Goal: Task Accomplishment & Management: Manage account settings

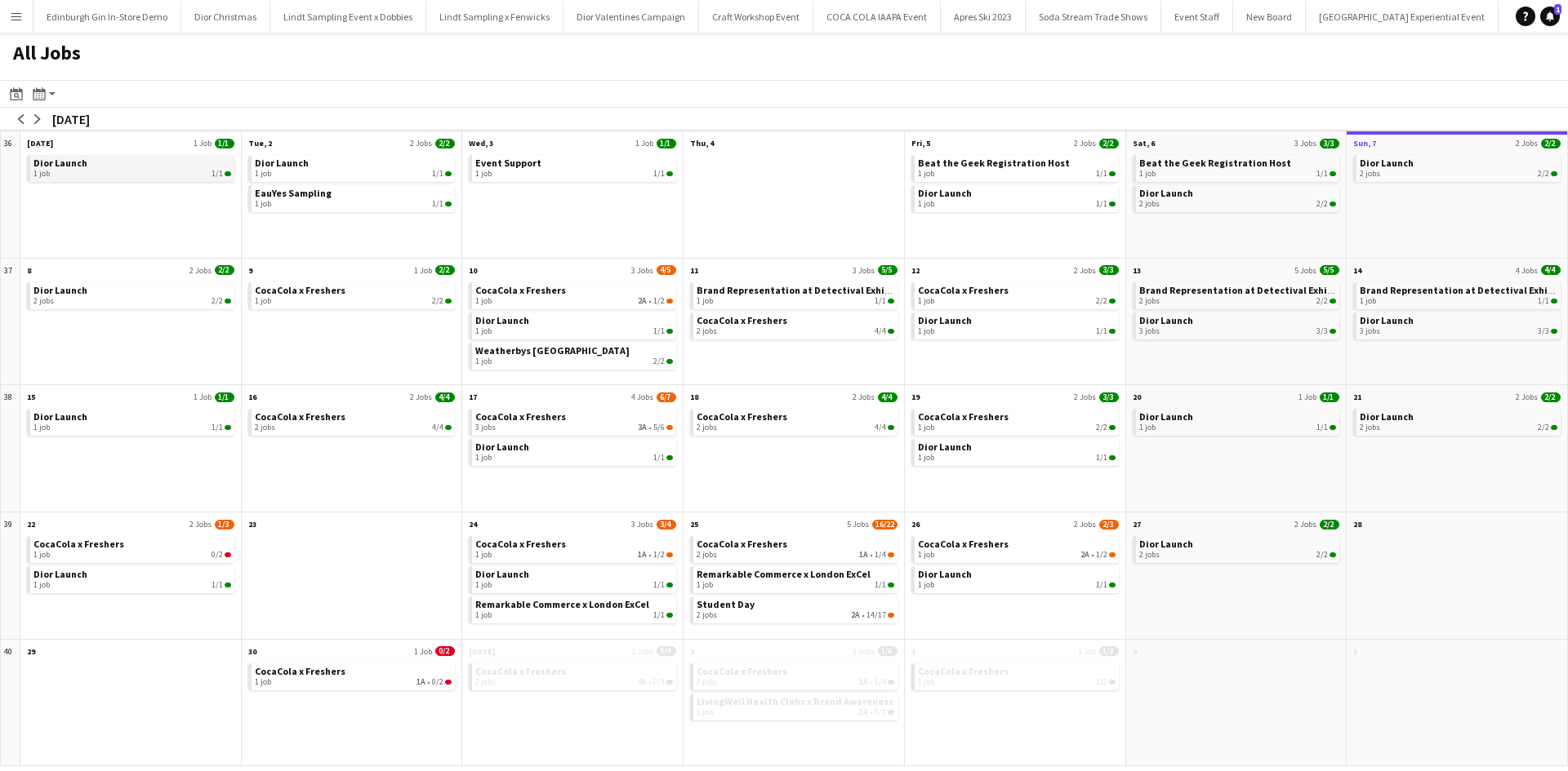
click at [150, 162] on link "Dior Launch 1 job 1/1" at bounding box center [131, 167] width 197 height 24
click at [797, 294] on span "Brand Representation at Detectival Exhibition" at bounding box center [805, 290] width 216 height 12
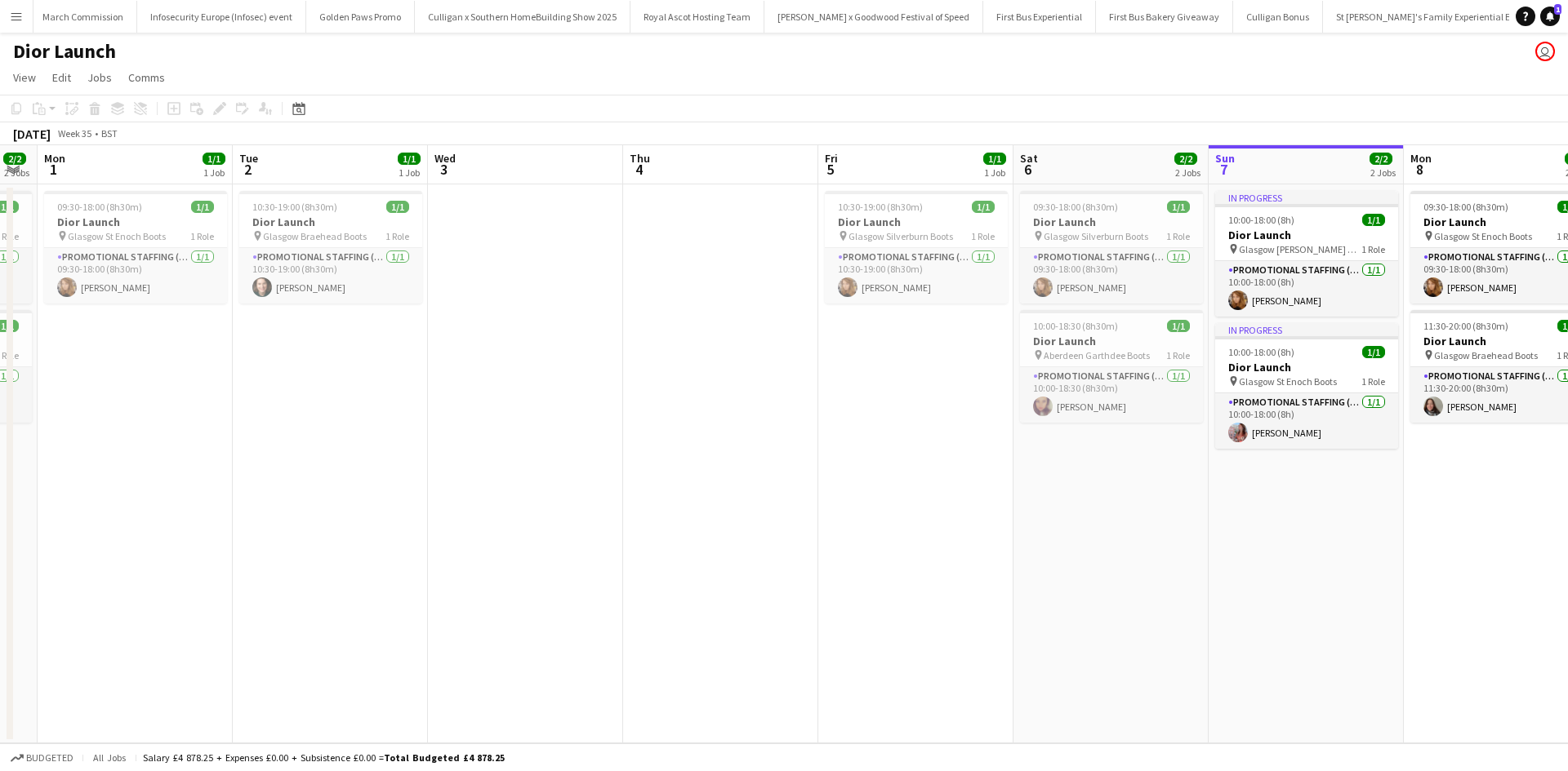
drag, startPoint x: 164, startPoint y: 543, endPoint x: 1177, endPoint y: 507, distance: 1013.6
click at [1177, 507] on app-calendar-viewport "Sat 30 1/1 1 Job Sun 31 2/2 2 Jobs Mon 1 1/1 1 Job Tue 2 1/1 1 Job Wed 3 Thu 4 …" at bounding box center [784, 444] width 1568 height 598
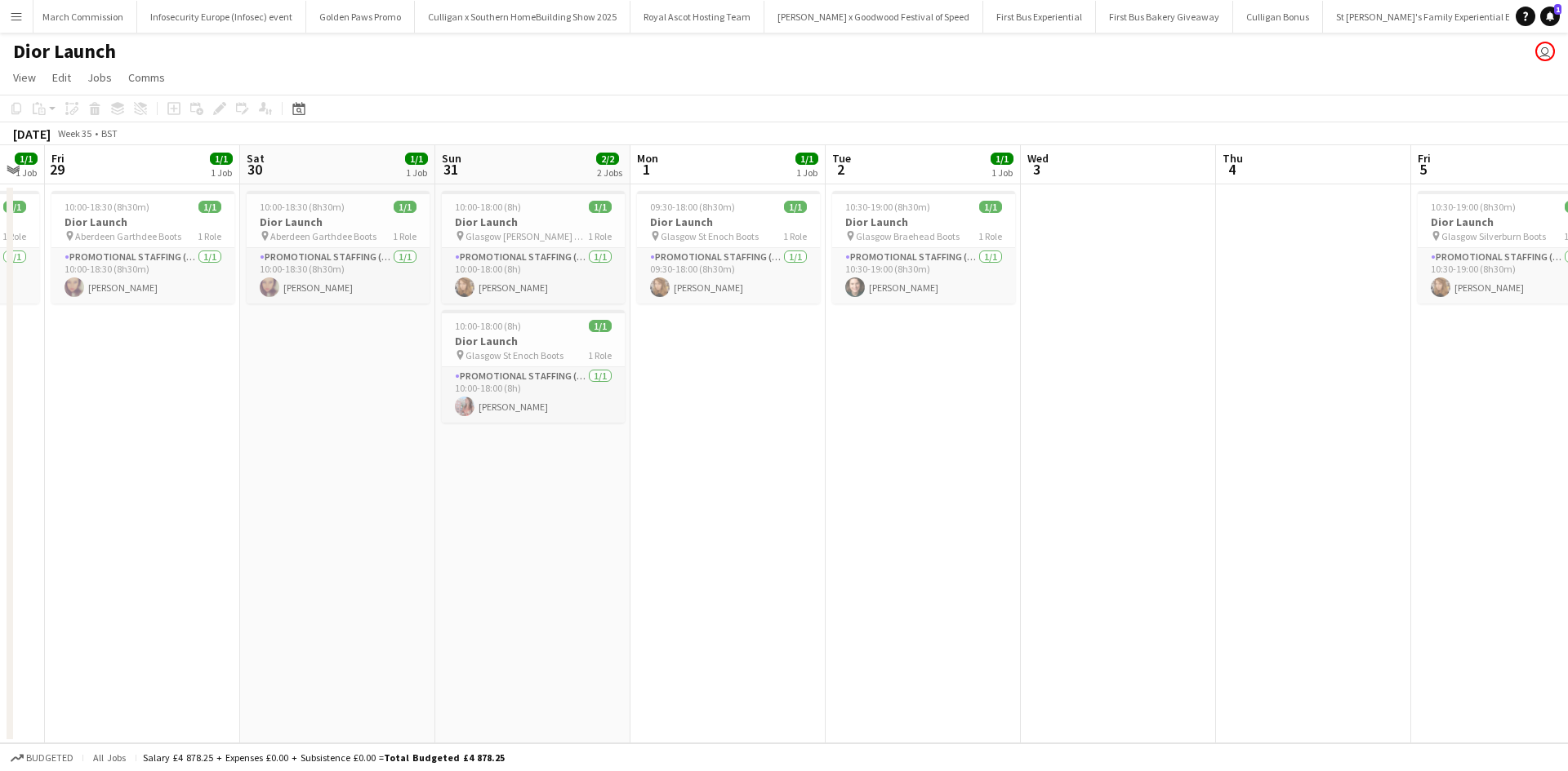
scroll to position [0, 408]
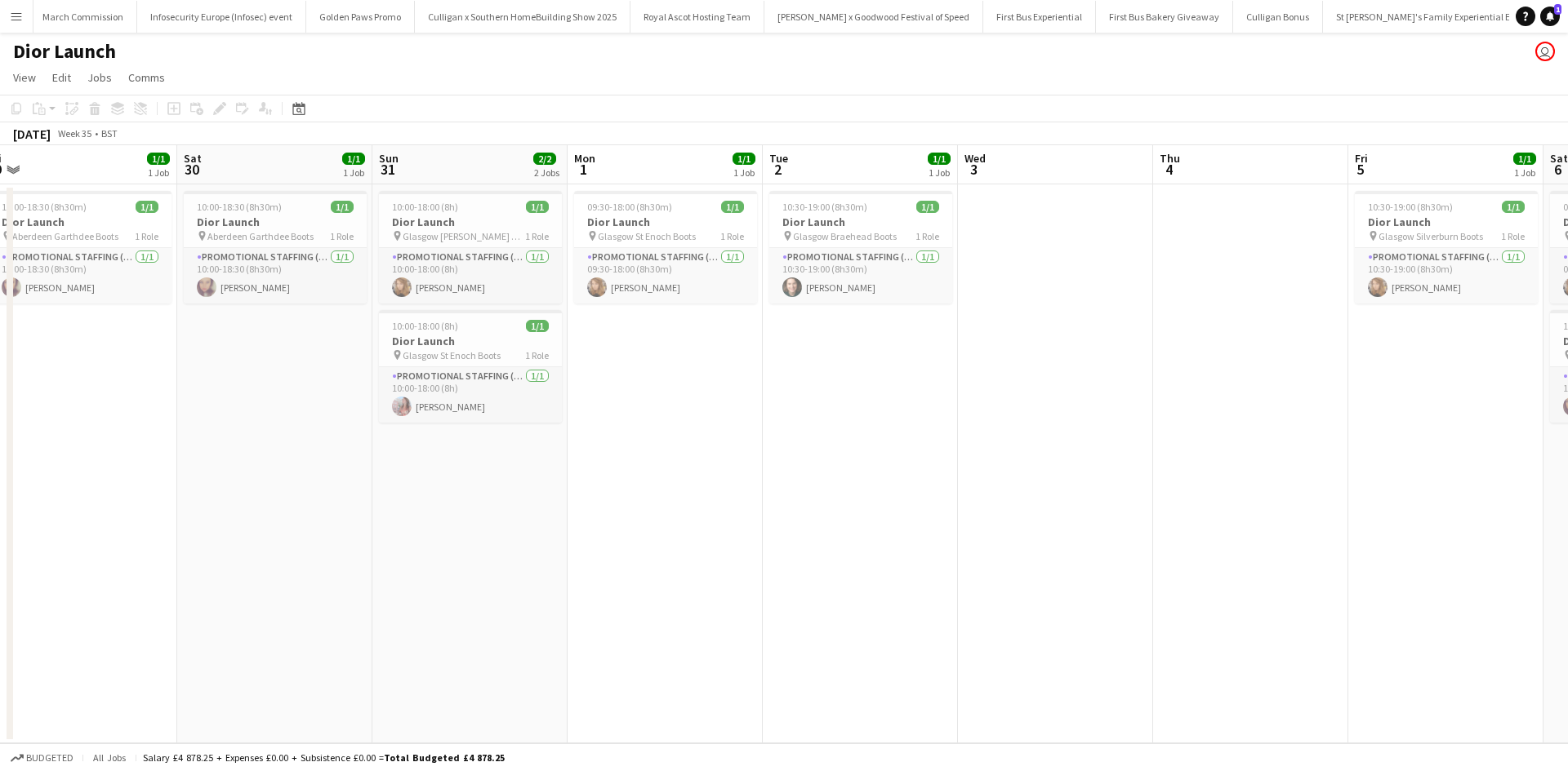
drag, startPoint x: 425, startPoint y: 508, endPoint x: 955, endPoint y: 501, distance: 530.0
click at [955, 501] on app-calendar-viewport "Wed 27 Thu 28 1/1 1 Job Fri 29 1/1 1 Job Sat 30 1/1 1 Job Sun 31 2/2 2 Jobs Mon…" at bounding box center [784, 444] width 1568 height 598
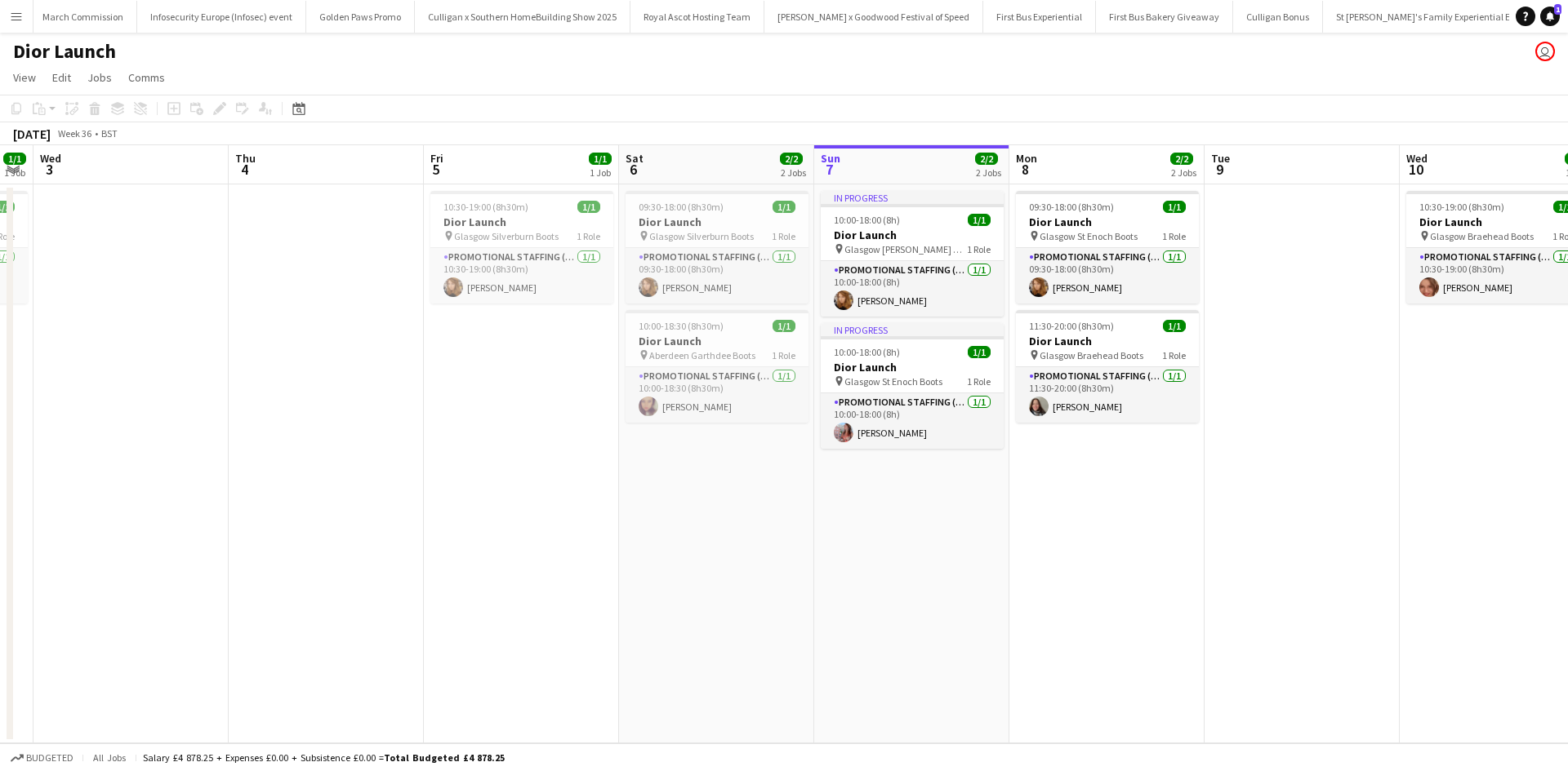
drag, startPoint x: 1214, startPoint y: 468, endPoint x: 281, endPoint y: 430, distance: 933.8
click at [283, 430] on app-calendar-viewport "Sun 31 2/2 2 Jobs Mon 1 1/1 1 Job Tue 2 1/1 1 Job Wed 3 Thu 4 Fri 5 1/1 1 Job S…" at bounding box center [784, 444] width 1568 height 598
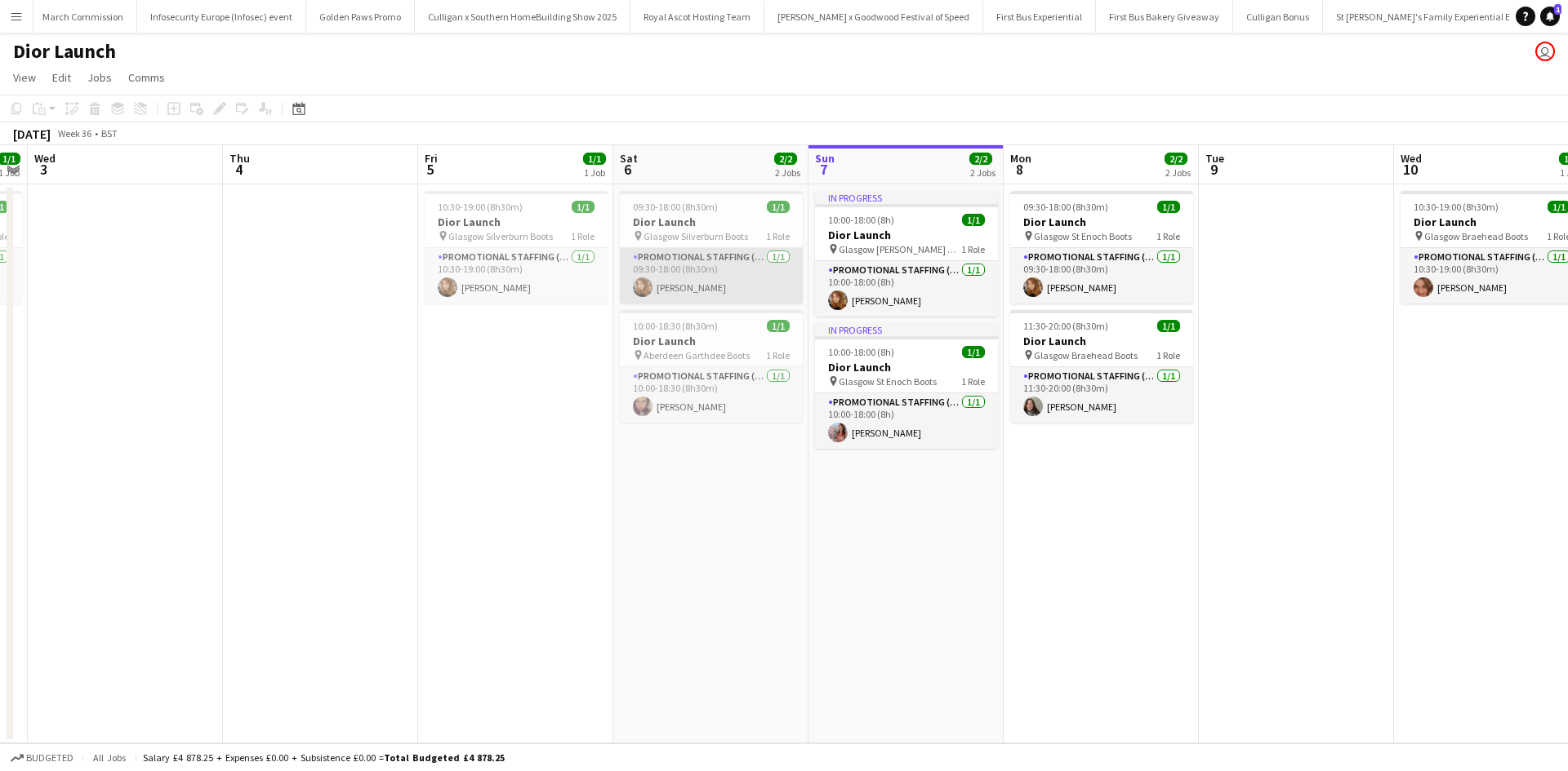
click at [752, 287] on app-card-role "Promotional Staffing (Sales Staff) 1/1 09:30-18:00 (8h30m) Rebecca Moore" at bounding box center [711, 276] width 183 height 55
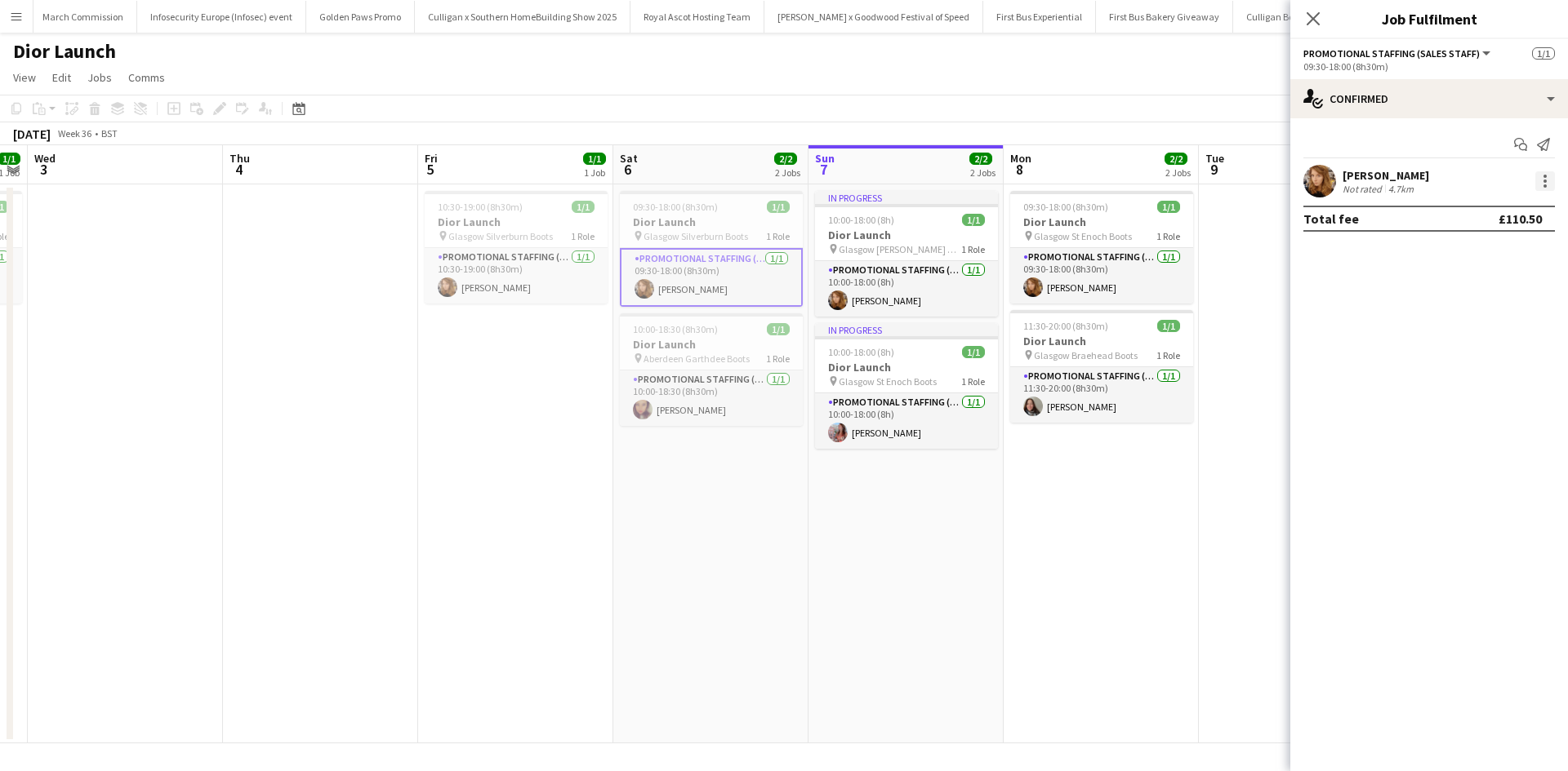
click at [1541, 181] on div at bounding box center [1545, 181] width 20 height 20
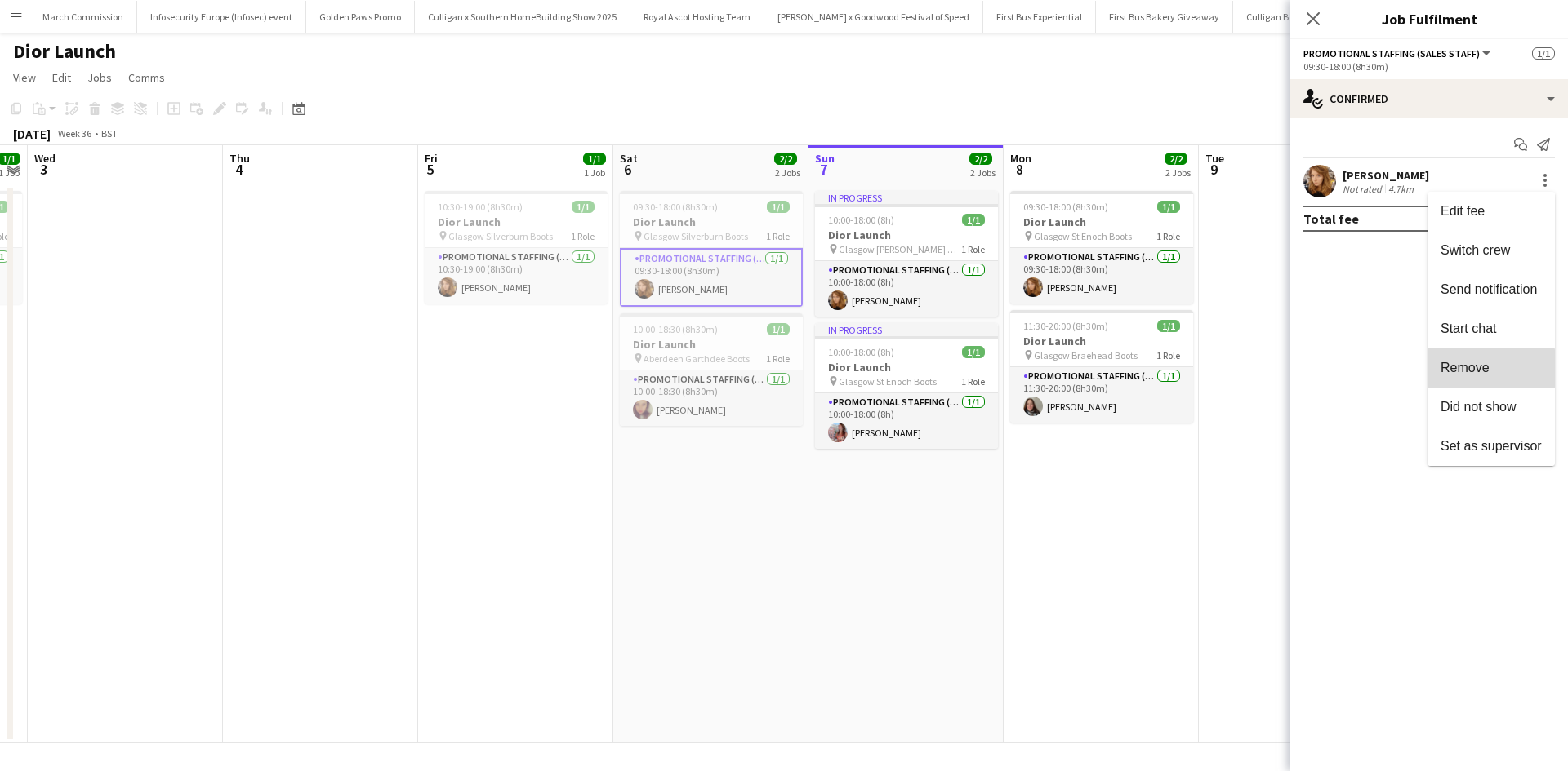
click at [1457, 371] on span "Remove" at bounding box center [1464, 368] width 49 height 14
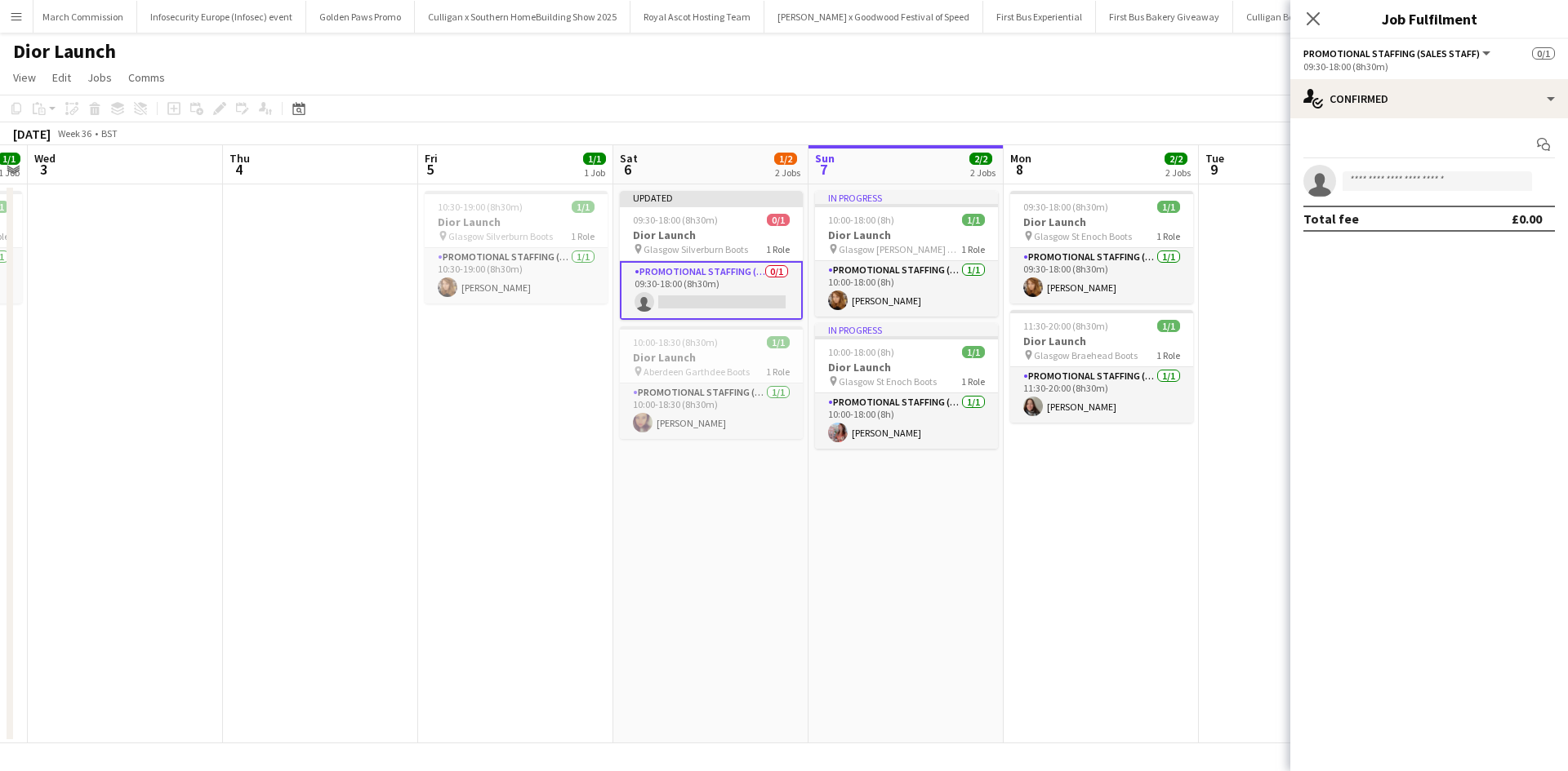
click at [1122, 572] on app-date-cell "09:30-18:00 (8h30m) 1/1 Dior Launch pin Glasgow St Enoch Boots 1 Role Promotion…" at bounding box center [1101, 464] width 196 height 559
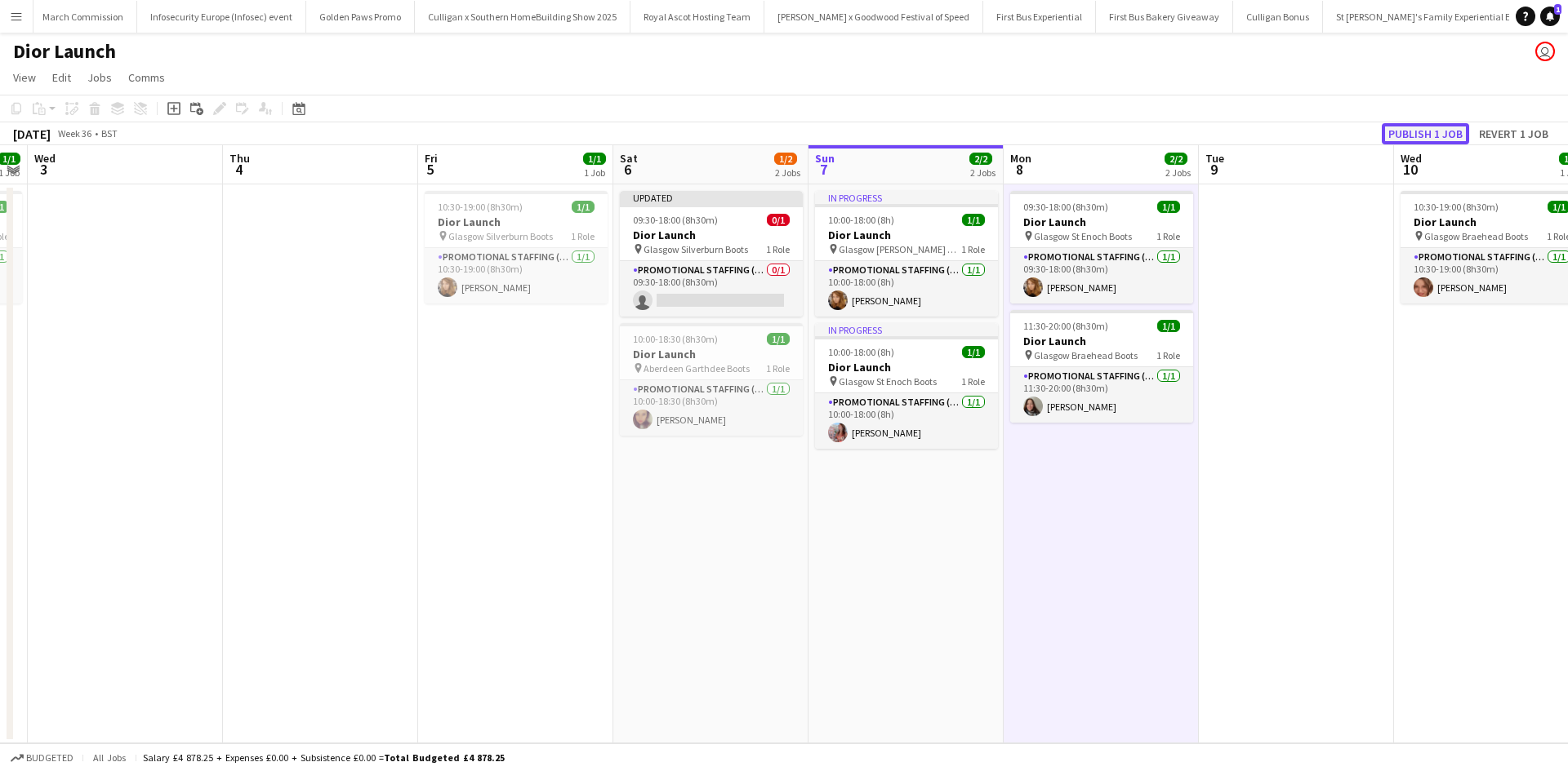
click at [1402, 137] on button "Publish 1 job" at bounding box center [1425, 134] width 88 height 21
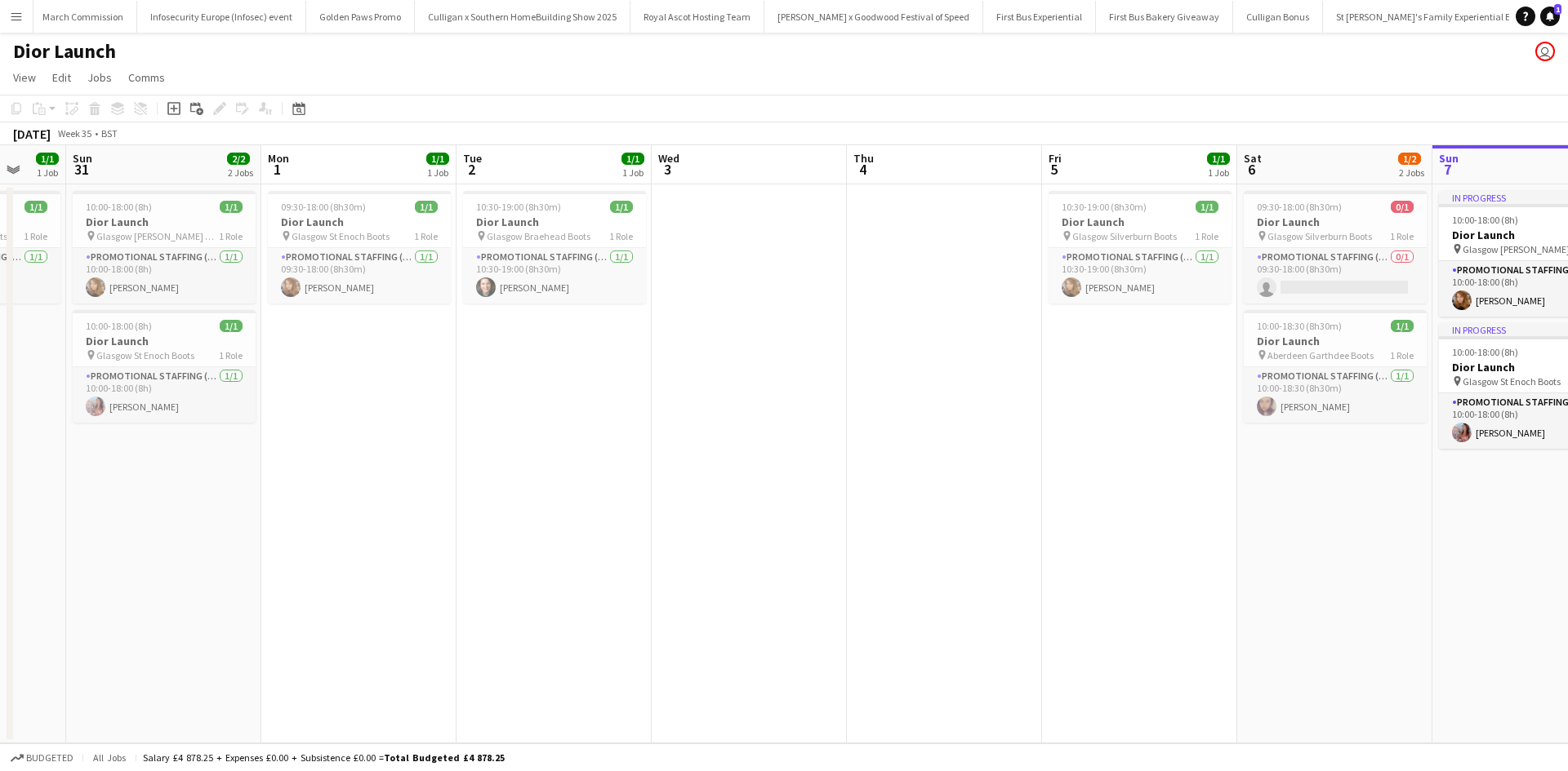
scroll to position [0, 509]
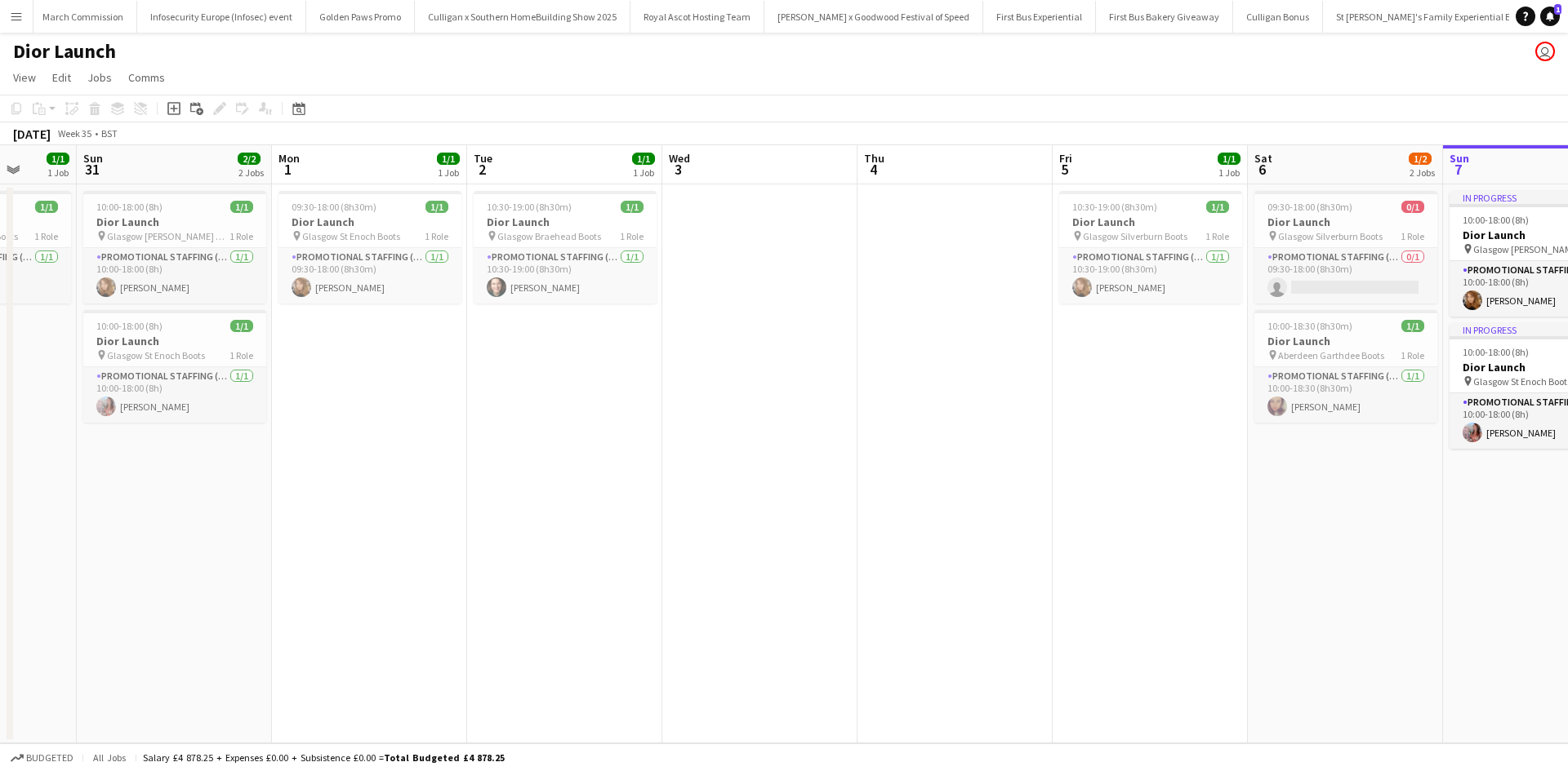
drag, startPoint x: 359, startPoint y: 568, endPoint x: 975, endPoint y: 534, distance: 616.9
click at [975, 534] on app-calendar-viewport "Thu 28 1/1 1 Job Fri 29 1/1 1 Job Sat 30 1/1 1 Job Sun 31 2/2 2 Jobs Mon 1 1/1 …" at bounding box center [784, 444] width 1568 height 598
click at [14, 13] on app-icon "Menu" at bounding box center [16, 16] width 13 height 13
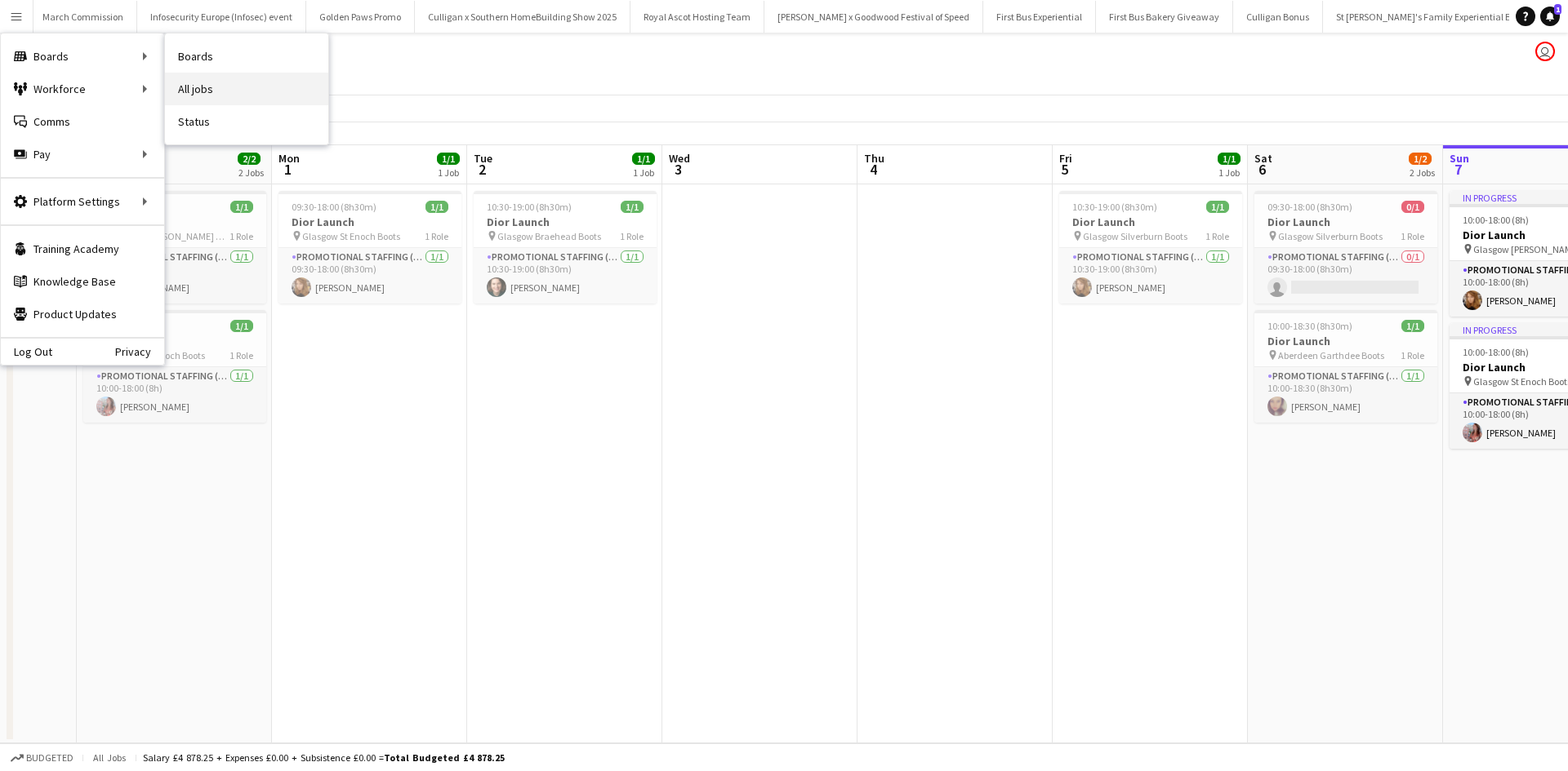
click at [221, 87] on link "All jobs" at bounding box center [246, 88] width 163 height 33
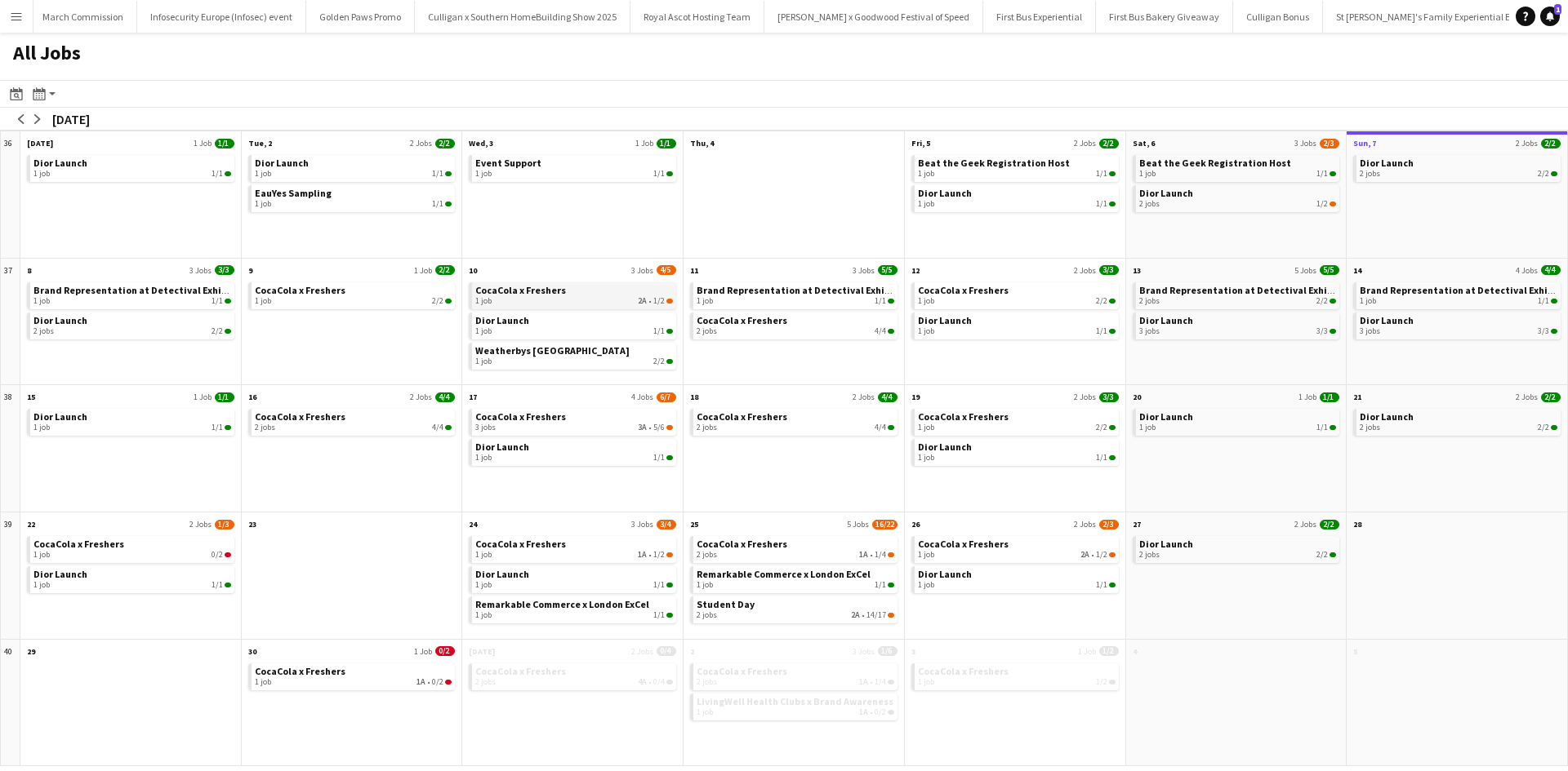
click at [554, 300] on div "1 job 2A • 1/2" at bounding box center [573, 301] width 197 height 10
click at [618, 424] on div "3 jobs 3A • 5/6" at bounding box center [573, 427] width 197 height 10
click at [777, 546] on span "CocaCola x Freshers" at bounding box center [741, 544] width 90 height 12
click at [39, 117] on app-icon "arrow-right" at bounding box center [38, 119] width 10 height 10
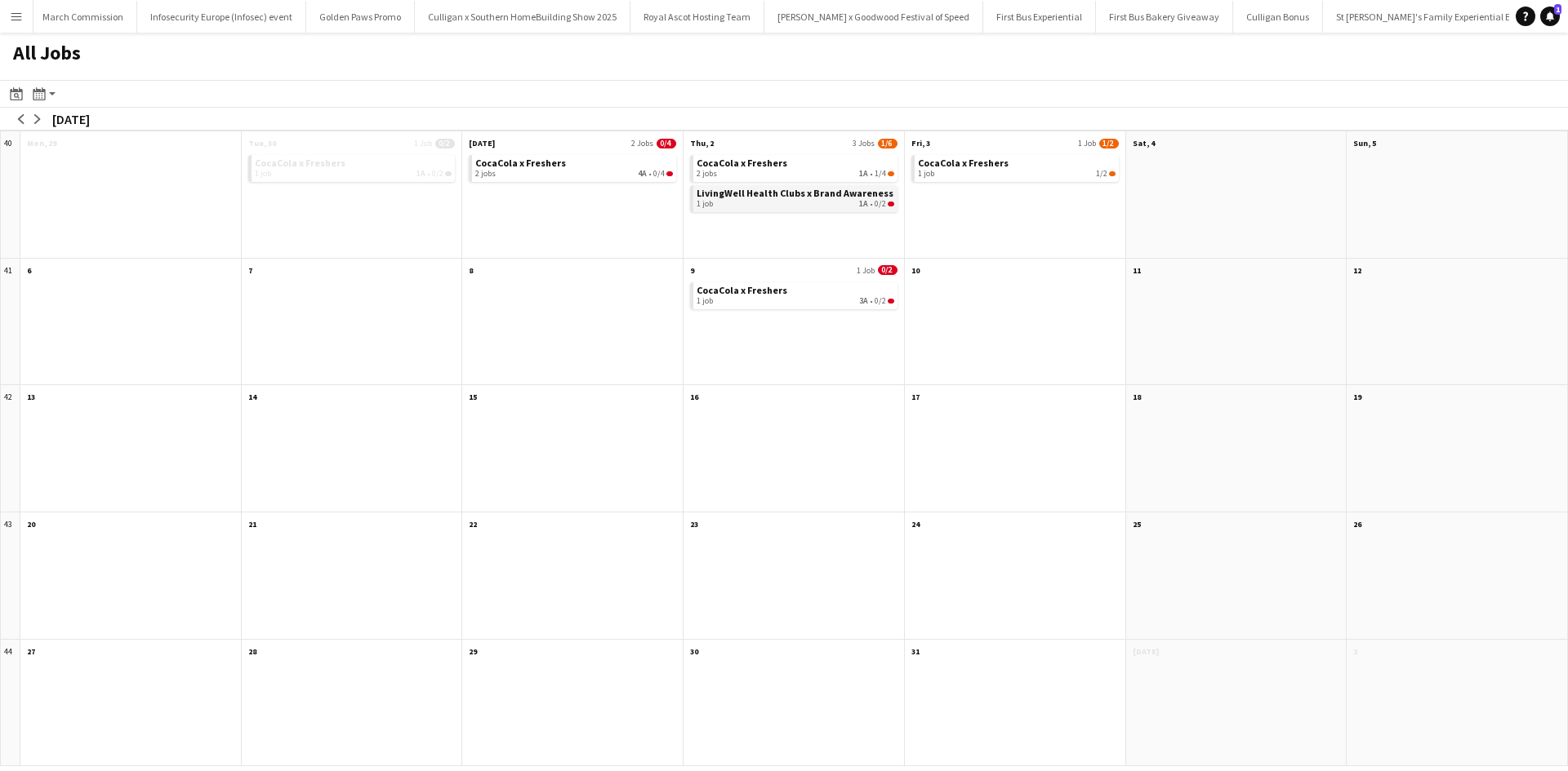
click at [731, 205] on div "1 job 1A • 0/2" at bounding box center [795, 203] width 197 height 10
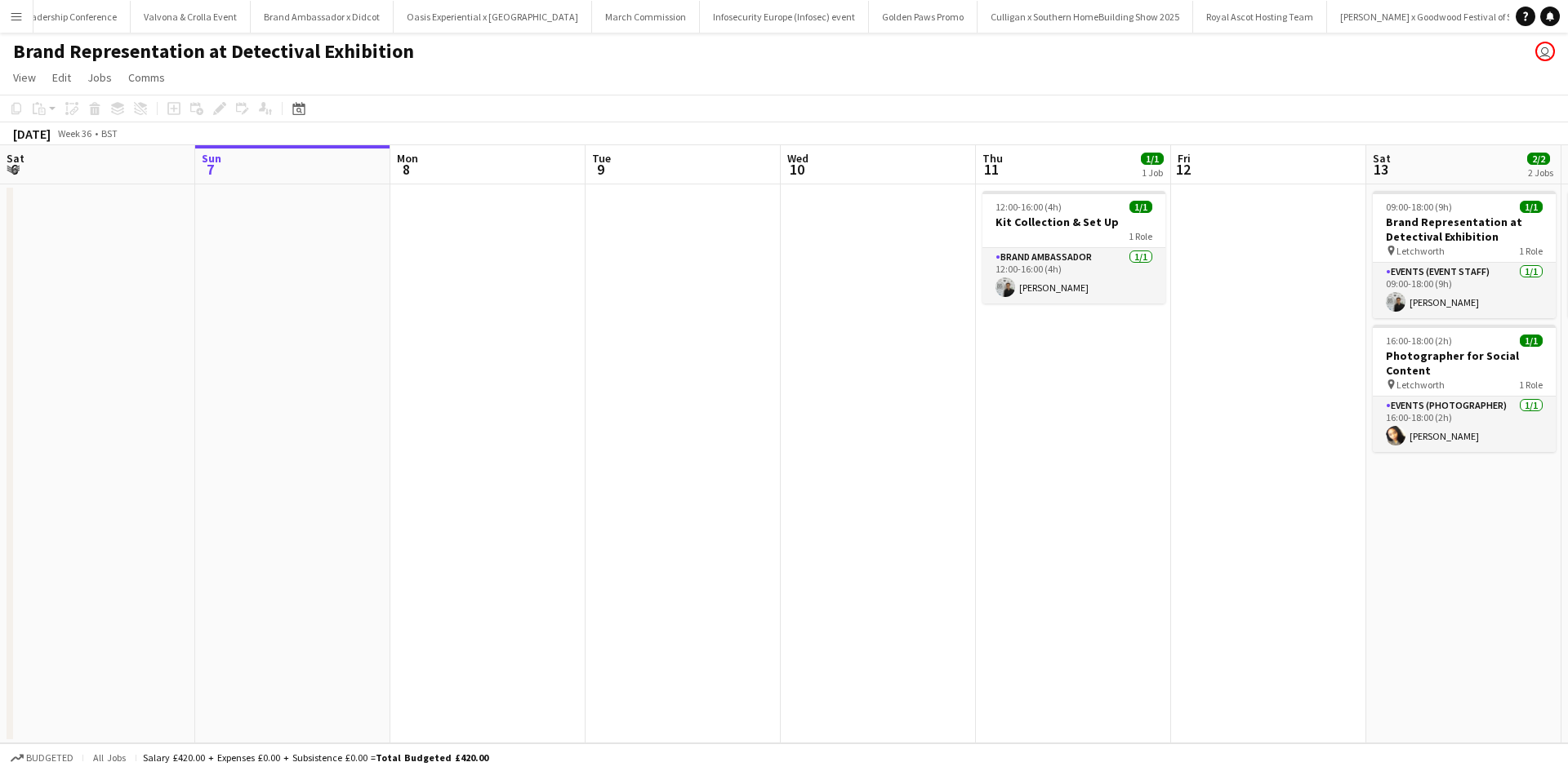
scroll to position [0, 17318]
click at [1089, 288] on app-card-role "Brand Ambassador 1/1 12:00-16:00 (4h) Sunsik Cha" at bounding box center [1073, 276] width 183 height 55
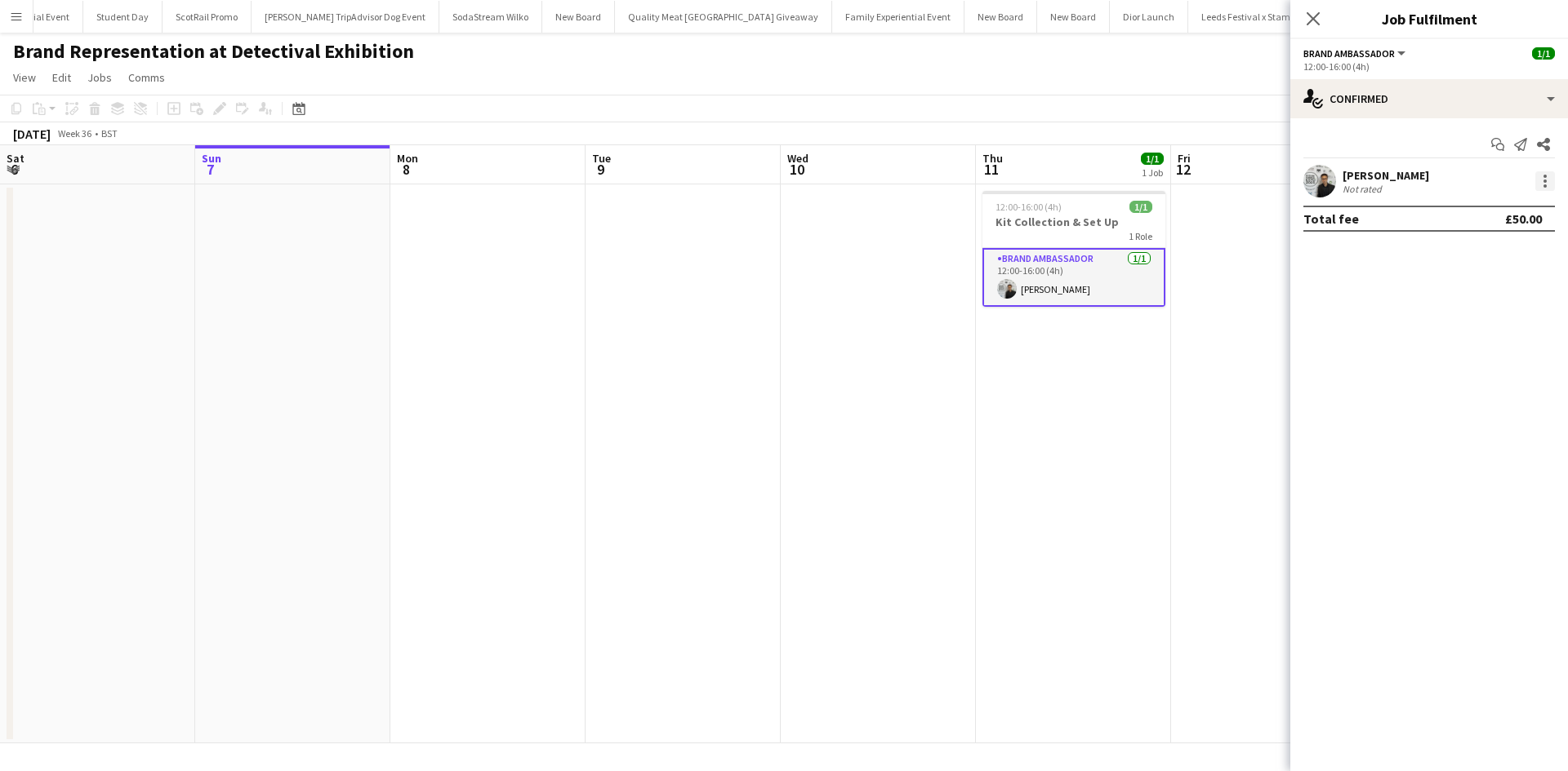
click at [1541, 173] on div at bounding box center [1545, 181] width 20 height 20
click at [1515, 211] on span "Edit fee" at bounding box center [1490, 211] width 101 height 14
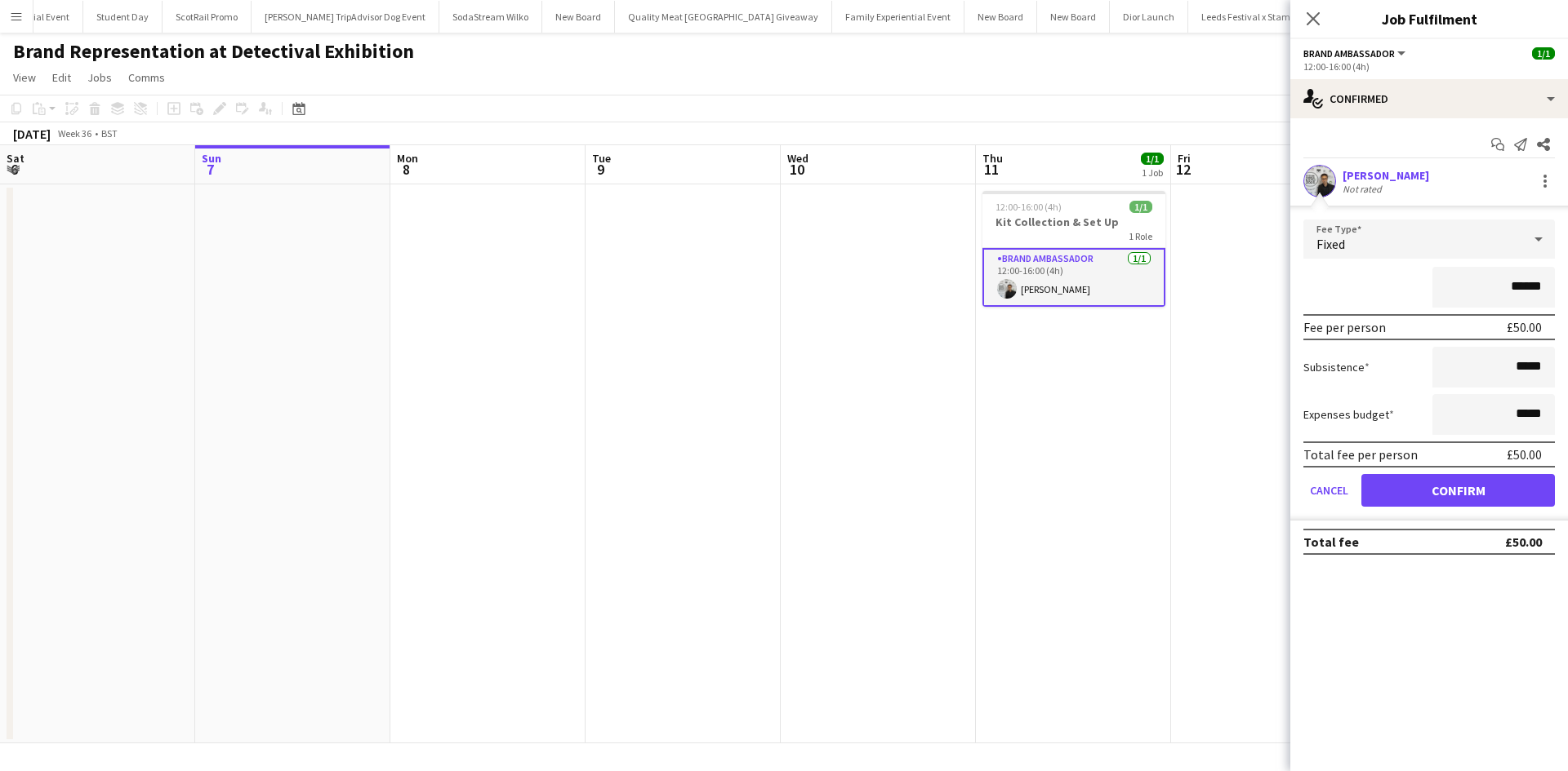
click at [1513, 282] on input "******" at bounding box center [1493, 287] width 122 height 41
type input "******"
click at [1520, 410] on input "*****" at bounding box center [1493, 415] width 122 height 41
drag, startPoint x: 1520, startPoint y: 410, endPoint x: 1562, endPoint y: 413, distance: 42.1
click at [1562, 413] on form "Fee Type Fixed ****** Fee per person £70.00 Subsistence ***** Expenses budget *…" at bounding box center [1429, 369] width 278 height 301
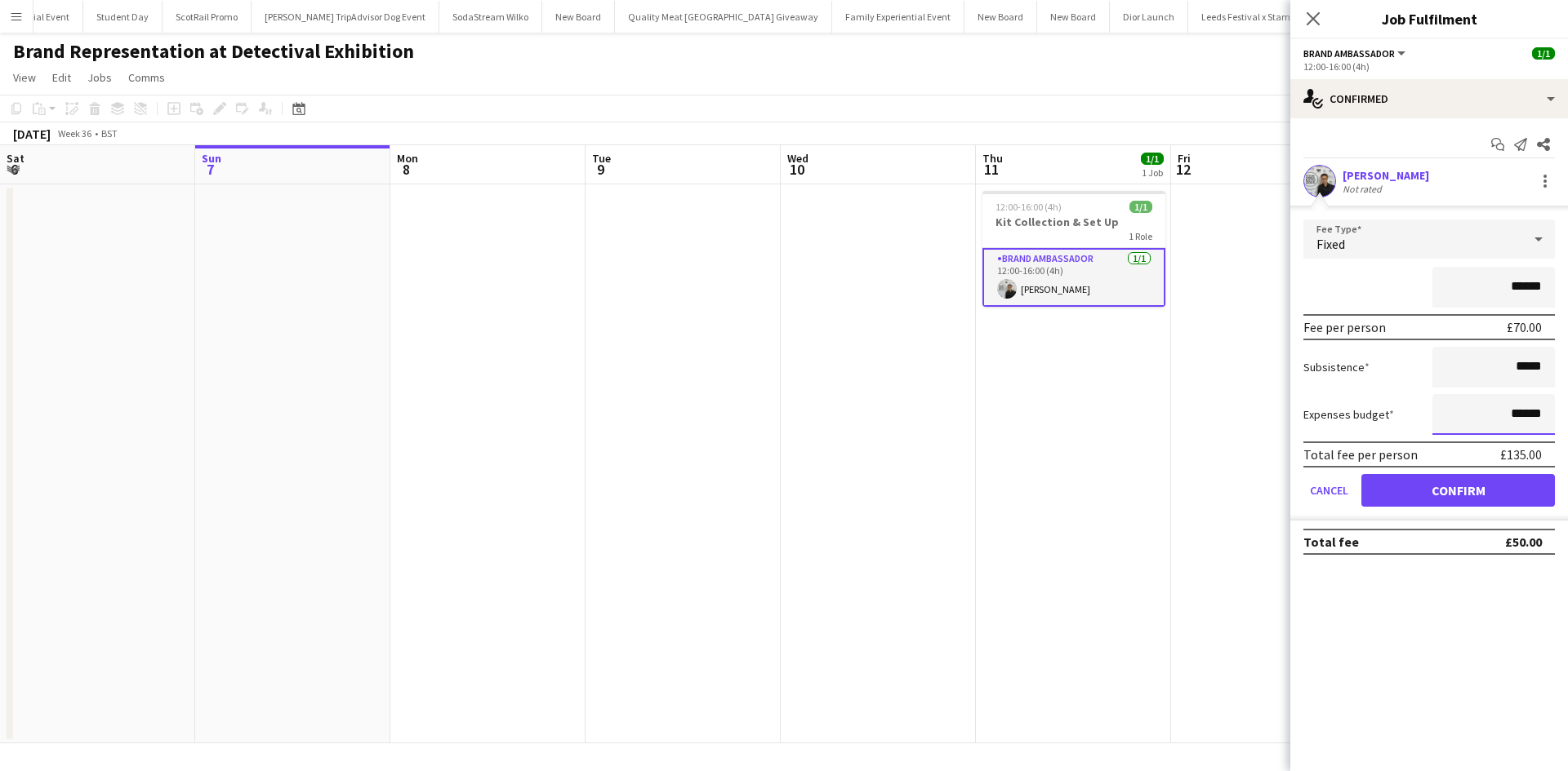
type input "******"
click at [1487, 491] on button "Confirm" at bounding box center [1457, 490] width 194 height 33
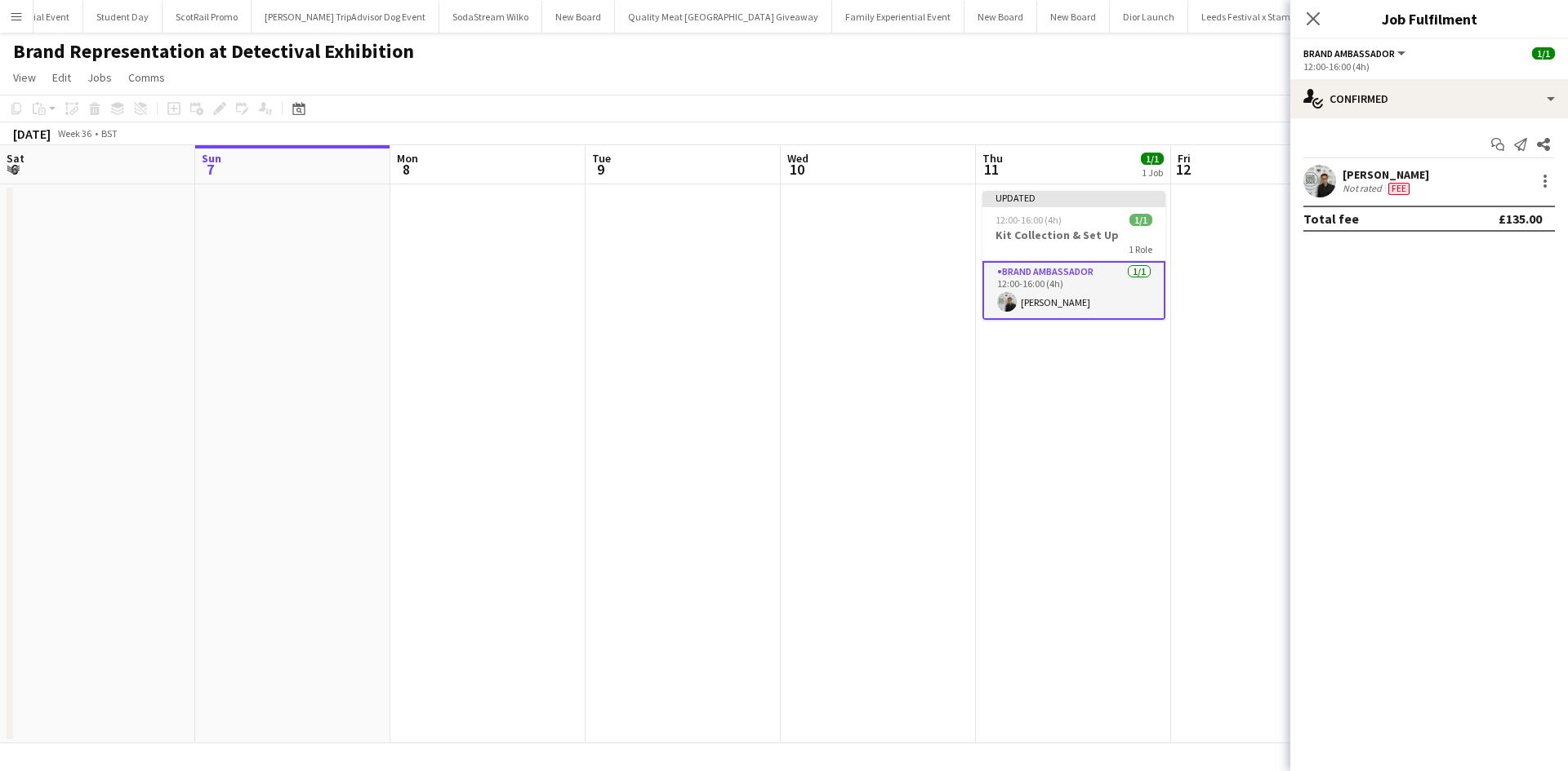
click at [1155, 527] on app-date-cell "Updated 12:00-16:00 (4h) 1/1 Kit Collection & Set Up 1 Role Brand Ambassador 1/…" at bounding box center [1073, 464] width 196 height 559
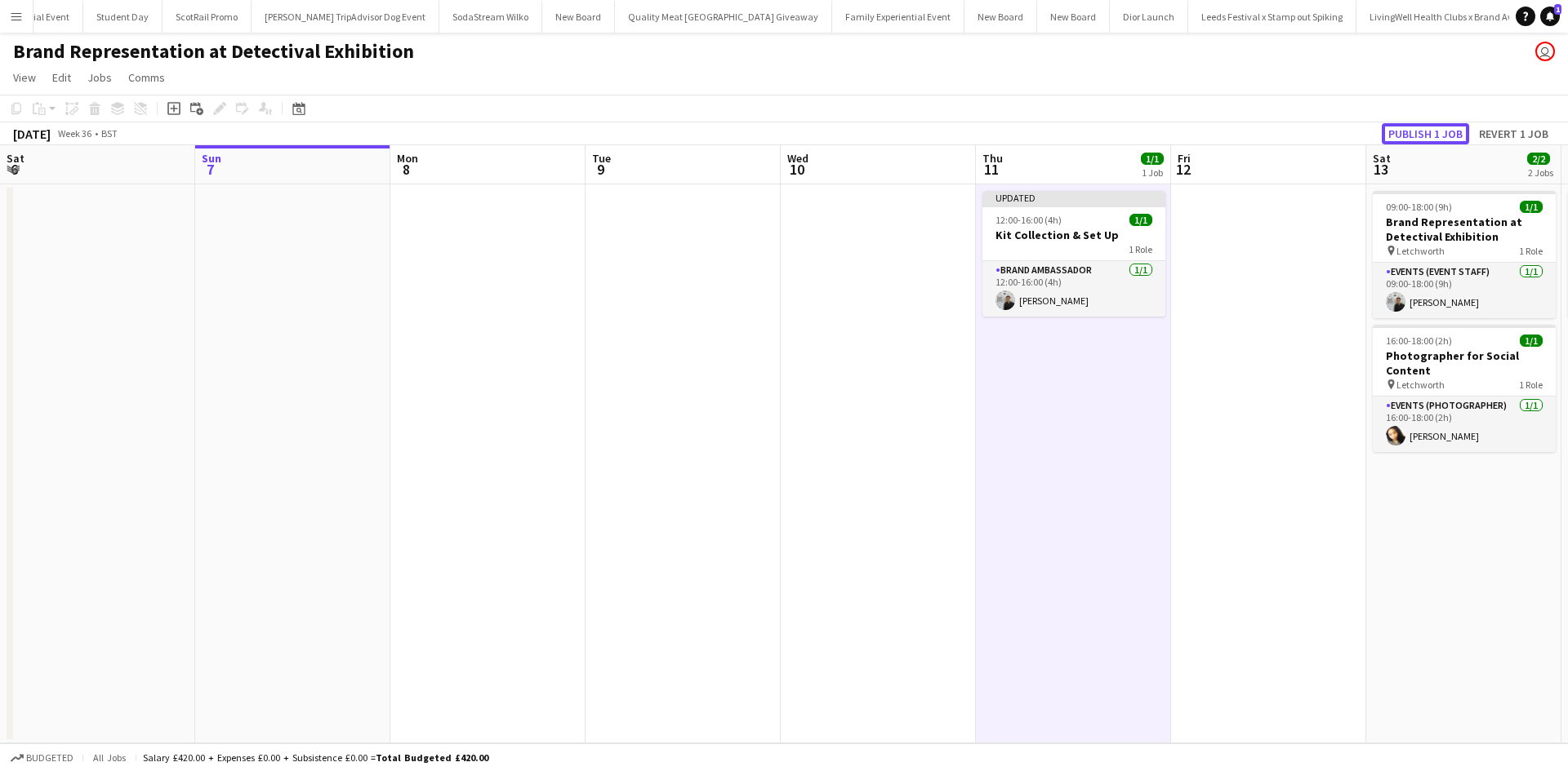
click at [1413, 131] on button "Publish 1 job" at bounding box center [1425, 134] width 88 height 21
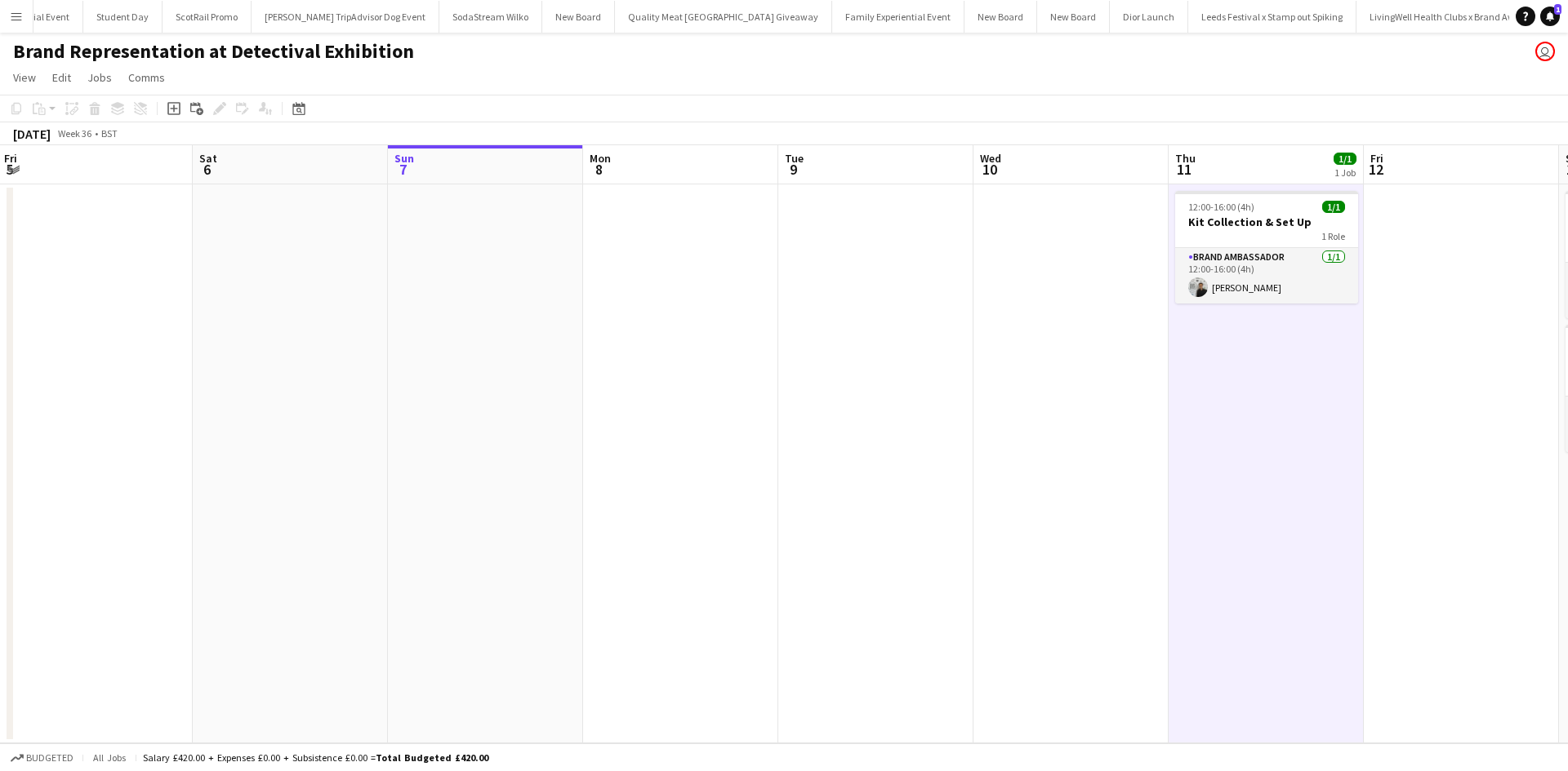
scroll to position [0, 388]
drag, startPoint x: 791, startPoint y: 434, endPoint x: 988, endPoint y: 395, distance: 200.8
click at [988, 395] on app-calendar-viewport "Wed 3 Thu 4 Fri 5 Sat 6 Sun 7 Mon 8 Tue 9 Wed 10 Thu 11 1/1 1 Job Fri 12 Sat 13…" at bounding box center [784, 444] width 1568 height 598
click at [1289, 204] on div "12:00-16:00 (4h) 1/1" at bounding box center [1271, 207] width 183 height 12
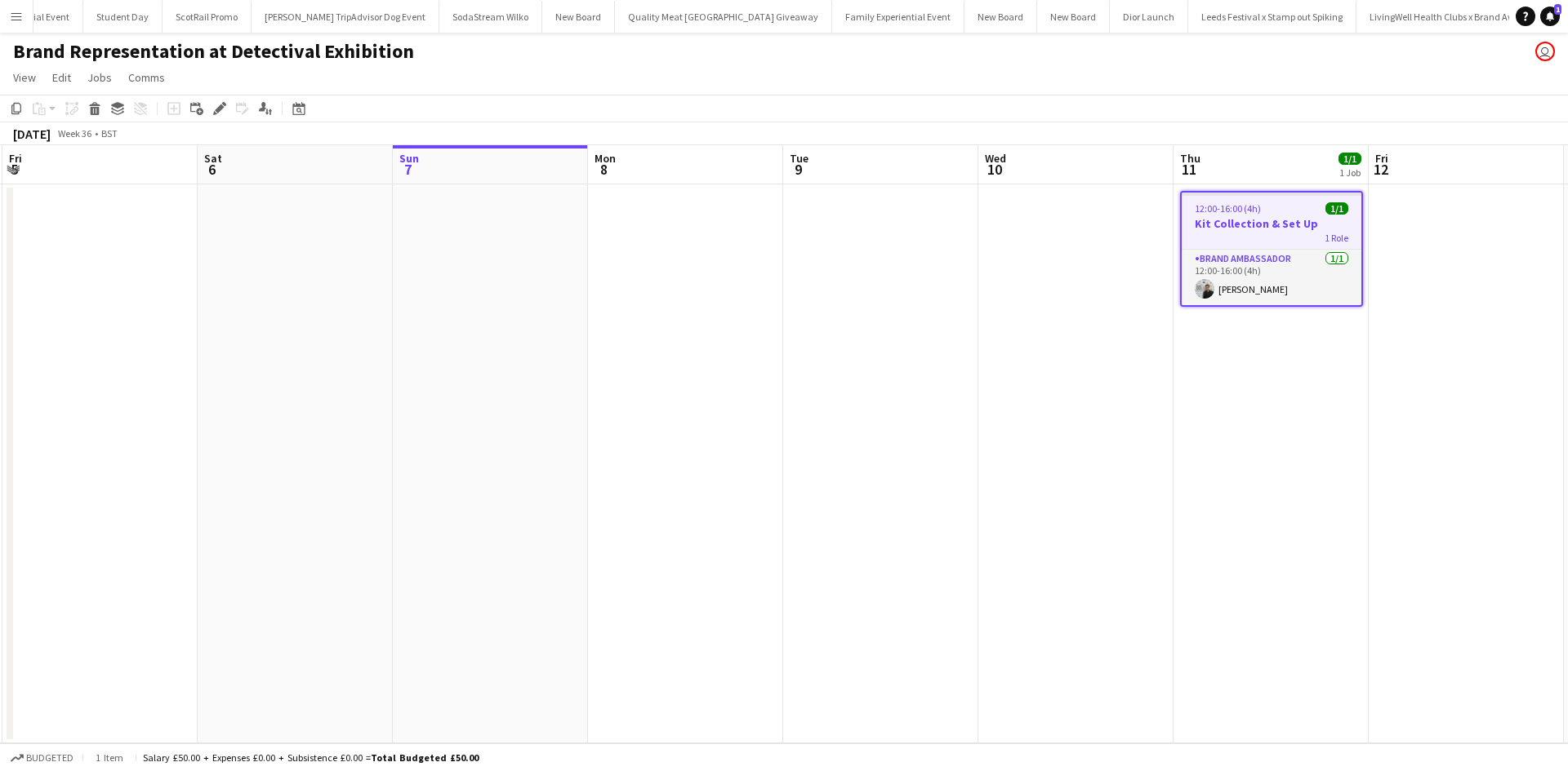
drag, startPoint x: 1289, startPoint y: 204, endPoint x: 673, endPoint y: 237, distance: 616.9
click at [673, 237] on app-date-cell at bounding box center [685, 464] width 196 height 559
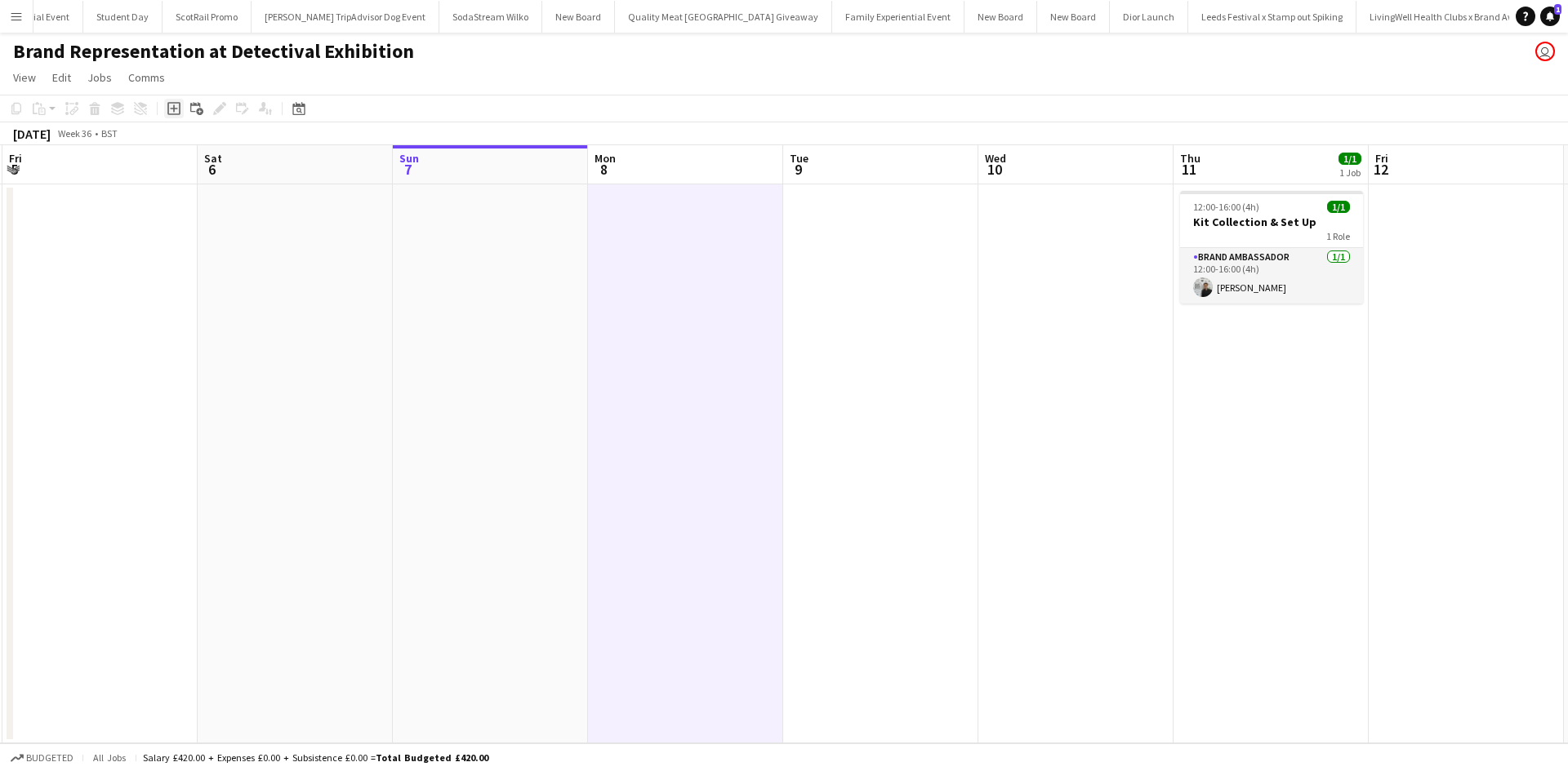
click at [169, 110] on icon "Add job" at bounding box center [173, 108] width 13 height 13
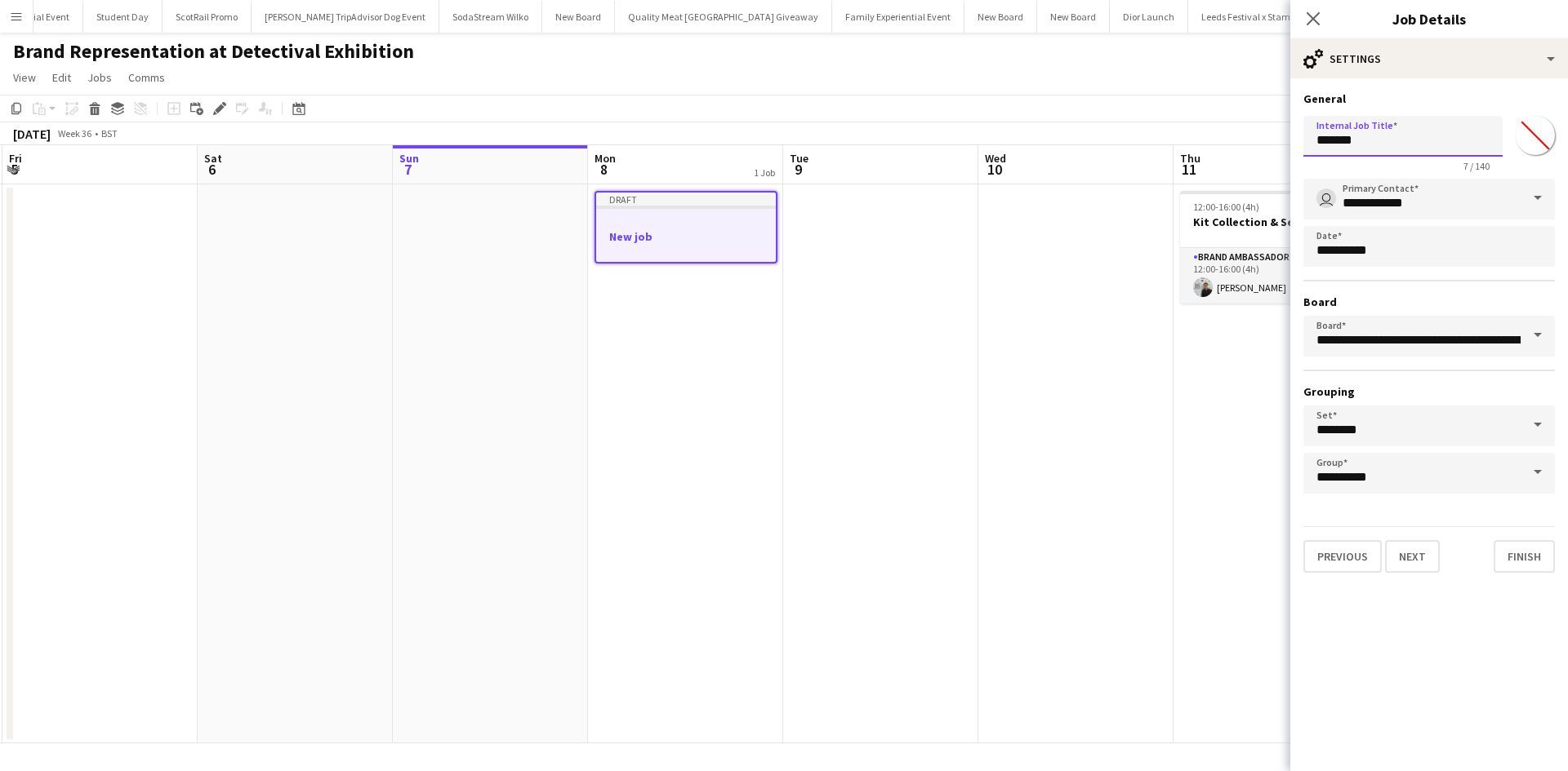
drag, startPoint x: 1363, startPoint y: 137, endPoint x: 1318, endPoint y: 132, distance: 45.3
click at [1318, 132] on input "*******" at bounding box center [1402, 137] width 199 height 41
type input "**********"
click at [1405, 554] on button "Next" at bounding box center [1412, 556] width 54 height 33
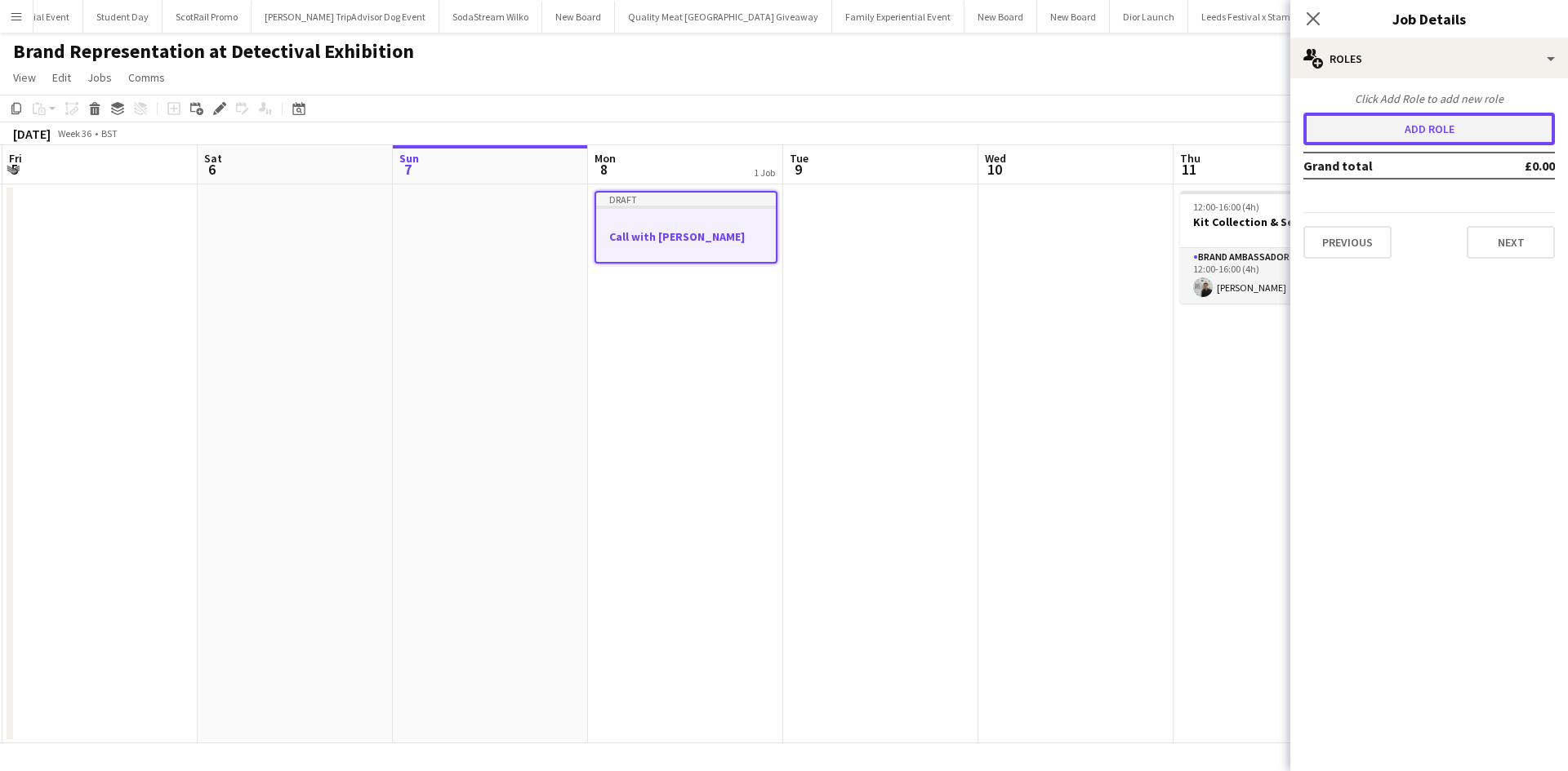
click at [1400, 127] on button "Add role" at bounding box center [1429, 128] width 252 height 33
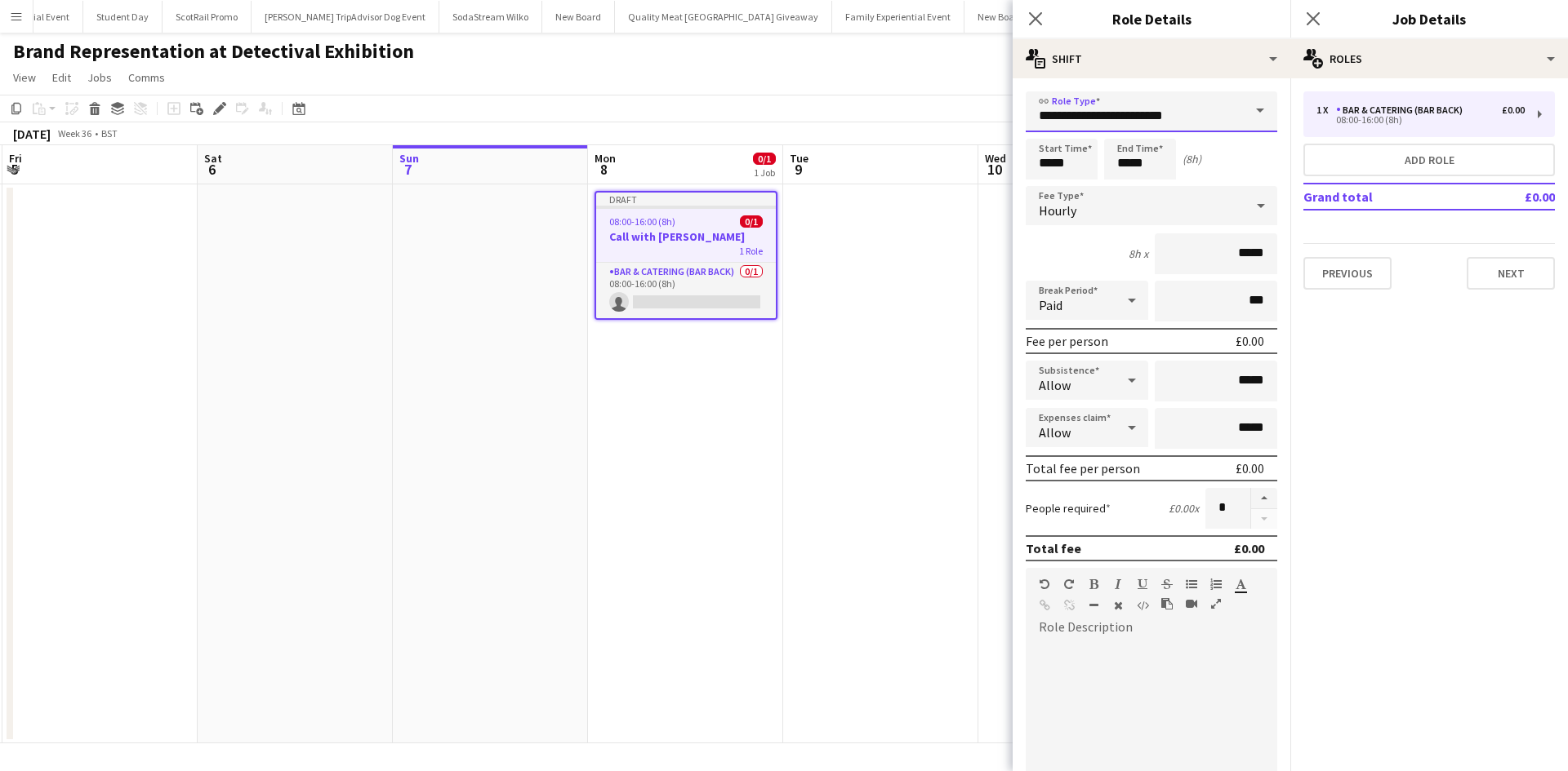
drag, startPoint x: 1180, startPoint y: 115, endPoint x: 995, endPoint y: 100, distance: 185.6
click at [996, 100] on body "Menu Boards Boards Boards All jobs Status Workforce Workforce My Workforce Recr…" at bounding box center [784, 386] width 1568 height 771
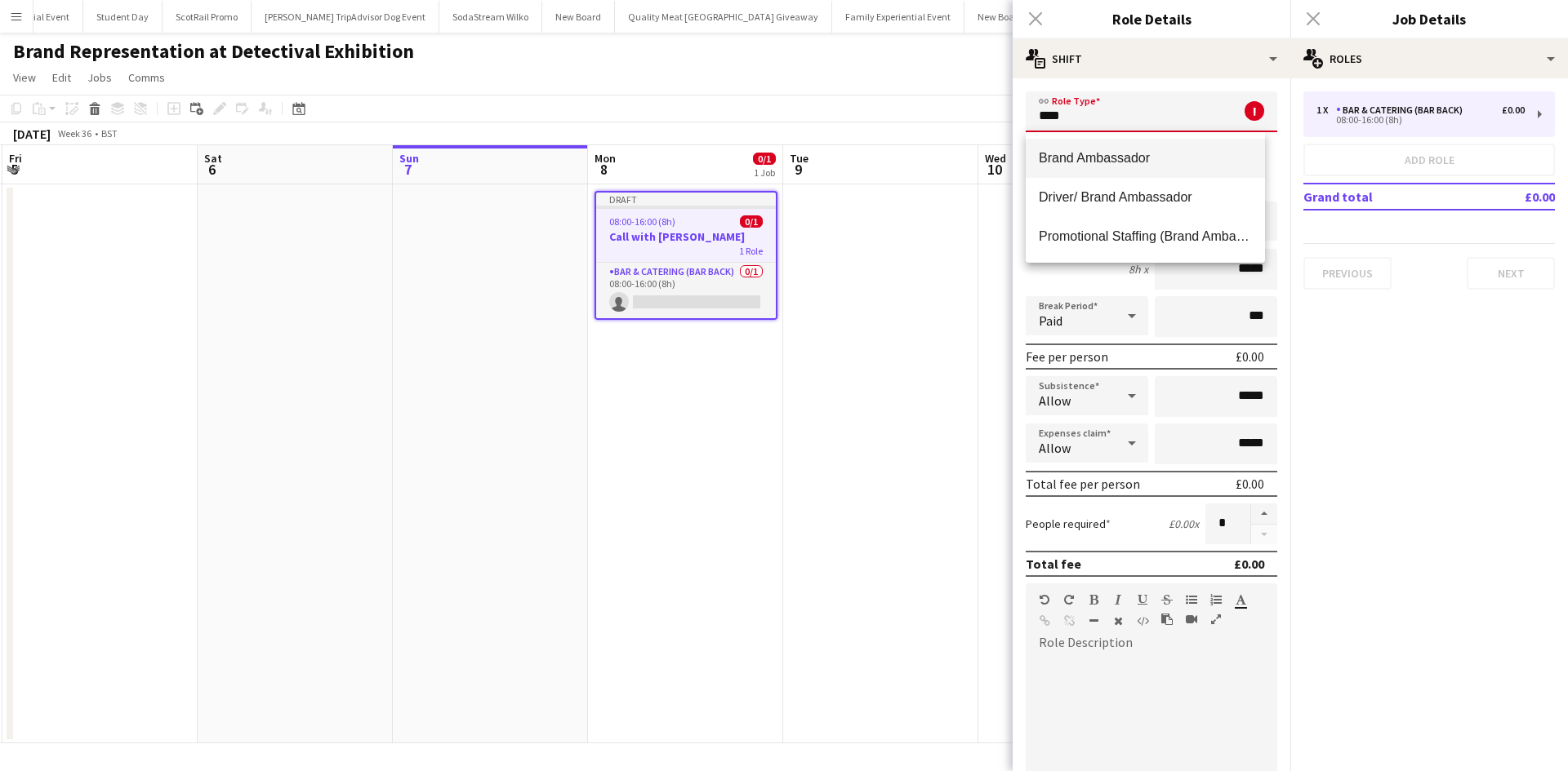
click at [1053, 158] on span "Brand Ambassador" at bounding box center [1145, 157] width 213 height 15
type input "**********"
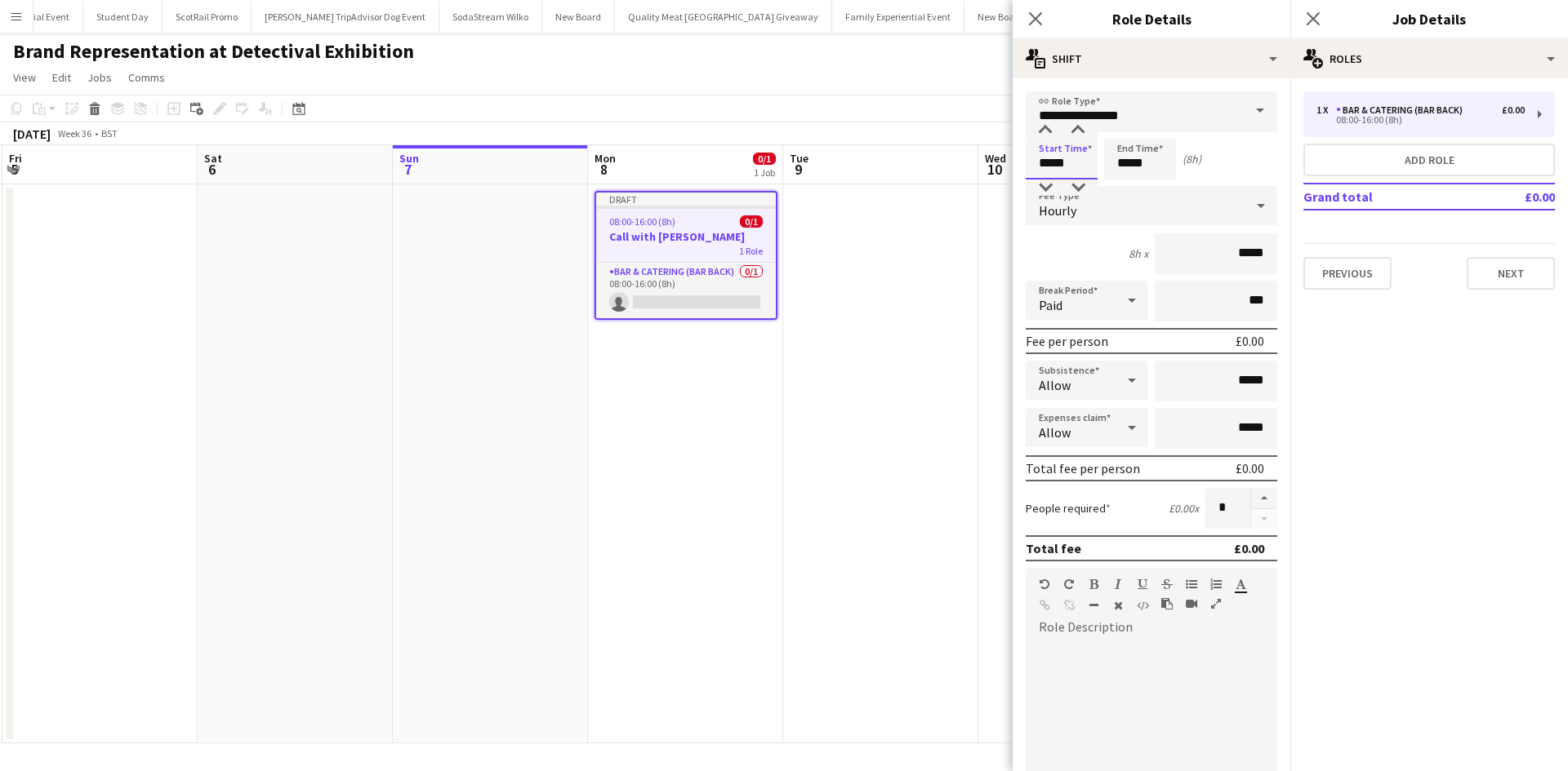
drag, startPoint x: 1072, startPoint y: 171, endPoint x: 1027, endPoint y: 165, distance: 45.4
click at [1027, 165] on input "*****" at bounding box center [1061, 159] width 71 height 41
type input "*****"
click at [1233, 256] on input "*****" at bounding box center [1215, 254] width 122 height 41
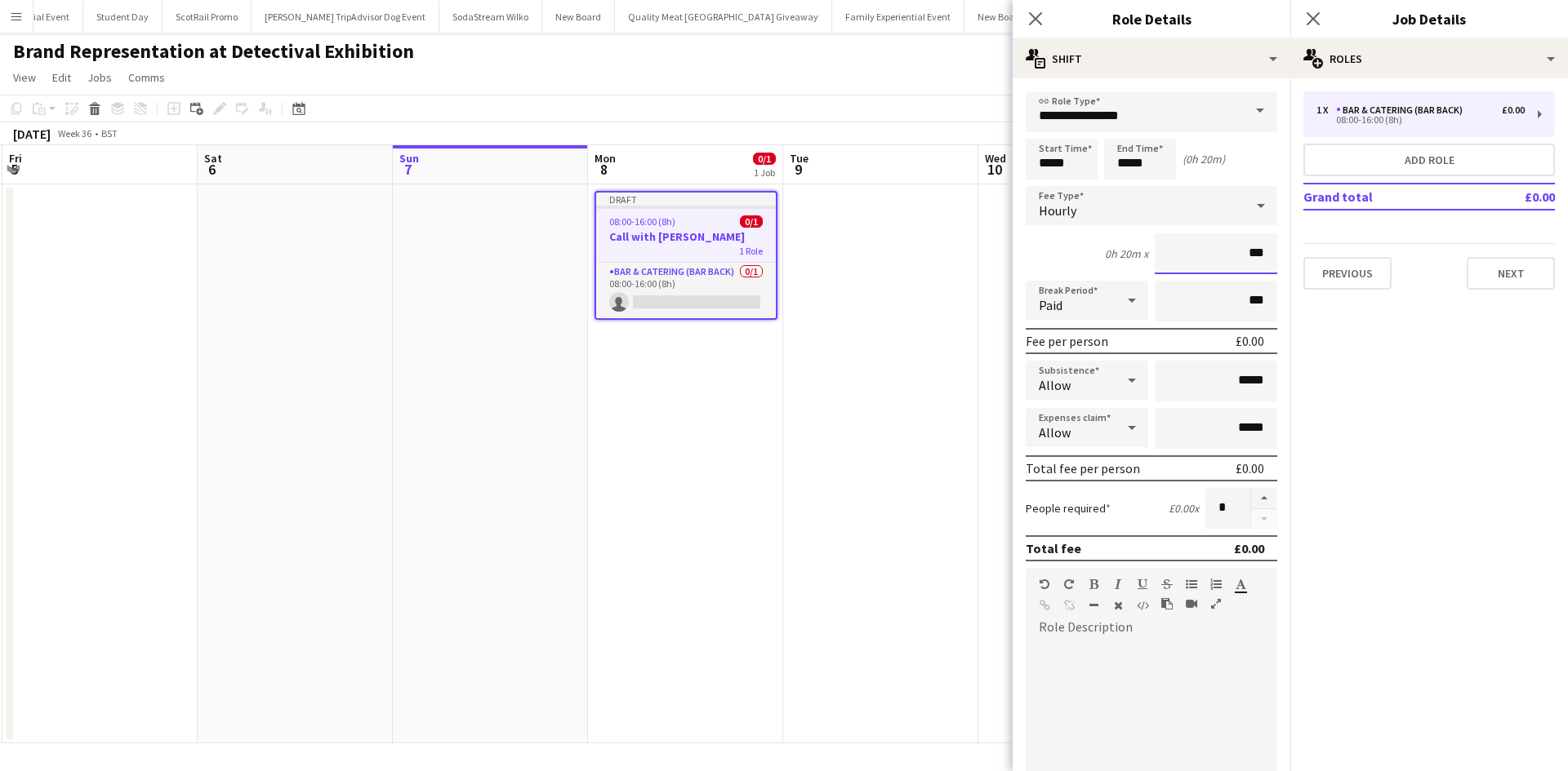
type input "**"
click at [1155, 193] on div "Hourly" at bounding box center [1134, 205] width 219 height 39
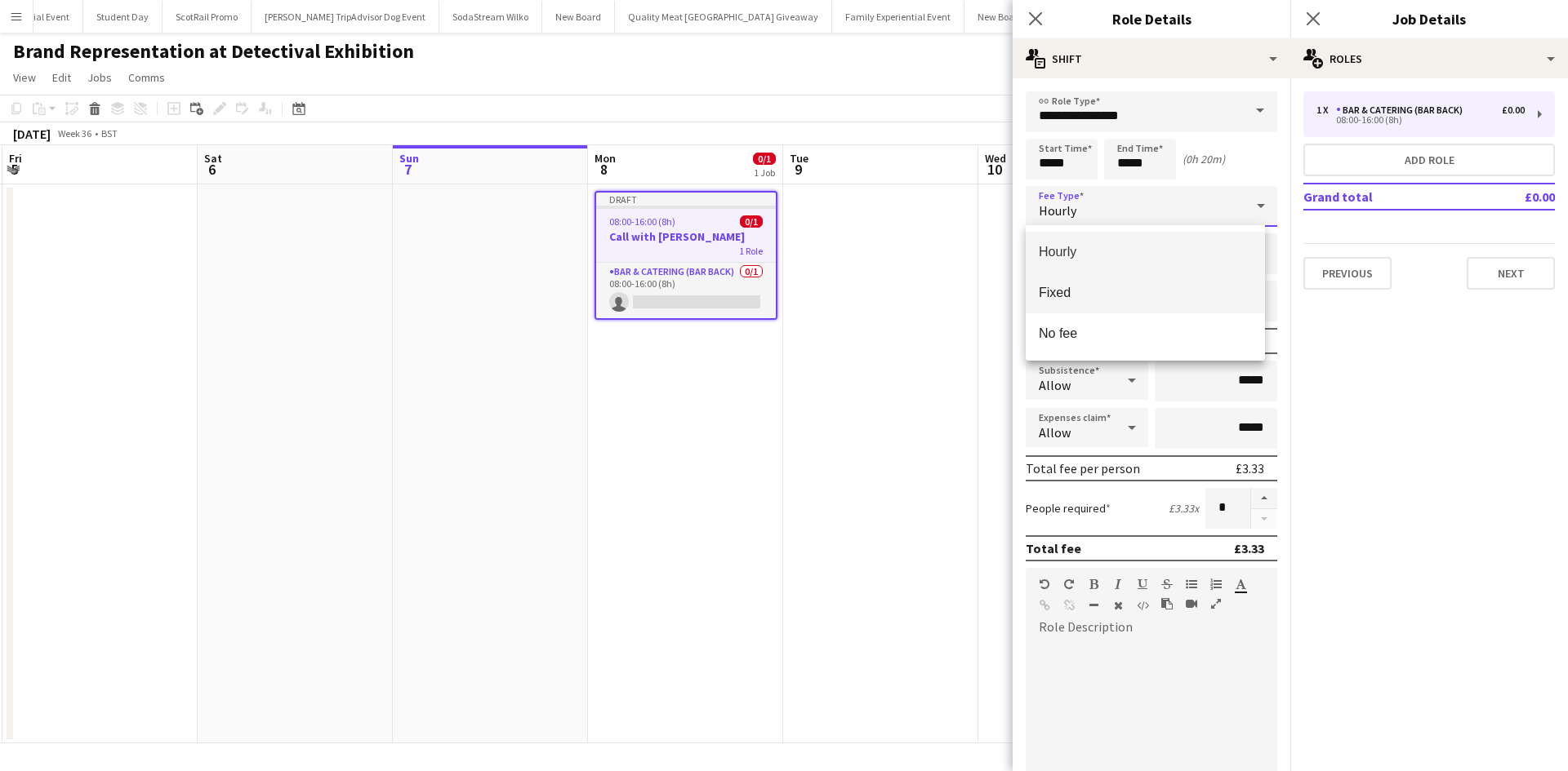
click at [1130, 291] on span "Fixed" at bounding box center [1145, 292] width 213 height 15
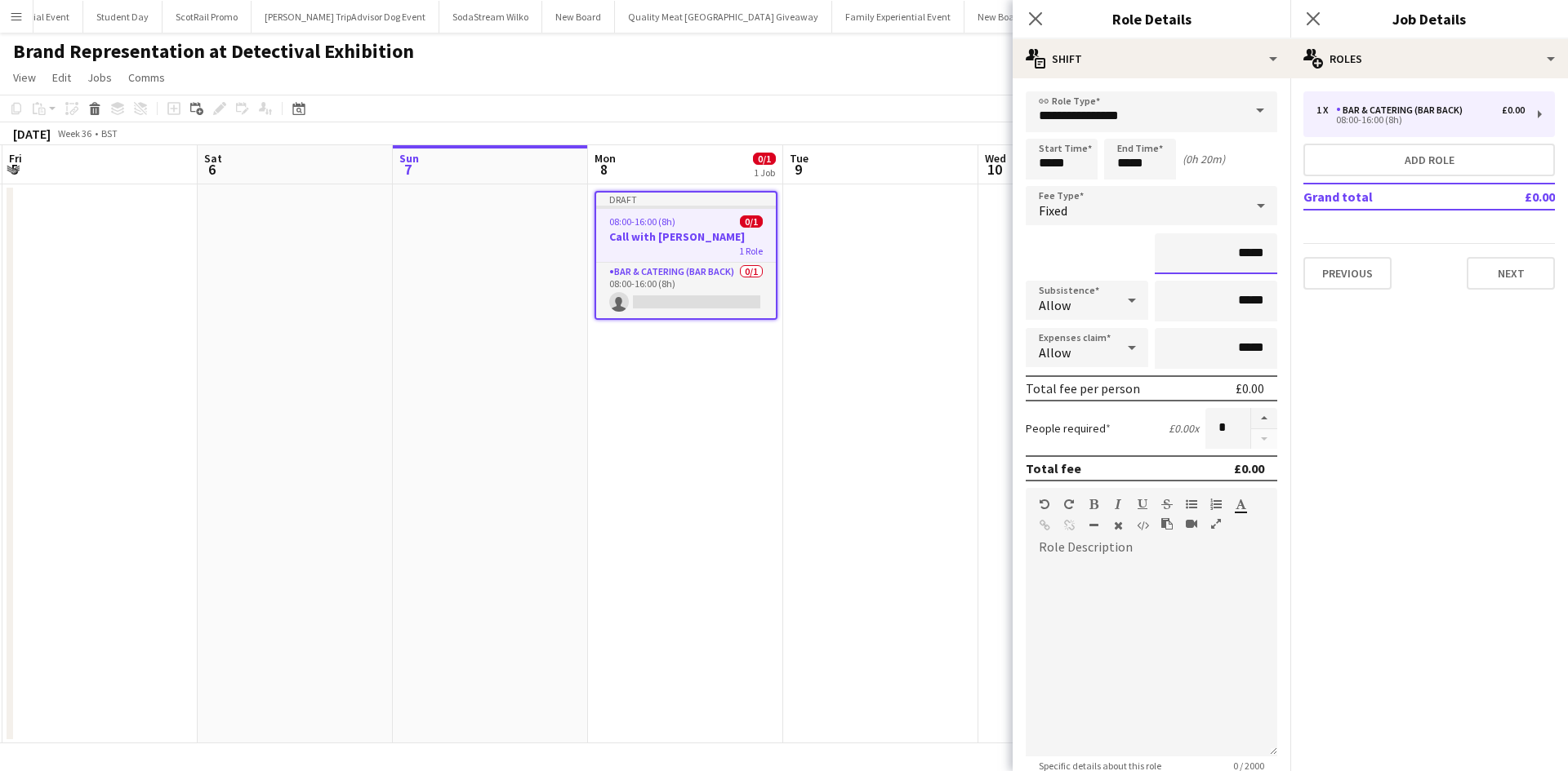
click at [1234, 256] on input "*****" at bounding box center [1215, 254] width 122 height 41
type input "**"
type input "******"
click at [1180, 626] on div at bounding box center [1151, 658] width 252 height 195
click at [930, 581] on app-date-cell at bounding box center [880, 464] width 196 height 559
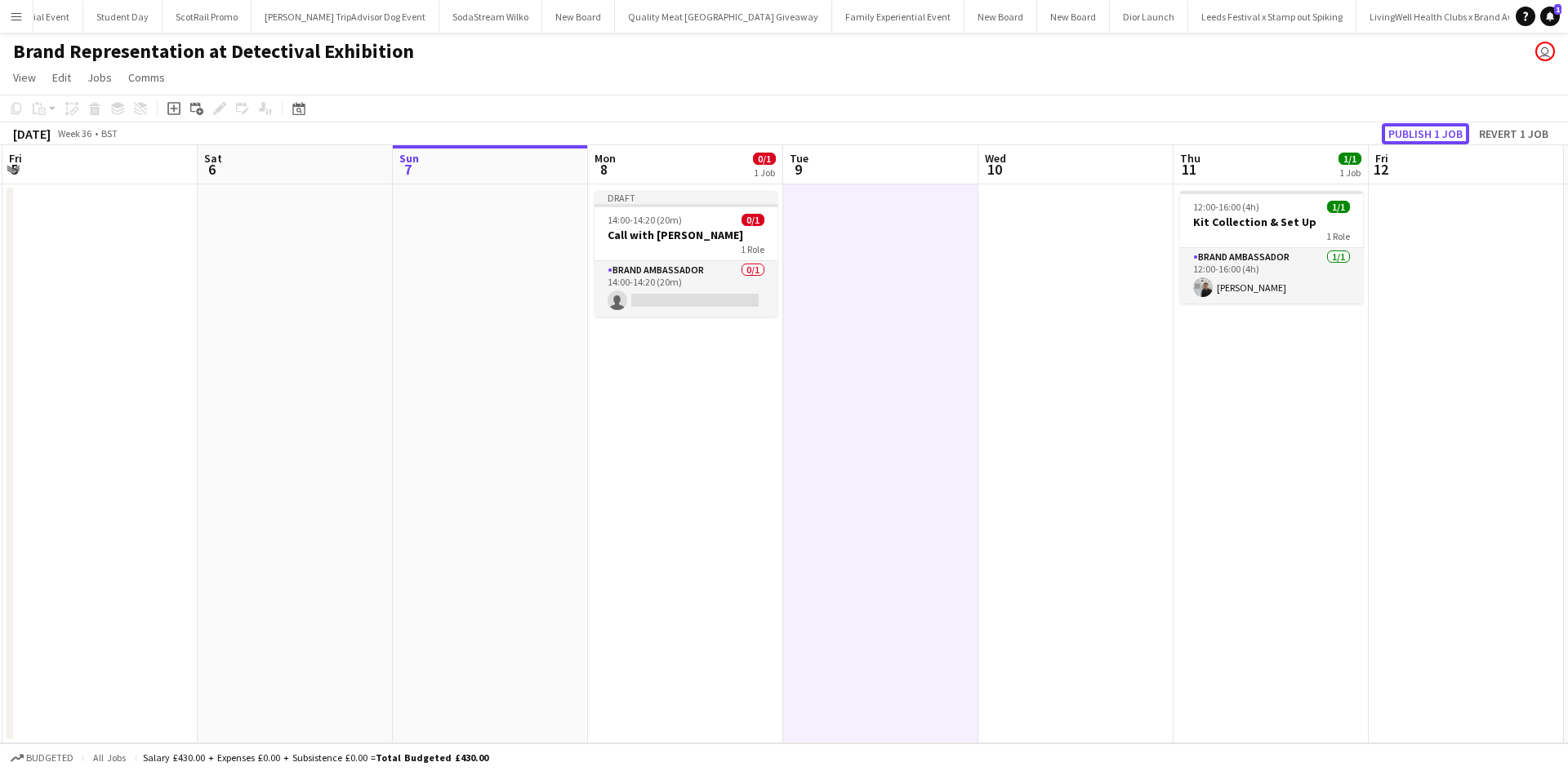
click at [1424, 129] on button "Publish 1 job" at bounding box center [1425, 134] width 88 height 21
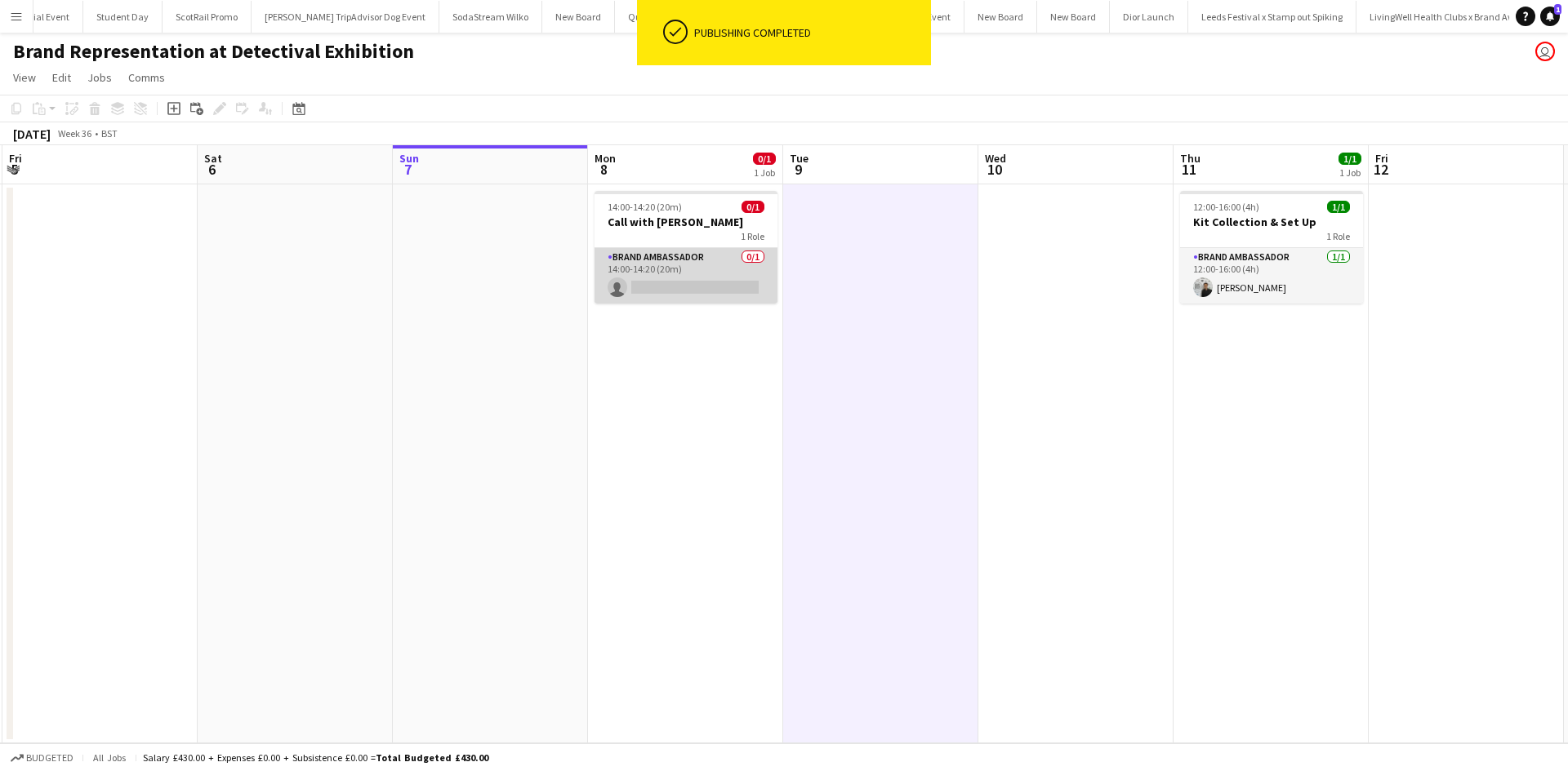
click at [688, 284] on app-card-role "Brand Ambassador 0/1 14:00-14:20 (20m) single-neutral-actions" at bounding box center [686, 276] width 183 height 55
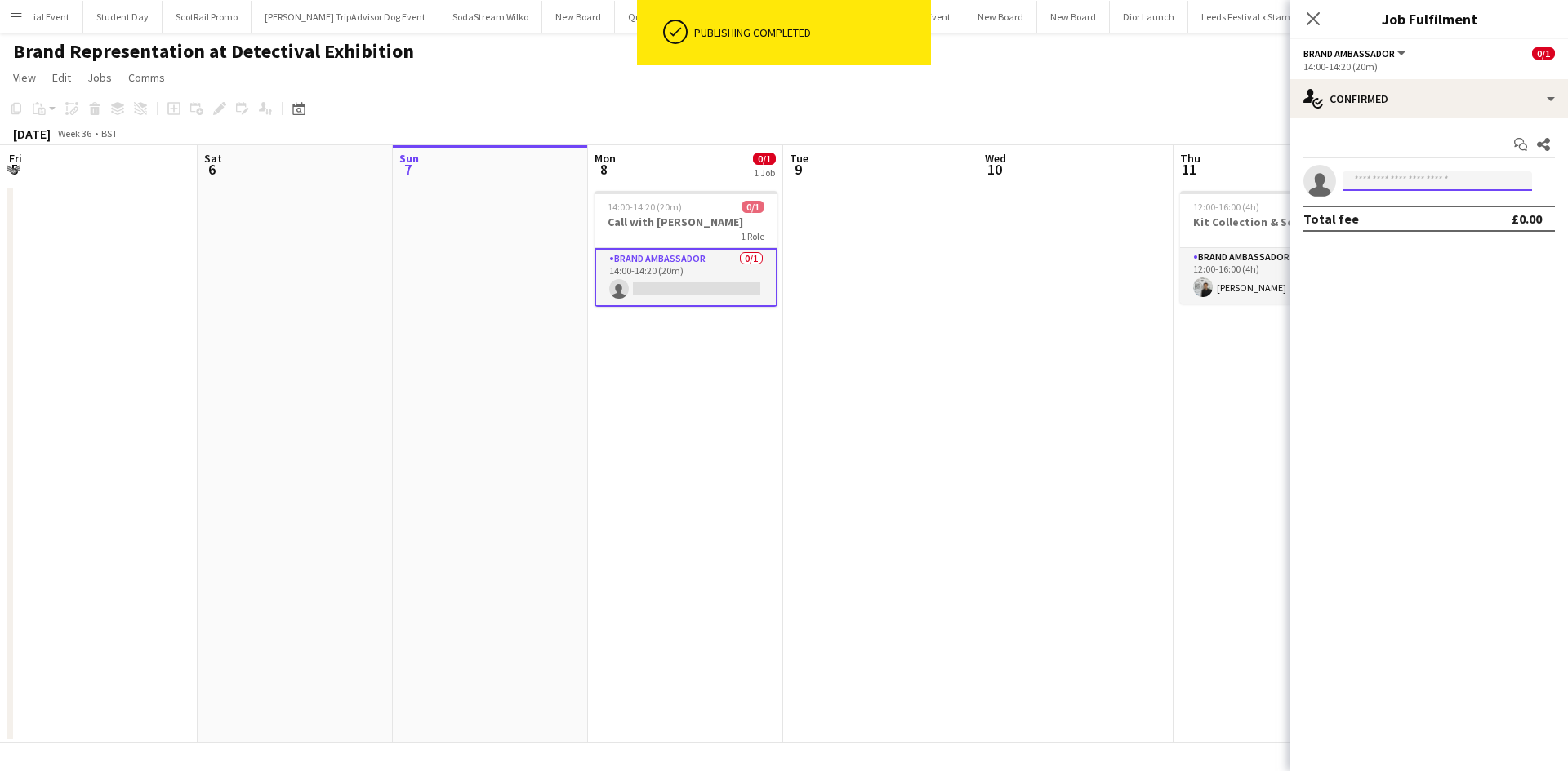
click at [1454, 177] on input at bounding box center [1437, 181] width 189 height 20
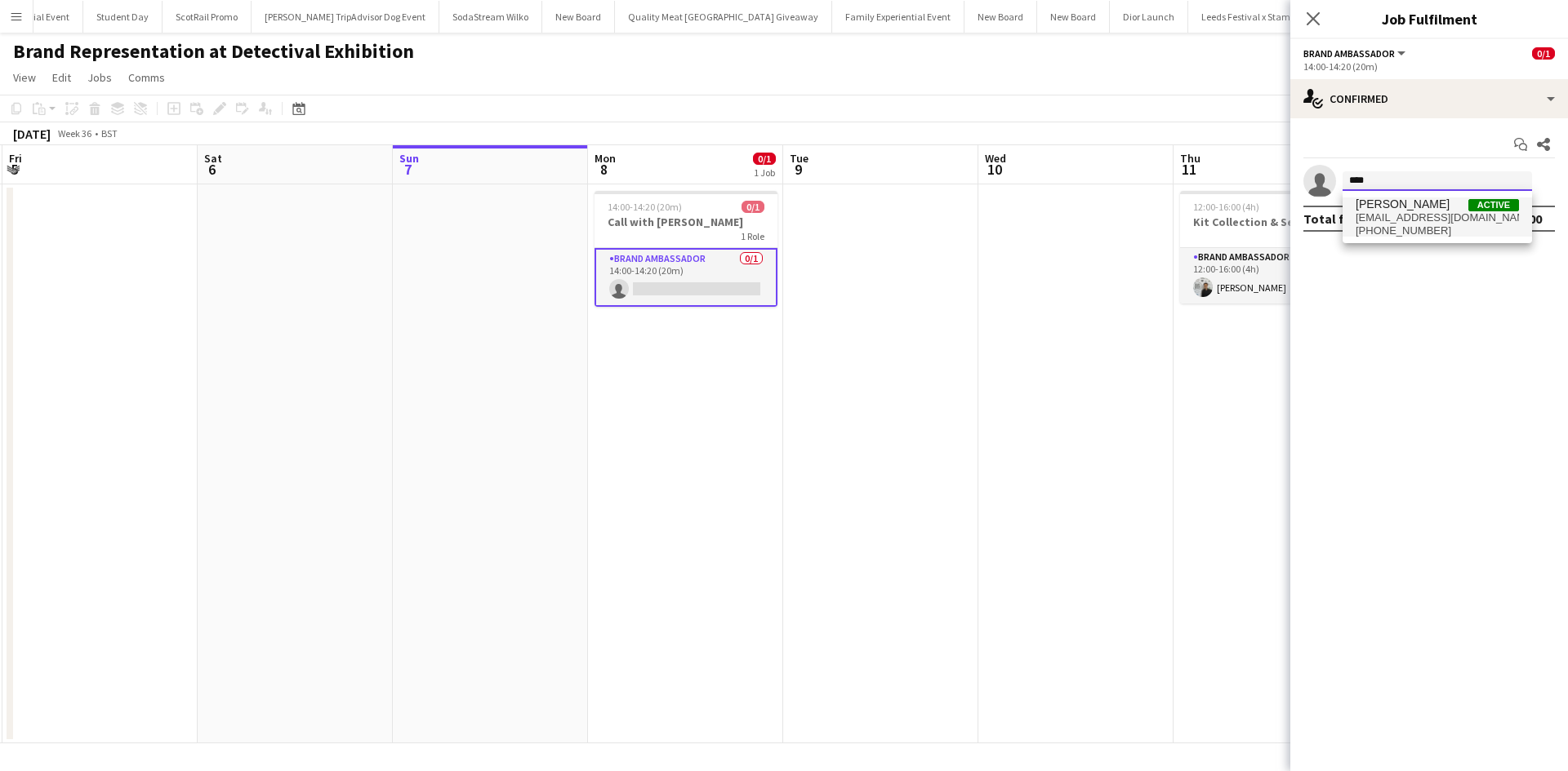
type input "****"
click at [1419, 214] on span "kierancha@hotmail.co.uk" at bounding box center [1437, 218] width 163 height 13
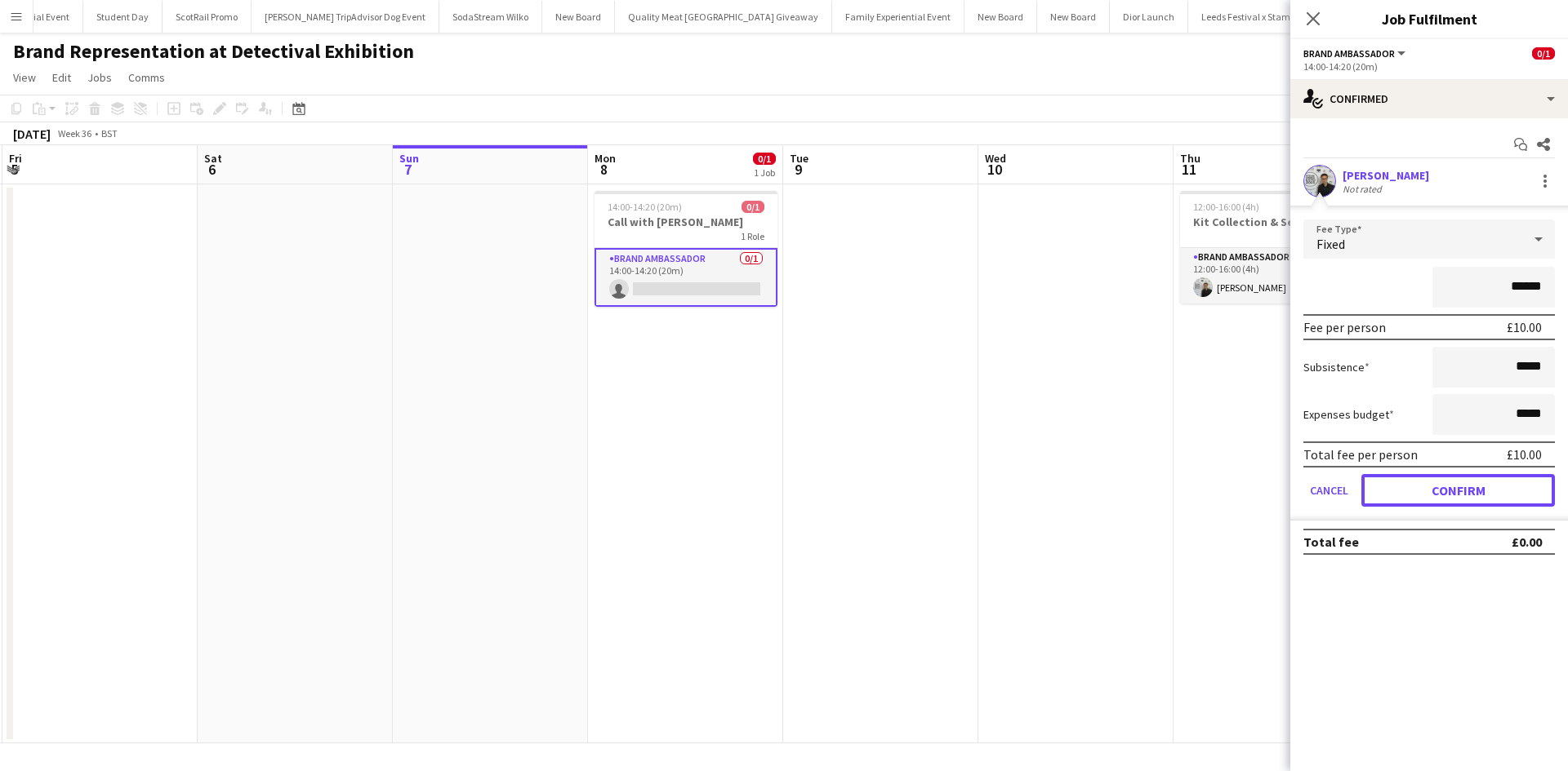
click at [1463, 484] on button "Confirm" at bounding box center [1457, 490] width 194 height 33
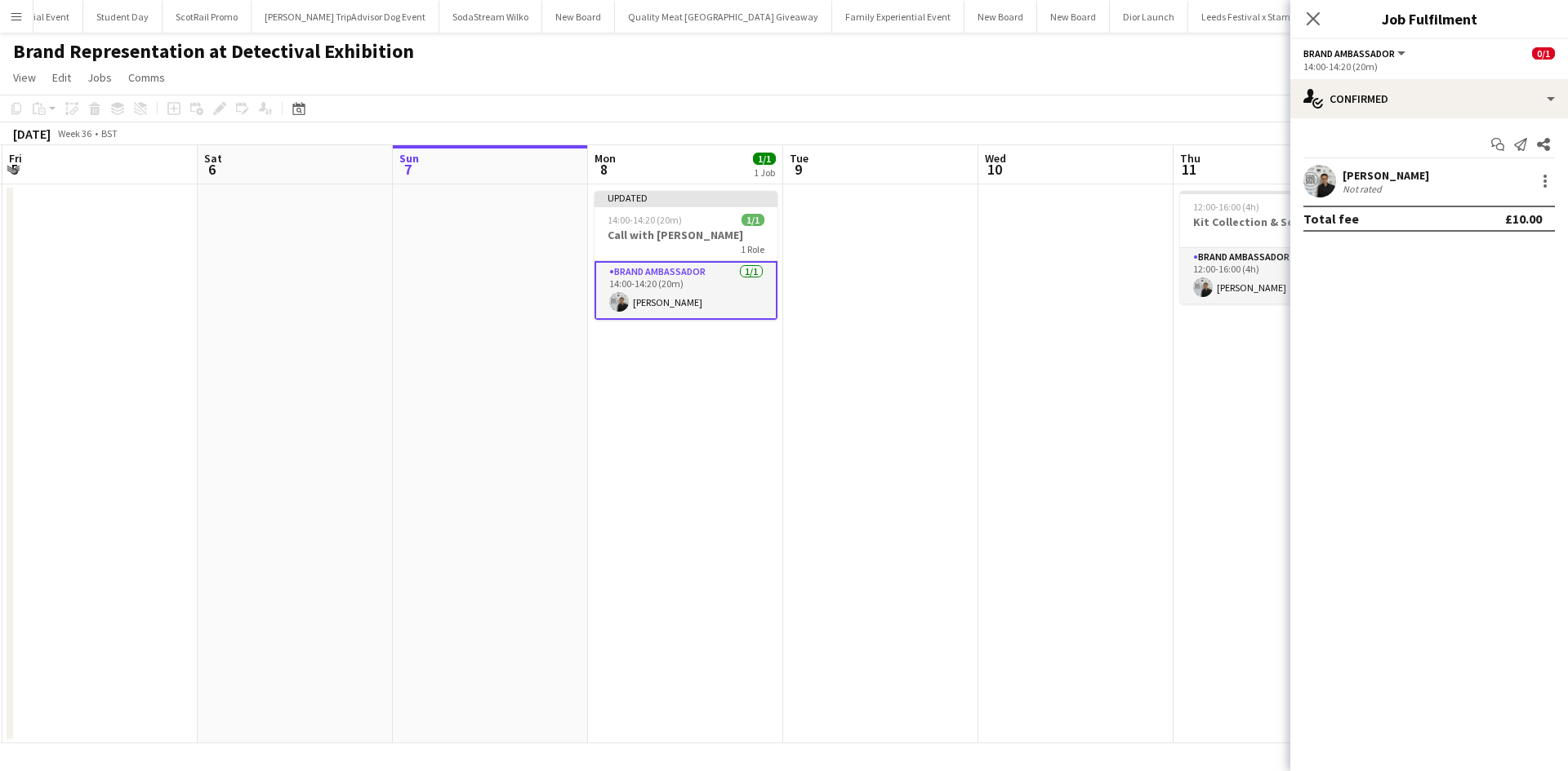
click at [1282, 503] on app-date-cell "12:00-16:00 (4h) 1/1 Kit Collection & Set Up 1 Role Brand Ambassador 1/1 12:00-…" at bounding box center [1271, 464] width 196 height 559
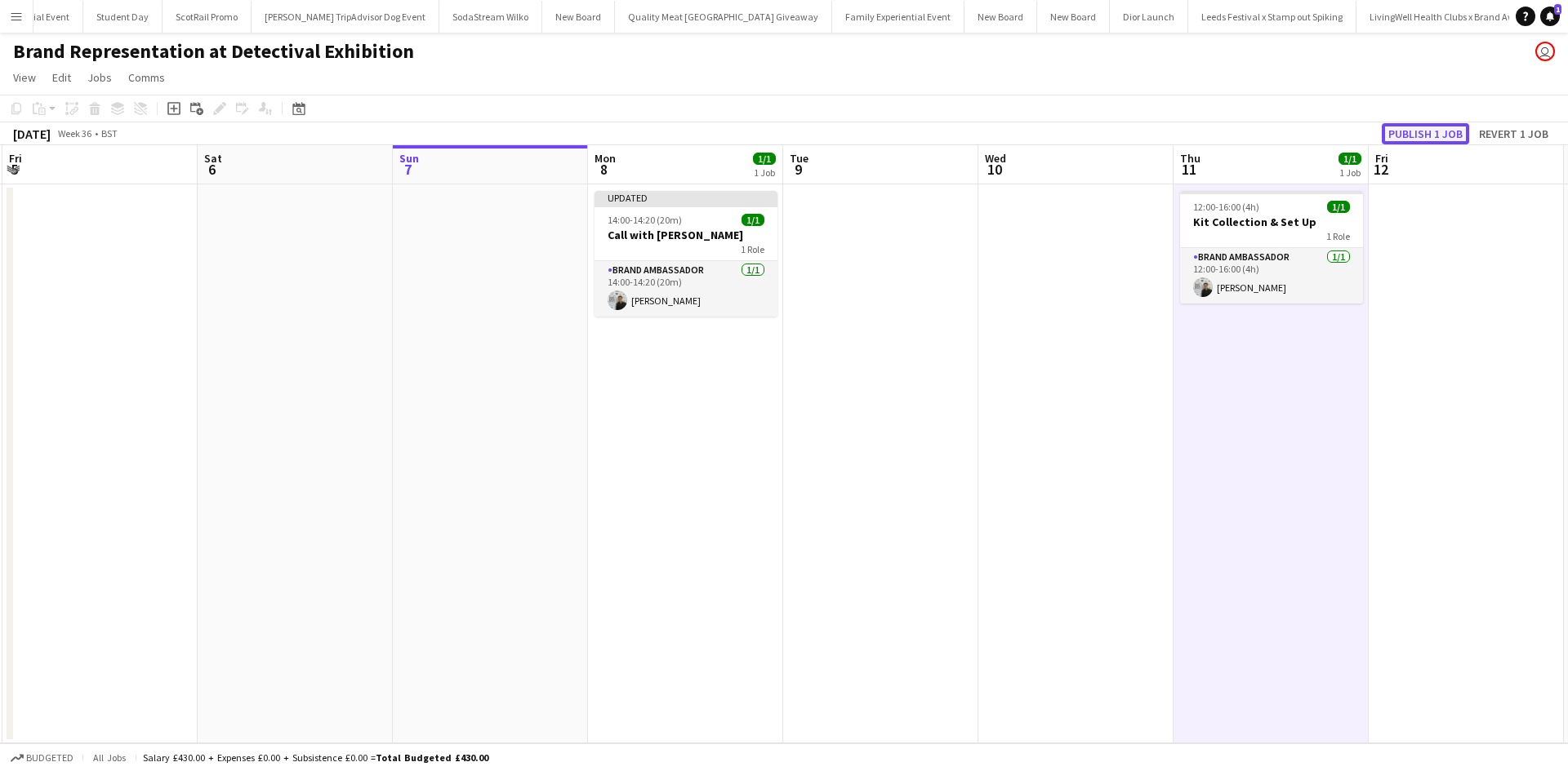
click at [1416, 129] on button "Publish 1 job" at bounding box center [1425, 134] width 88 height 21
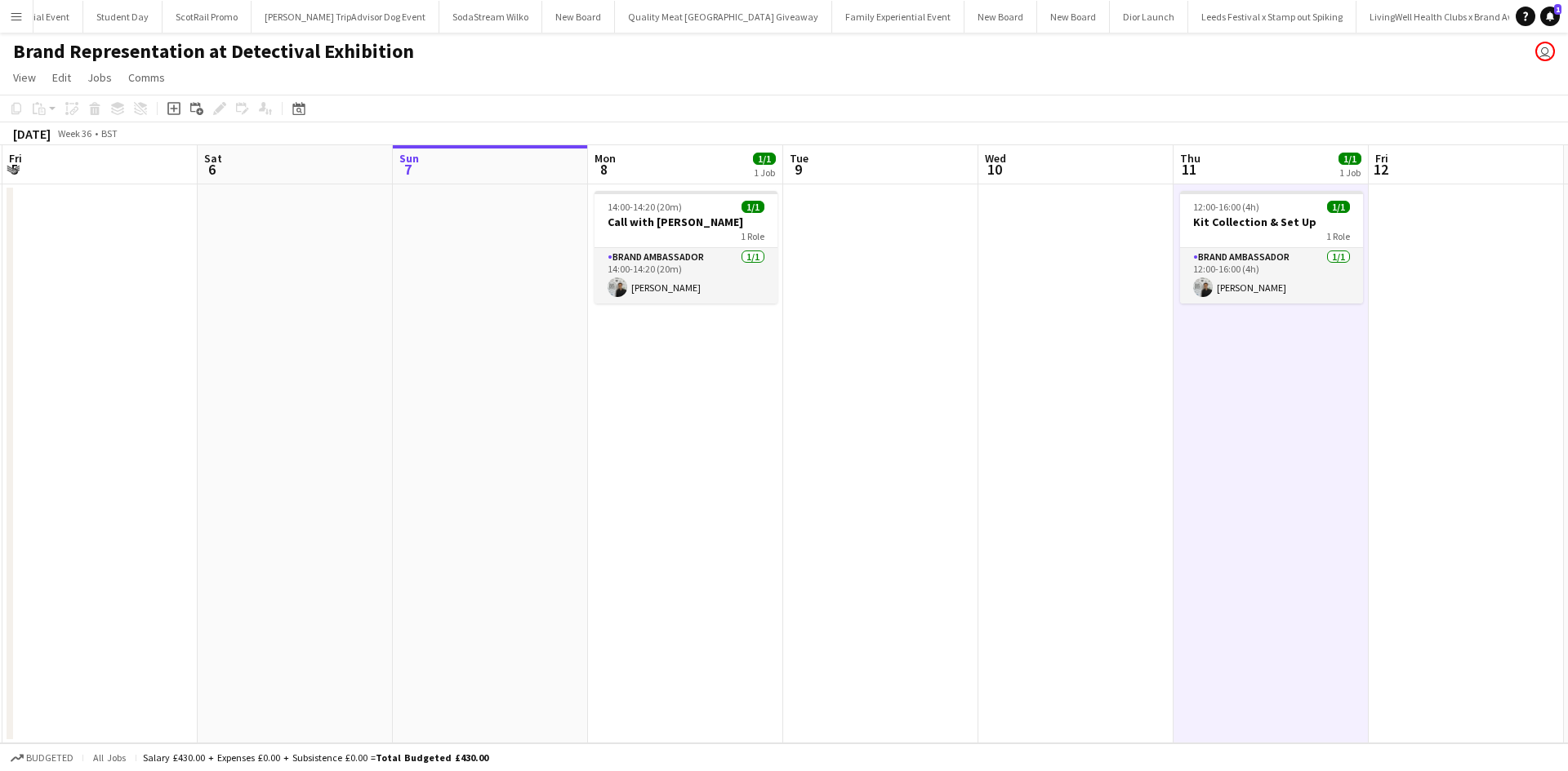
click at [11, 19] on app-icon "Menu" at bounding box center [16, 16] width 13 height 13
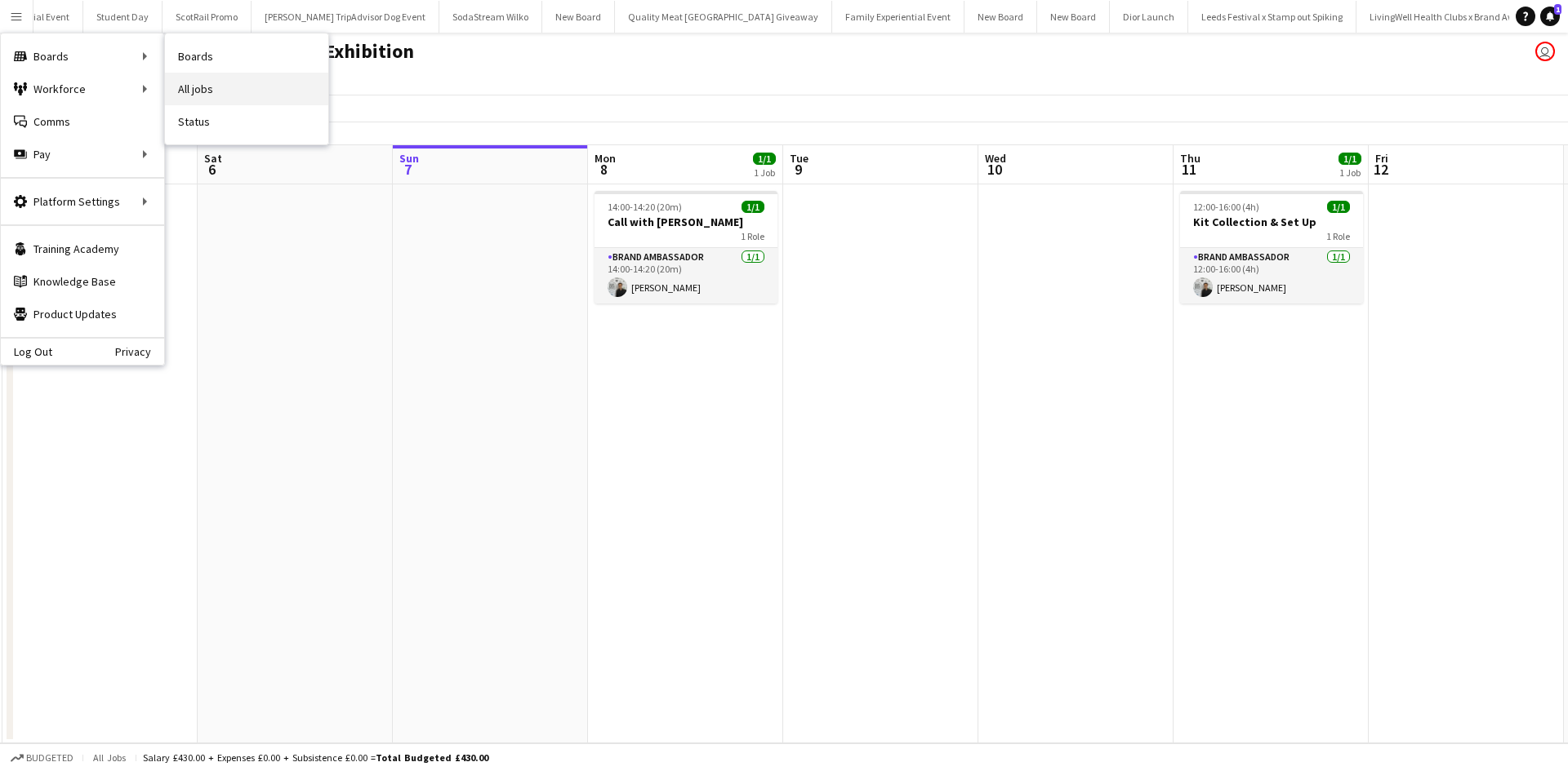
click at [190, 83] on link "All jobs" at bounding box center [246, 88] width 163 height 33
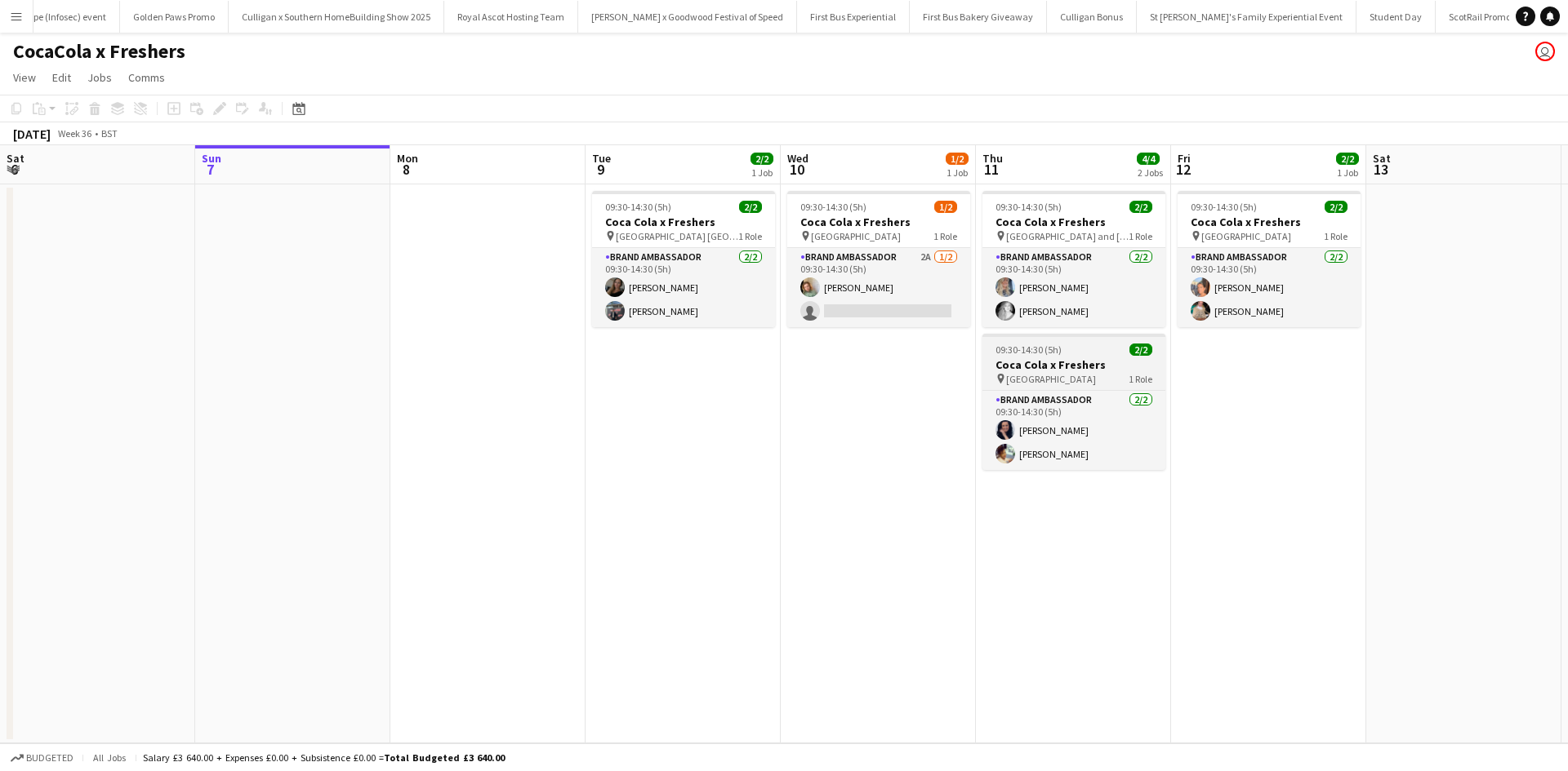
scroll to position [0, 16336]
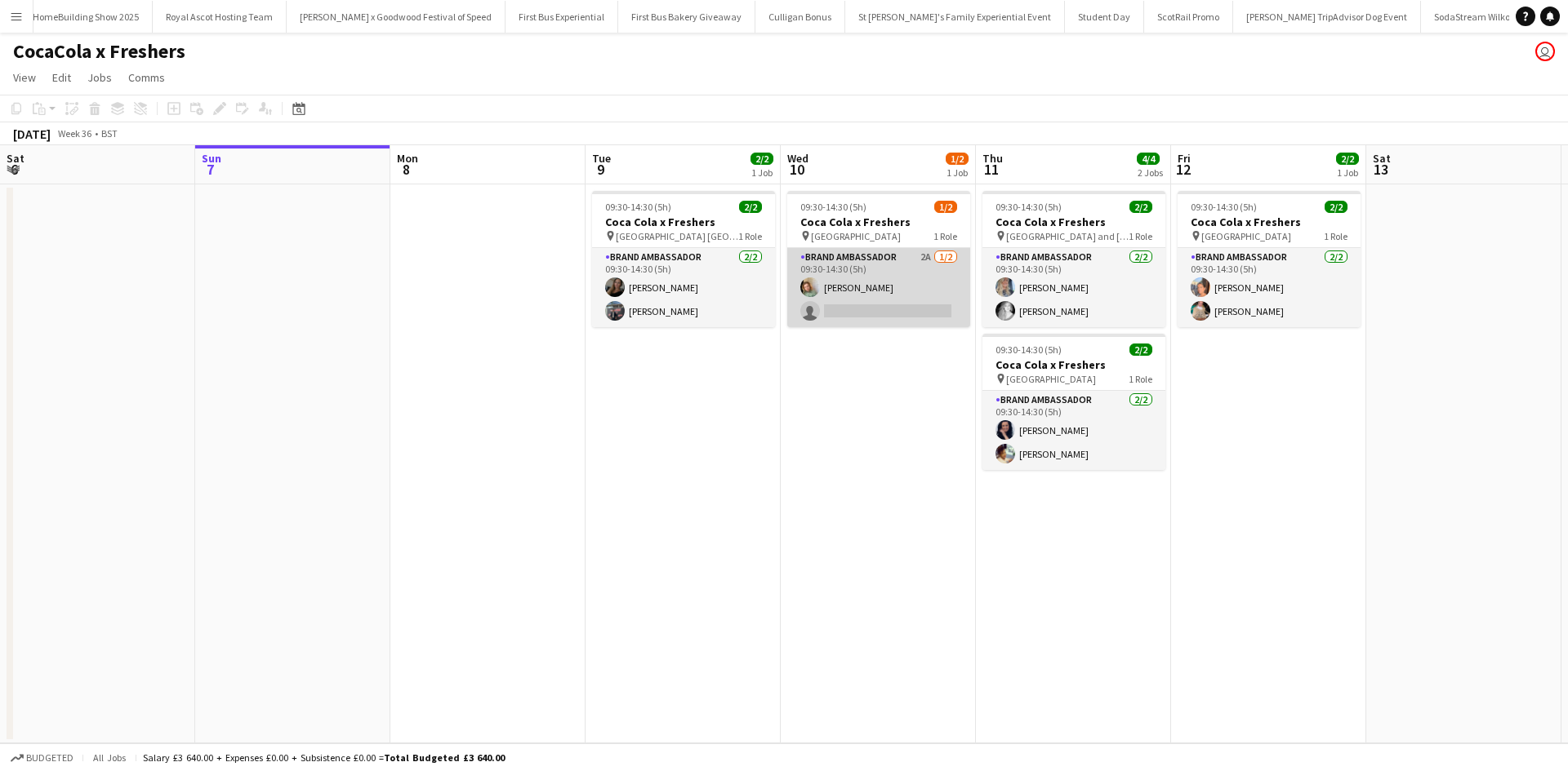
click at [905, 304] on app-card-role "Brand Ambassador 2A 1/2 09:30-14:30 (5h) Kelly Vines single-neutral-actions" at bounding box center [878, 287] width 183 height 79
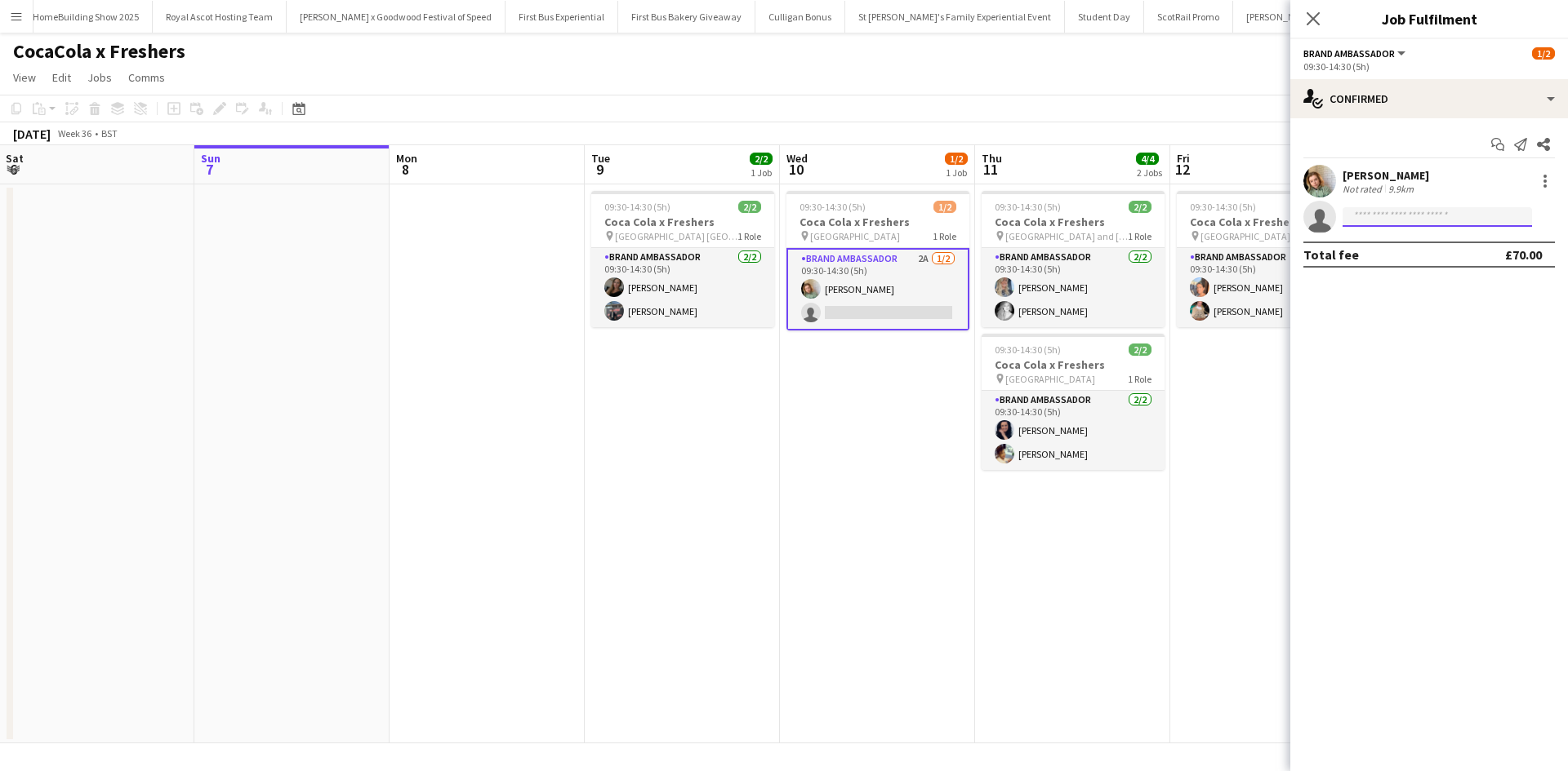
click at [1422, 220] on input at bounding box center [1437, 217] width 189 height 20
type input "*****"
click at [1166, 568] on app-date-cell "09:30-14:30 (5h) 2/2 Coca Cola x Freshers pin Dundee and Angus College 1 Role B…" at bounding box center [1072, 464] width 196 height 559
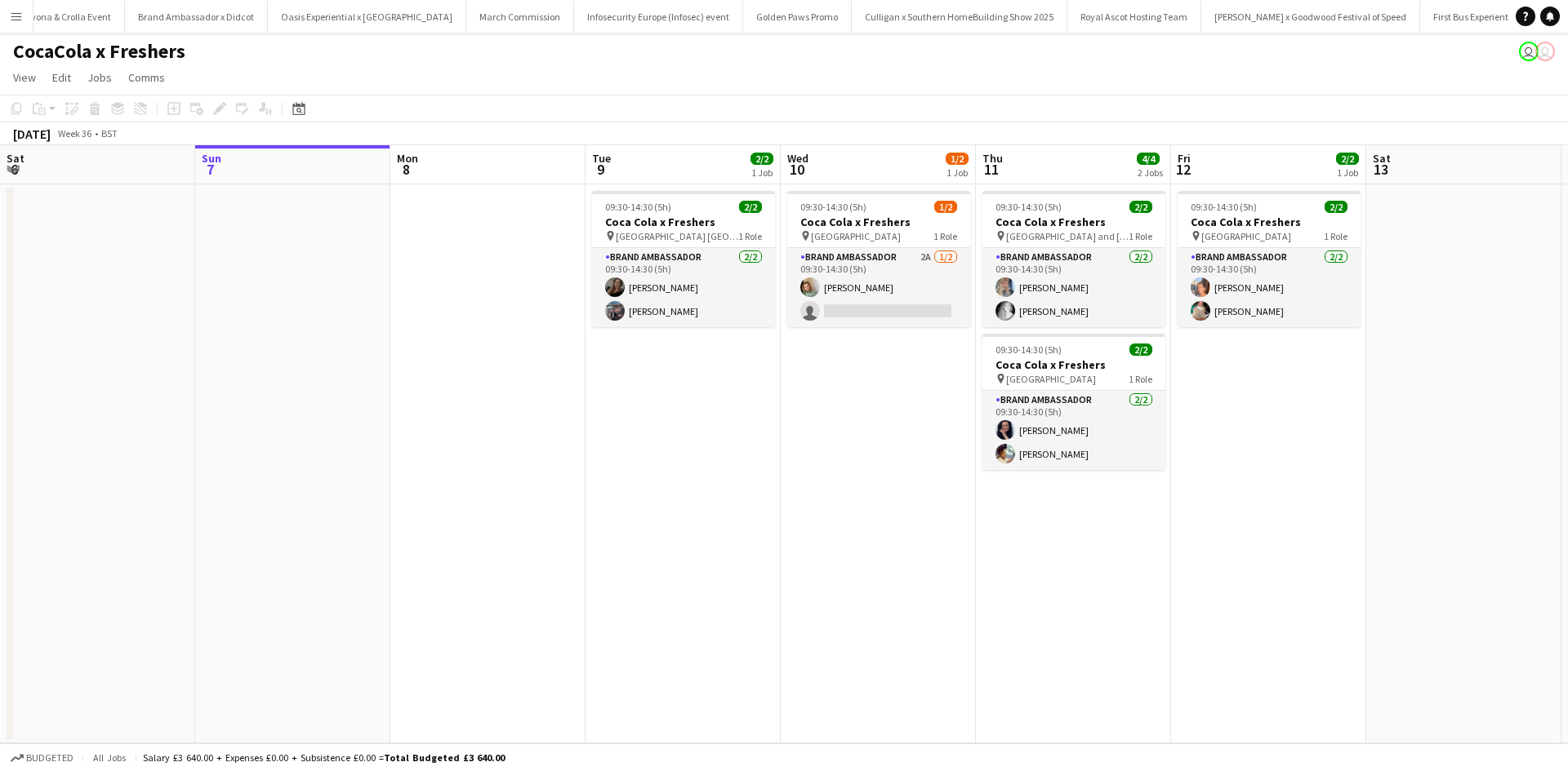
scroll to position [0, 16336]
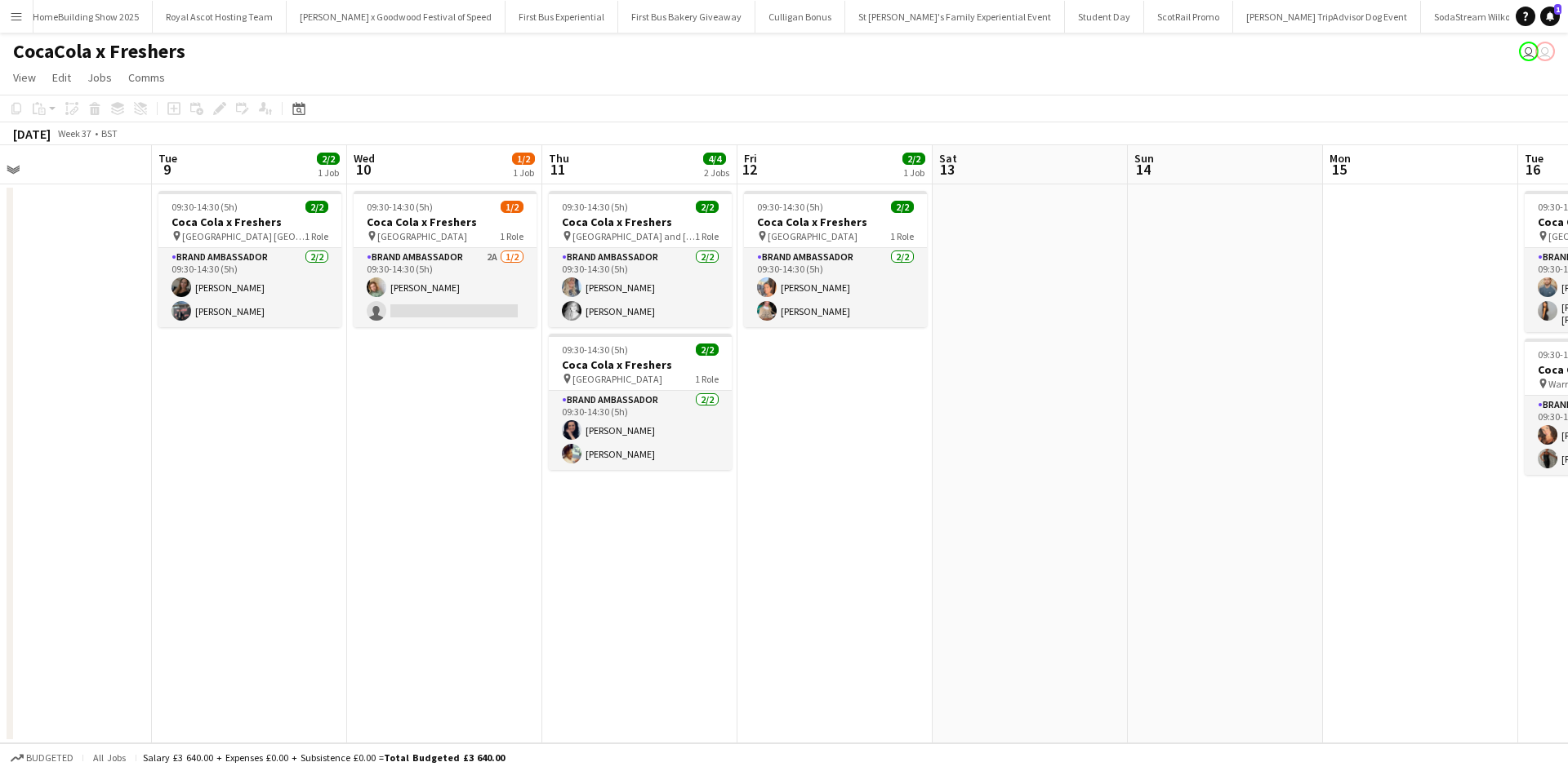
drag, startPoint x: 920, startPoint y: 541, endPoint x: 451, endPoint y: 528, distance: 469.2
click at [453, 528] on app-calendar-viewport "Thu 4 Fri 5 Sat 6 Sun 7 Mon 8 Tue 9 2/2 1 Job Wed 10 1/2 1 Job Thu 11 4/4 2 Job…" at bounding box center [784, 444] width 1568 height 598
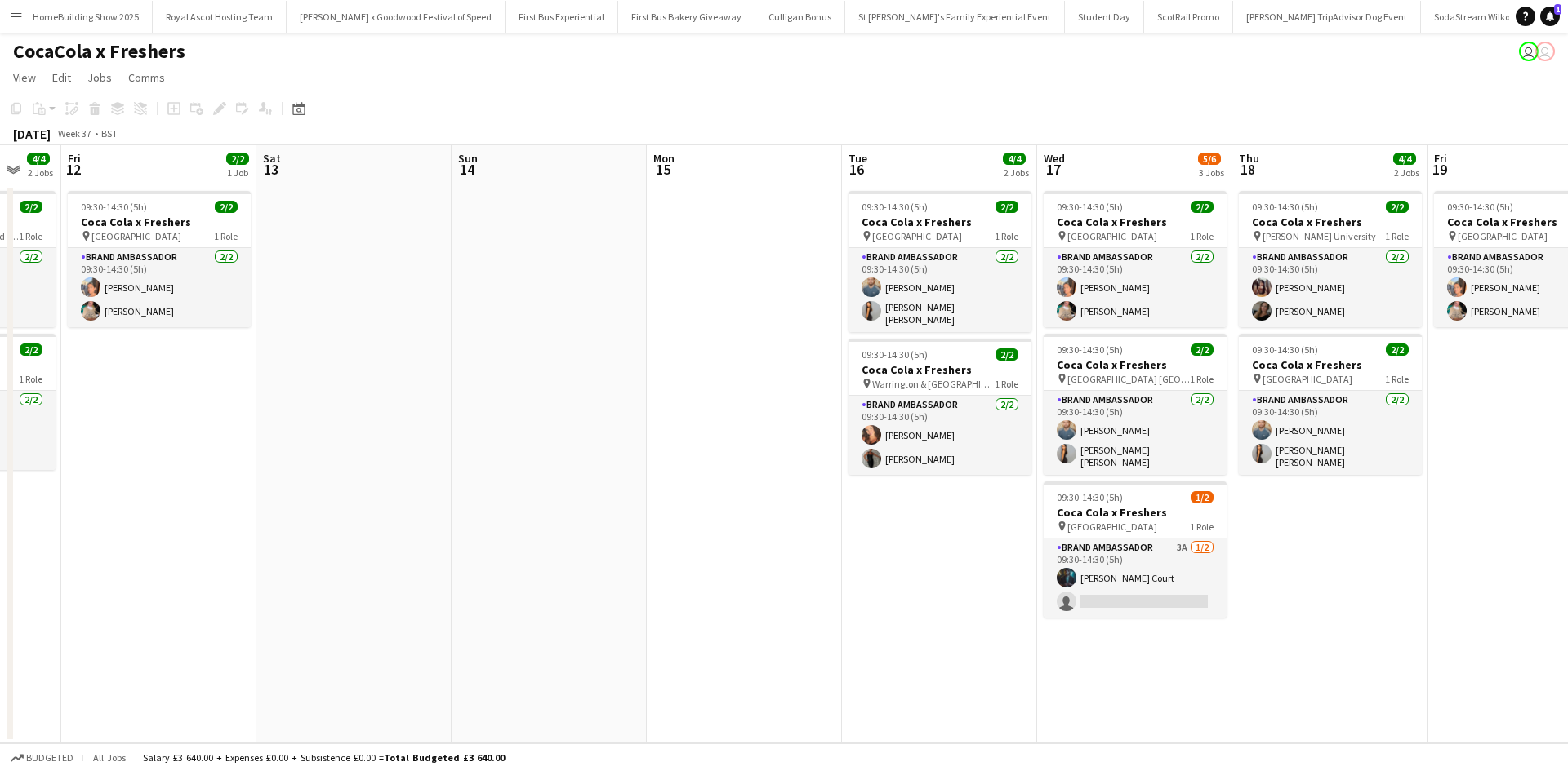
drag, startPoint x: 1091, startPoint y: 580, endPoint x: 446, endPoint y: 521, distance: 647.7
click at [446, 521] on app-calendar-viewport "Mon 8 Tue 9 2/2 1 Job Wed 10 1/2 1 Job Thu 11 4/4 2 Jobs Fri 12 2/2 1 Job Sat 1…" at bounding box center [784, 444] width 1568 height 598
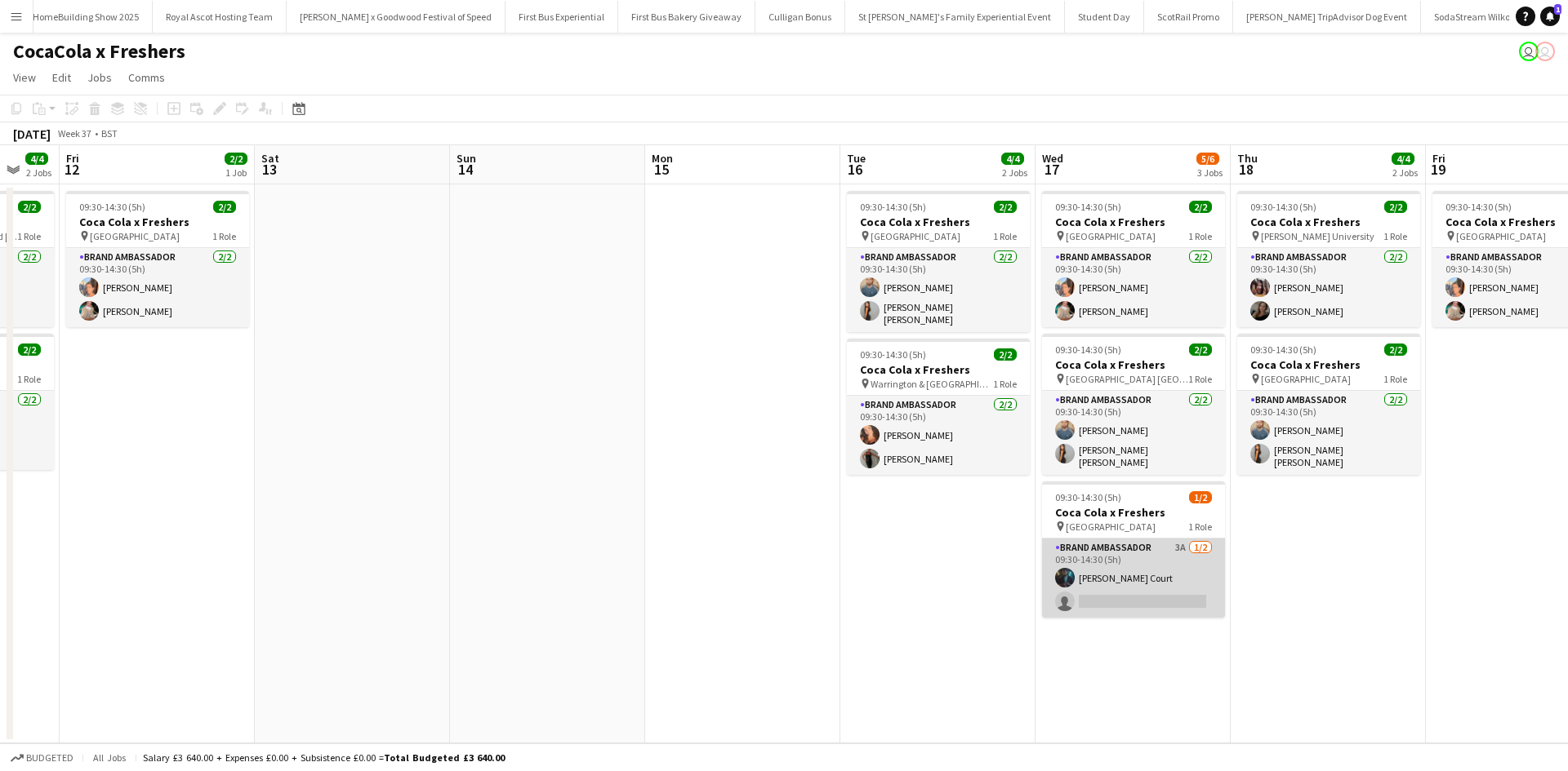
click at [1160, 562] on app-card-role "Brand Ambassador 3A 1/2 09:30-14:30 (5h) Craig Court single-neutral-actions" at bounding box center [1133, 577] width 183 height 79
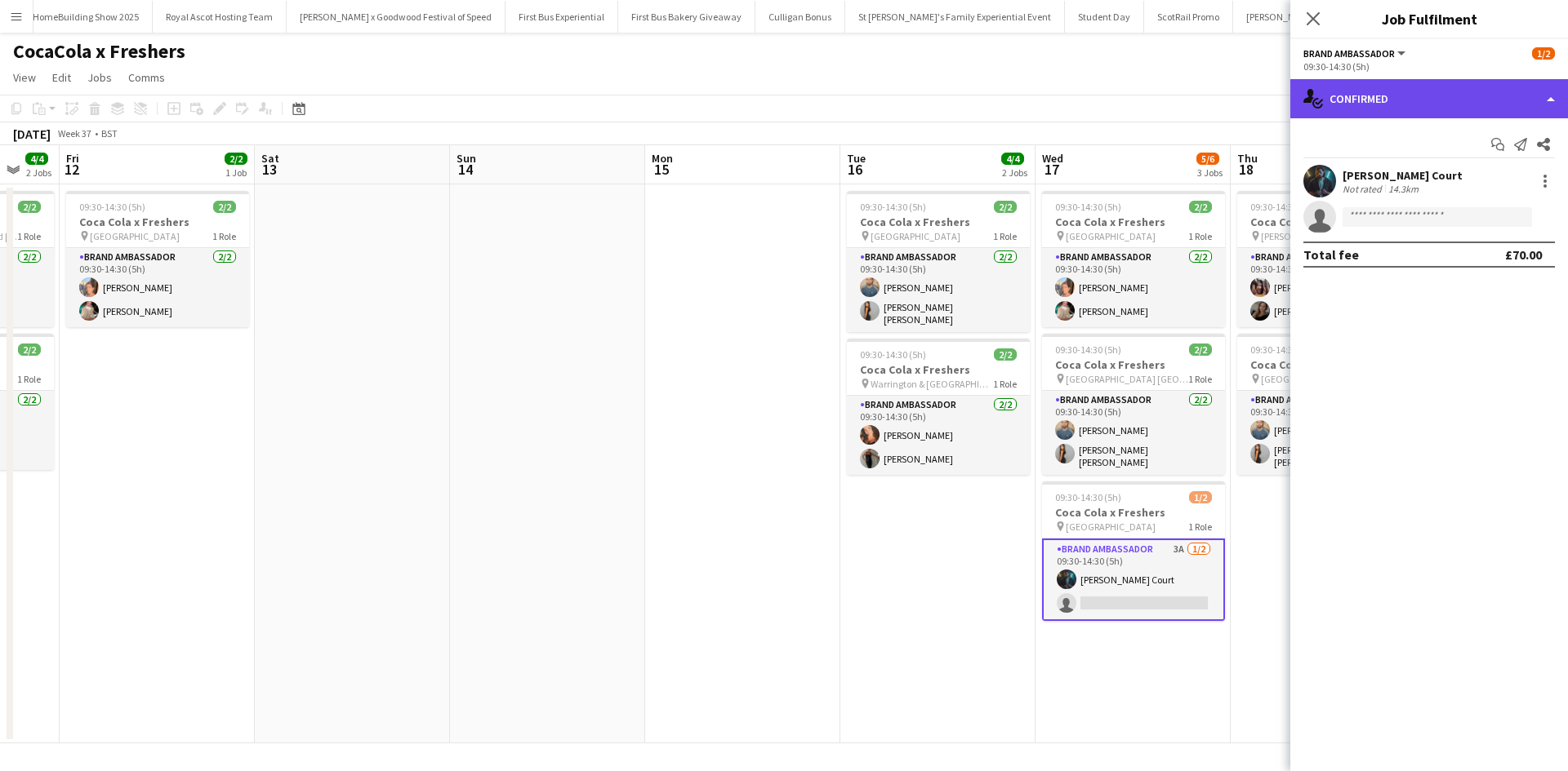
click at [1444, 101] on div "single-neutral-actions-check-2 Confirmed" at bounding box center [1429, 99] width 278 height 39
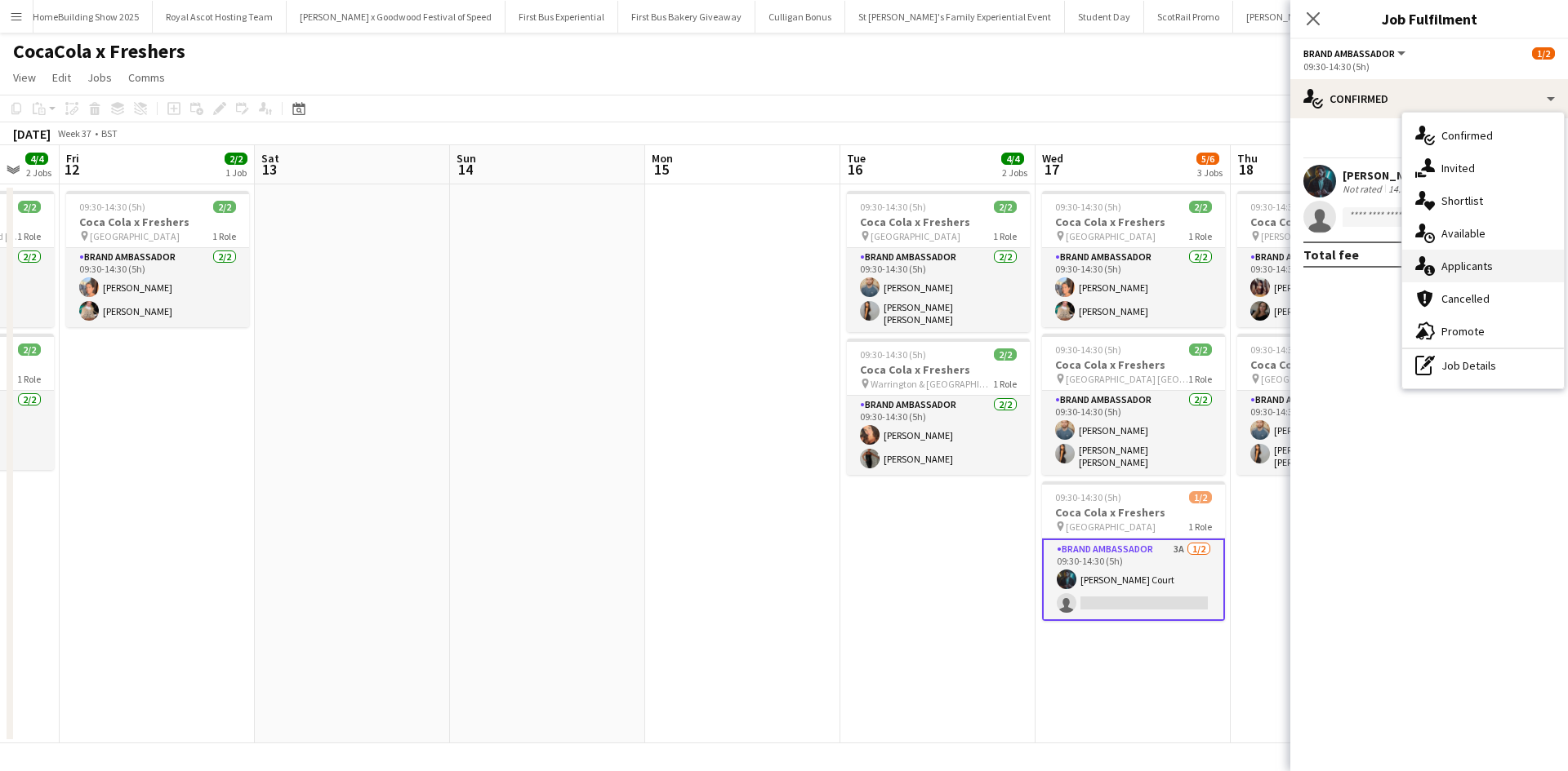
click at [1488, 262] on span "Applicants" at bounding box center [1467, 266] width 52 height 14
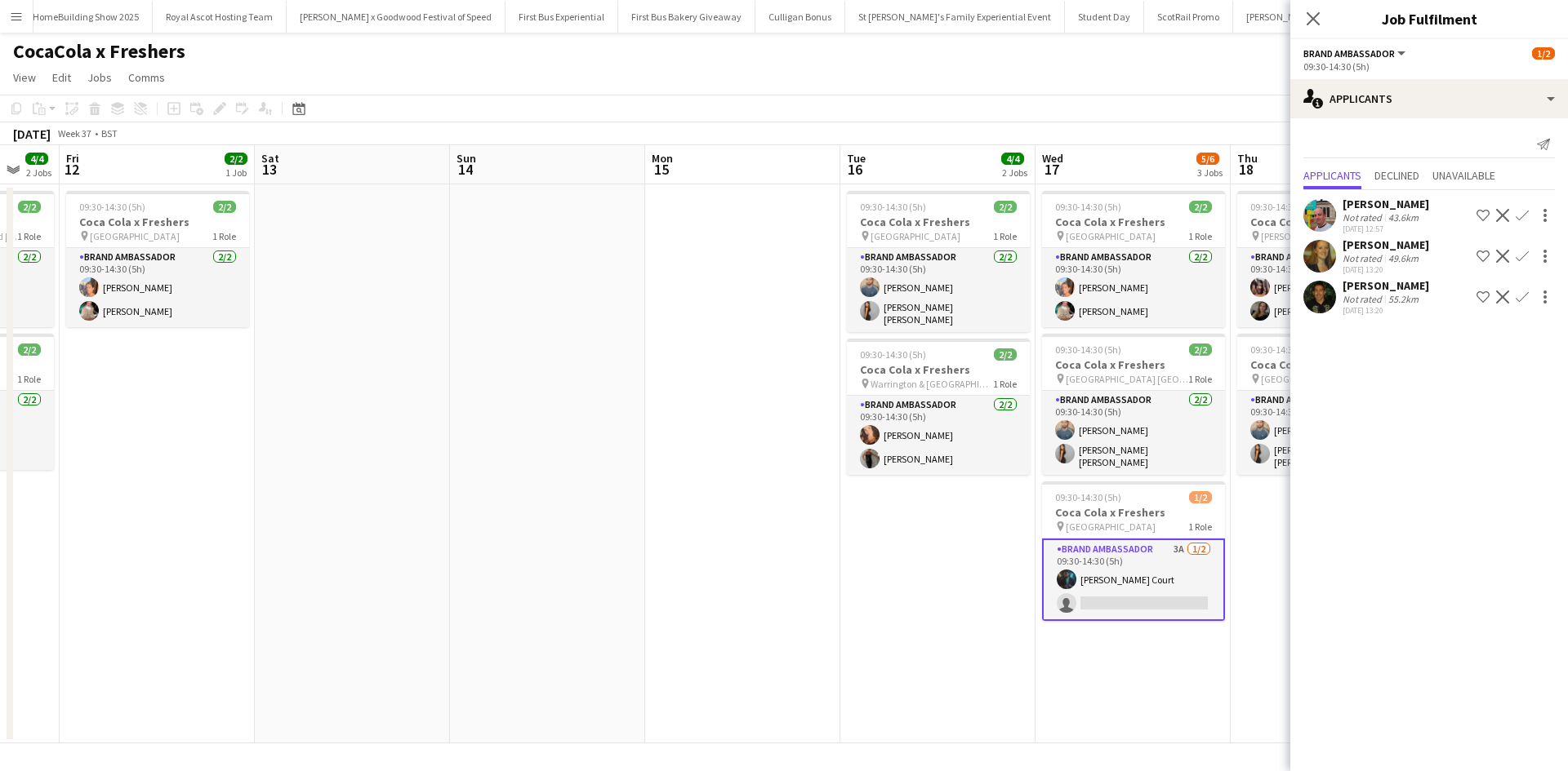
click at [1375, 250] on div "Joanne Miller" at bounding box center [1385, 245] width 87 height 14
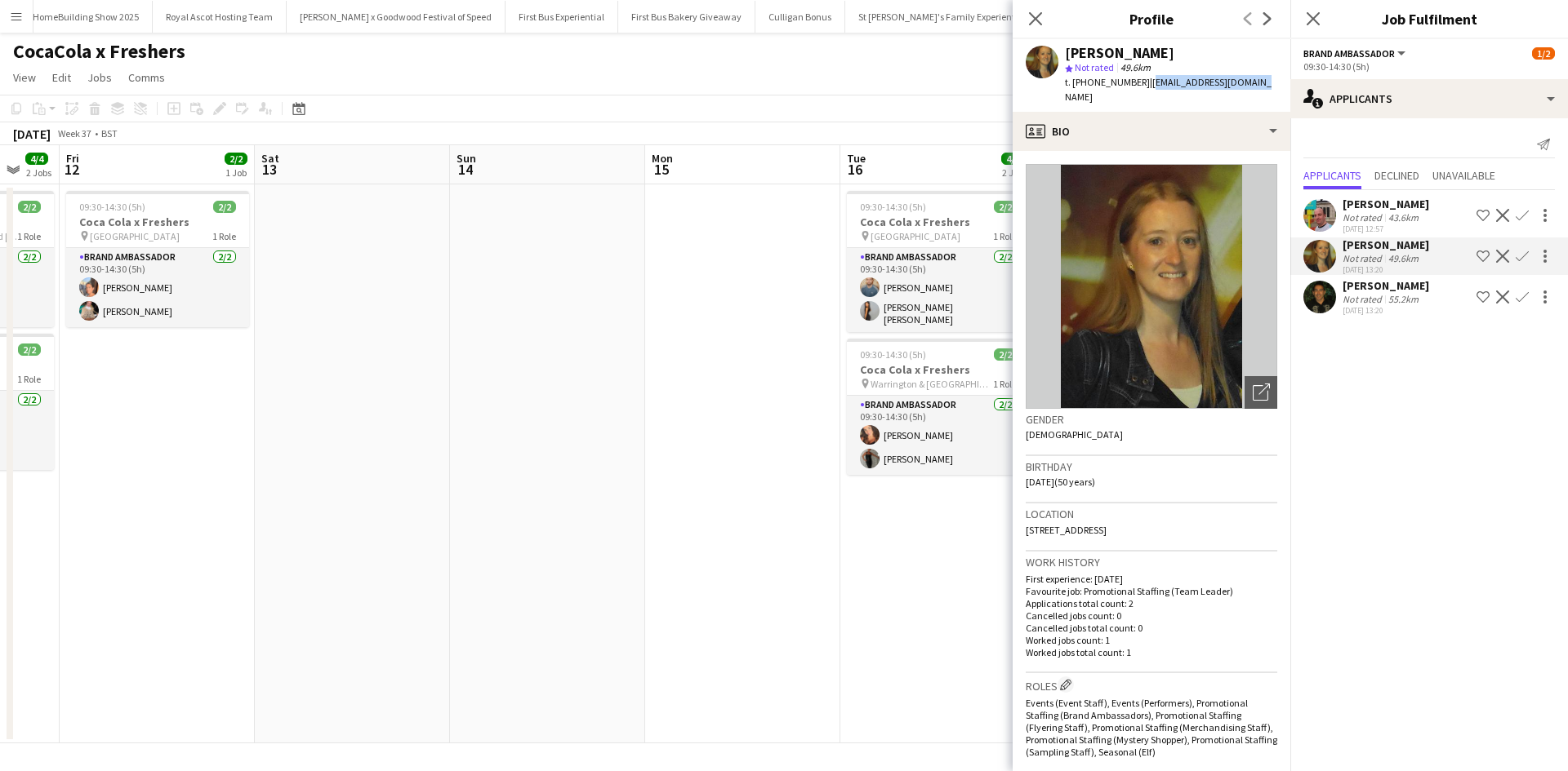
drag, startPoint x: 1142, startPoint y: 82, endPoint x: 1249, endPoint y: 79, distance: 107.0
click at [1249, 79] on div "Joanne Miller star Not rated 49.6km t. +447786911894 | jomiller65@hotmail.com" at bounding box center [1151, 75] width 278 height 72
copy span "jomiller65@hotmail.com"
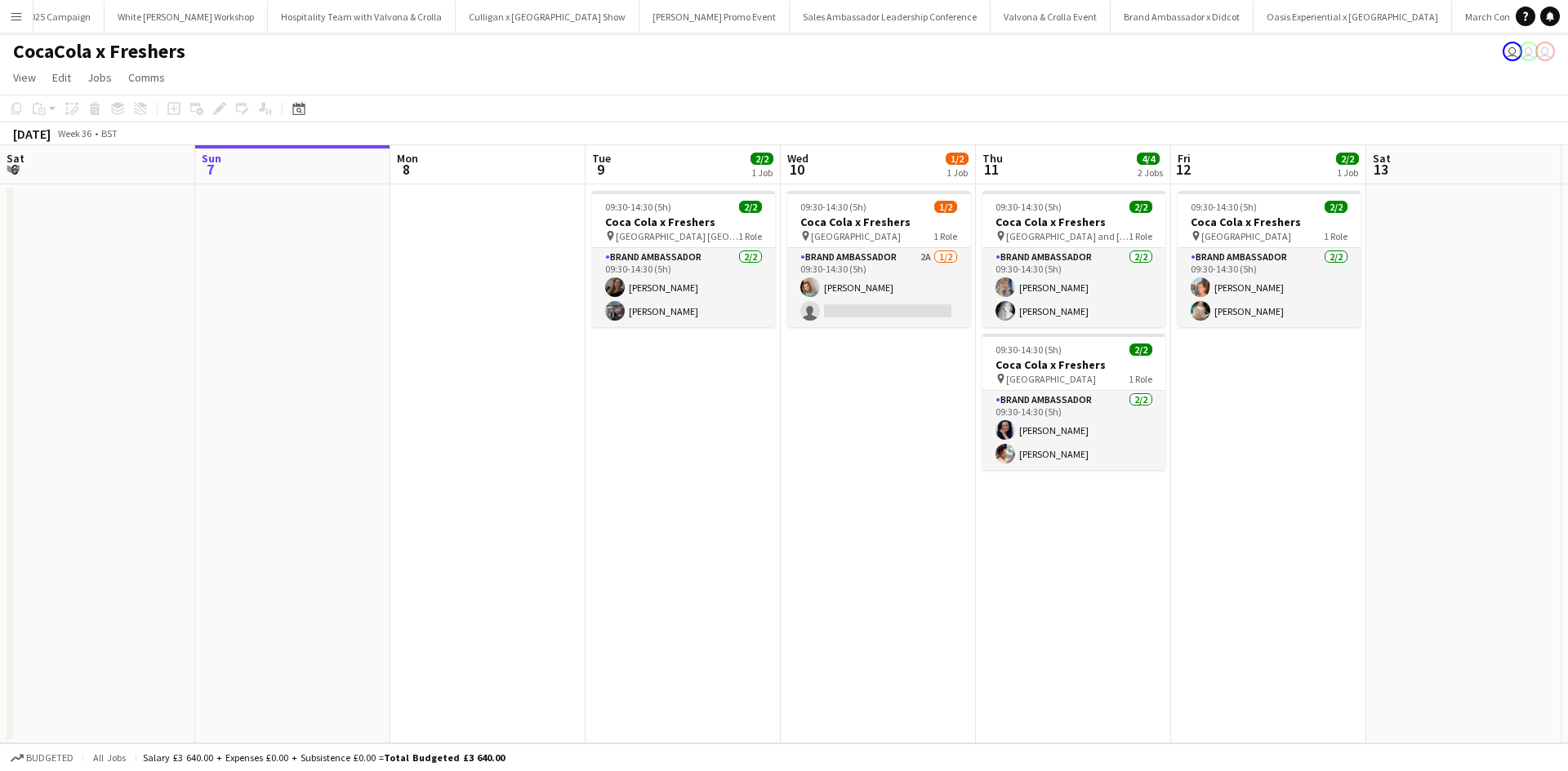
scroll to position [0, 16336]
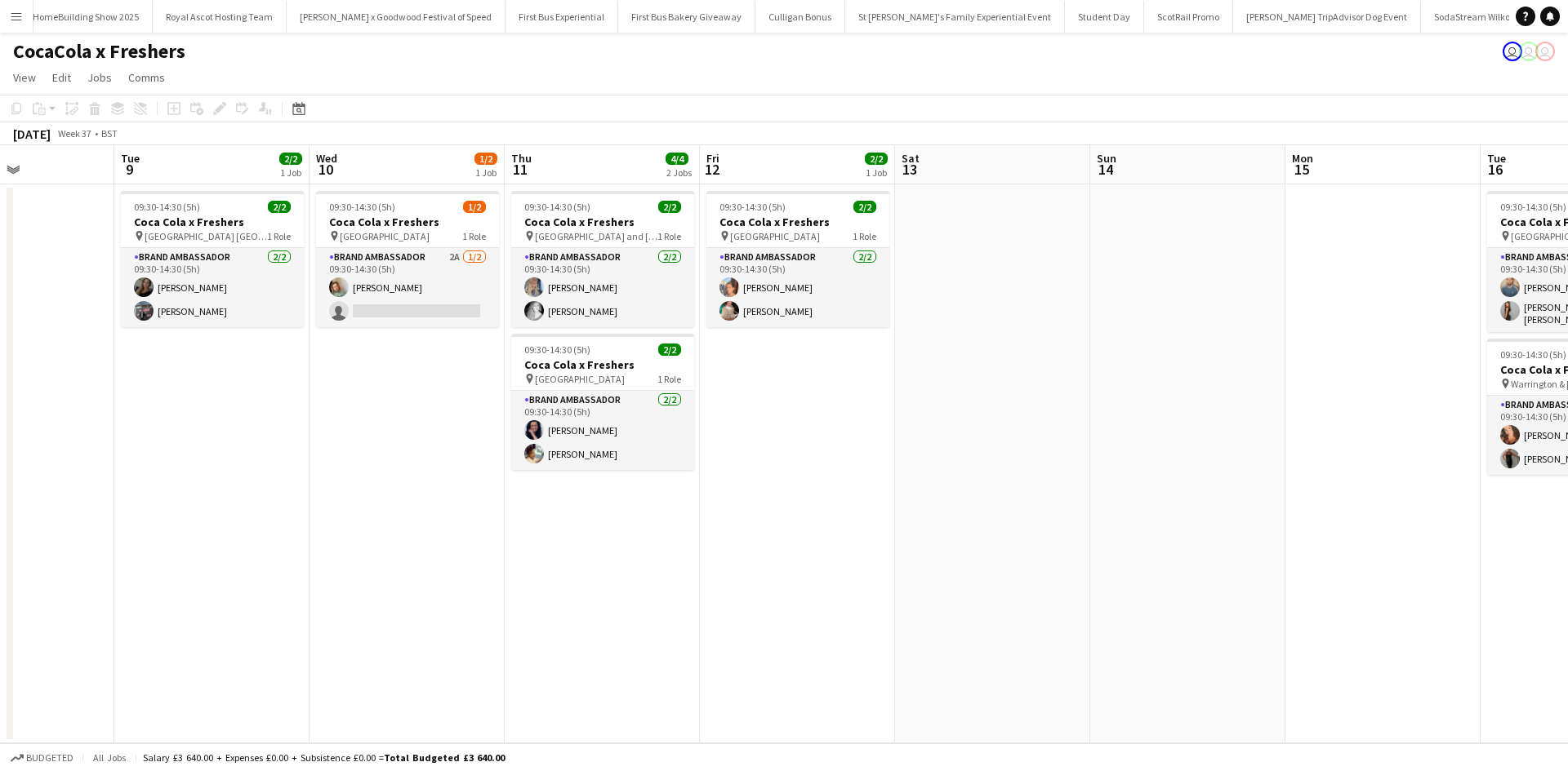
drag, startPoint x: 1275, startPoint y: 618, endPoint x: 399, endPoint y: 533, distance: 880.1
click at [400, 534] on app-calendar-viewport "Sat 6 Sun 7 Mon 8 Tue 9 2/2 1 Job Wed 10 1/2 1 Job Thu 11 4/4 2 Jobs Fri 12 2/2…" at bounding box center [784, 444] width 1568 height 598
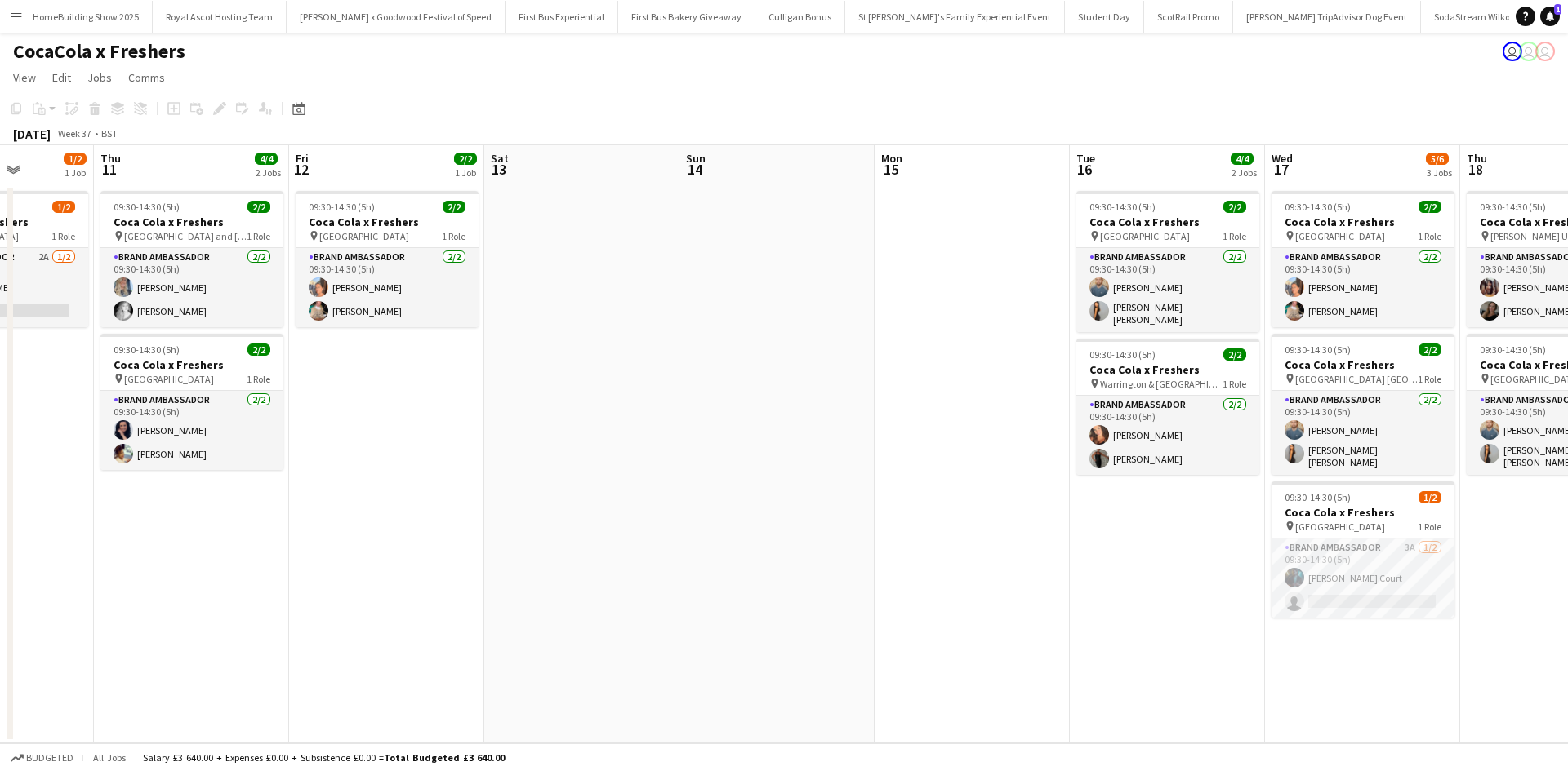
drag, startPoint x: 1087, startPoint y: 619, endPoint x: 214, endPoint y: 522, distance: 878.4
click at [218, 523] on app-calendar-viewport "Mon 8 Tue 9 2/2 1 Job Wed 10 1/2 1 Job Thu 11 4/4 2 Jobs Fri 12 2/2 1 Job Sat 1…" at bounding box center [784, 444] width 1568 height 598
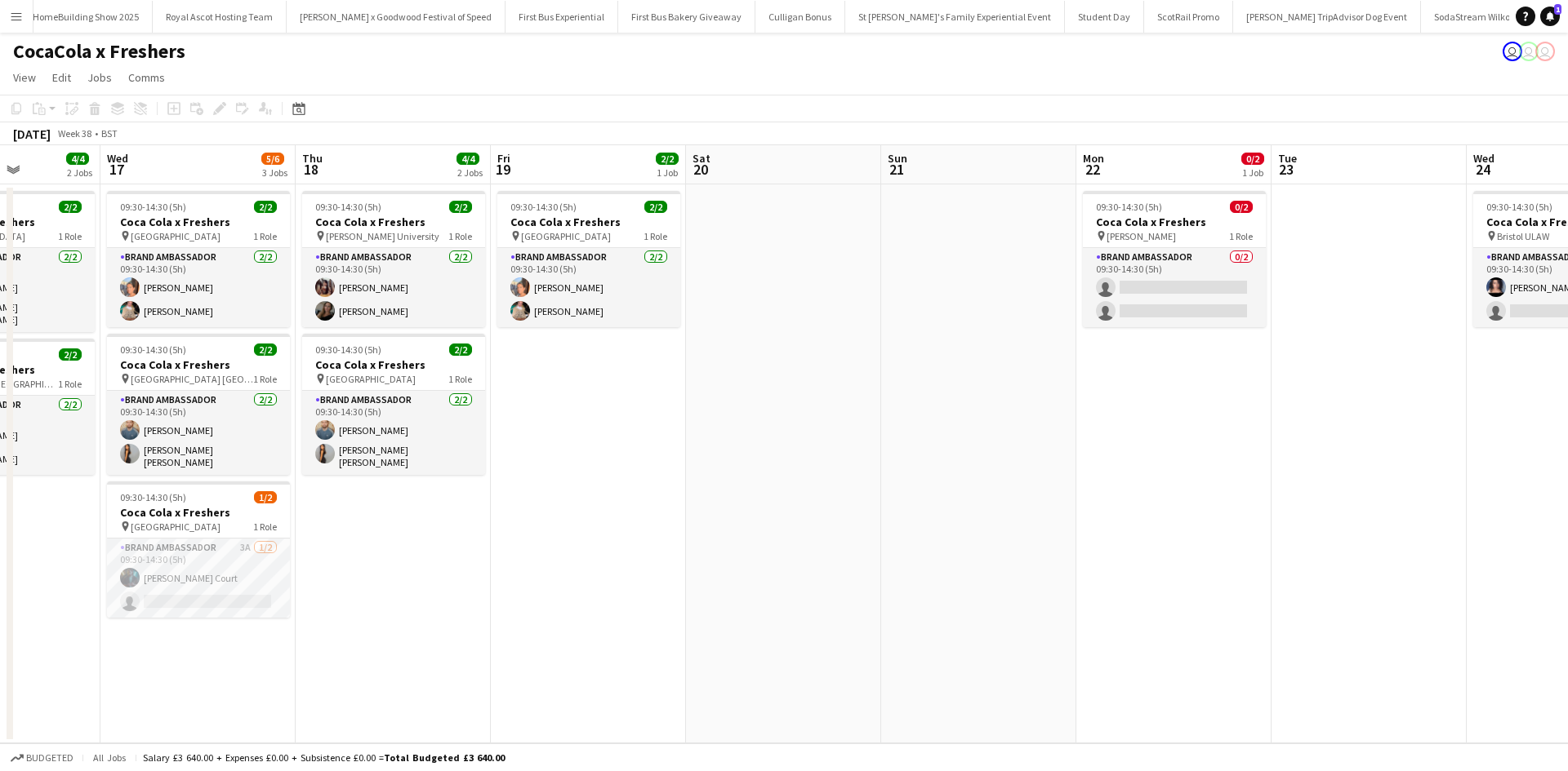
drag, startPoint x: 1081, startPoint y: 601, endPoint x: 219, endPoint y: 535, distance: 864.5
click at [245, 543] on app-calendar-viewport "Sun 14 Mon 15 Tue 16 4/4 2 Jobs Wed 17 5/6 3 Jobs Thu 18 4/4 2 Jobs Fri 19 2/2 …" at bounding box center [784, 444] width 1568 height 598
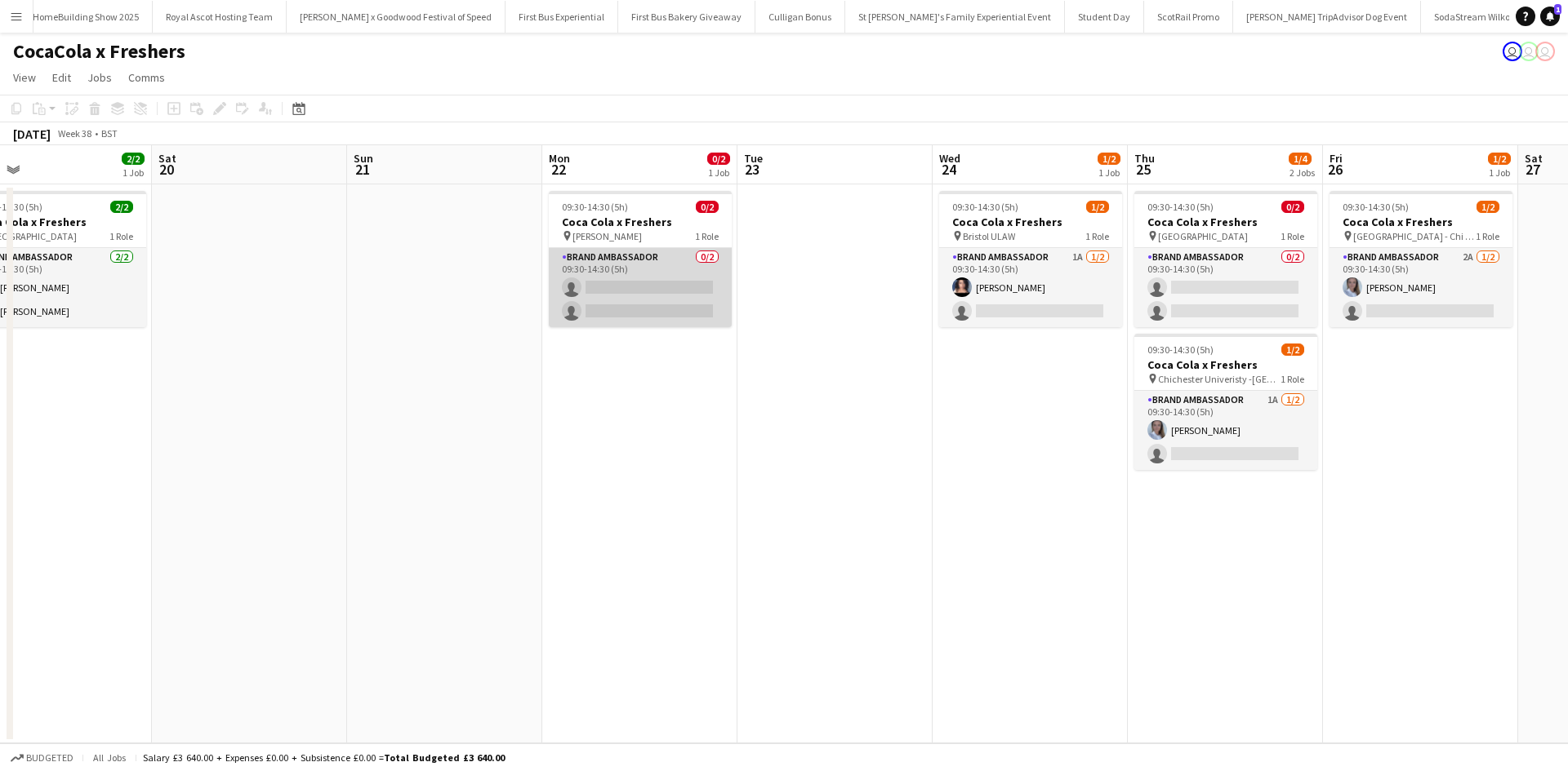
click at [656, 271] on app-card-role "Brand Ambassador 0/2 09:30-14:30 (5h) single-neutral-actions single-neutral-act…" at bounding box center [639, 287] width 183 height 79
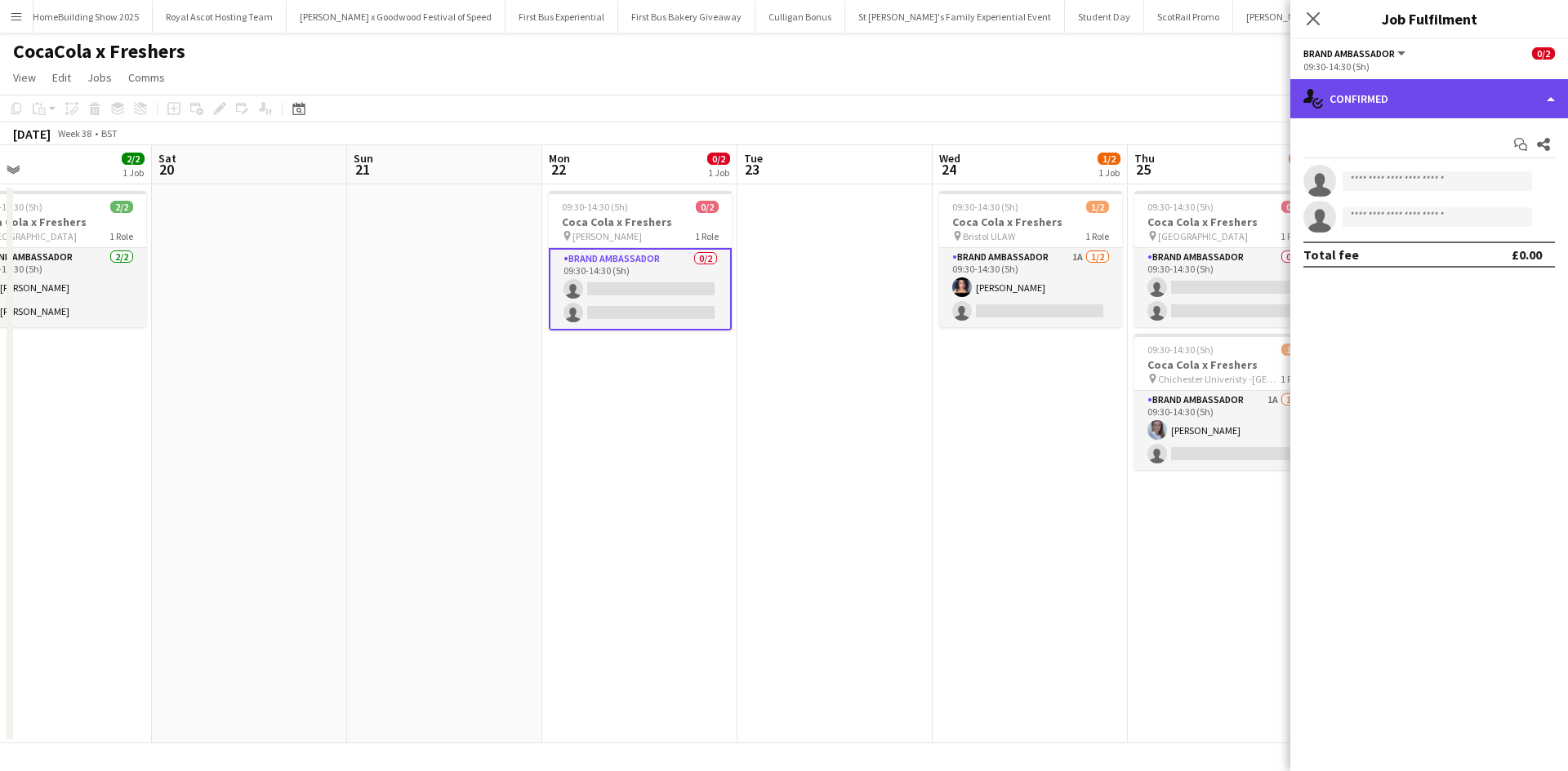
click at [1384, 110] on div "single-neutral-actions-check-2 Confirmed" at bounding box center [1429, 99] width 278 height 39
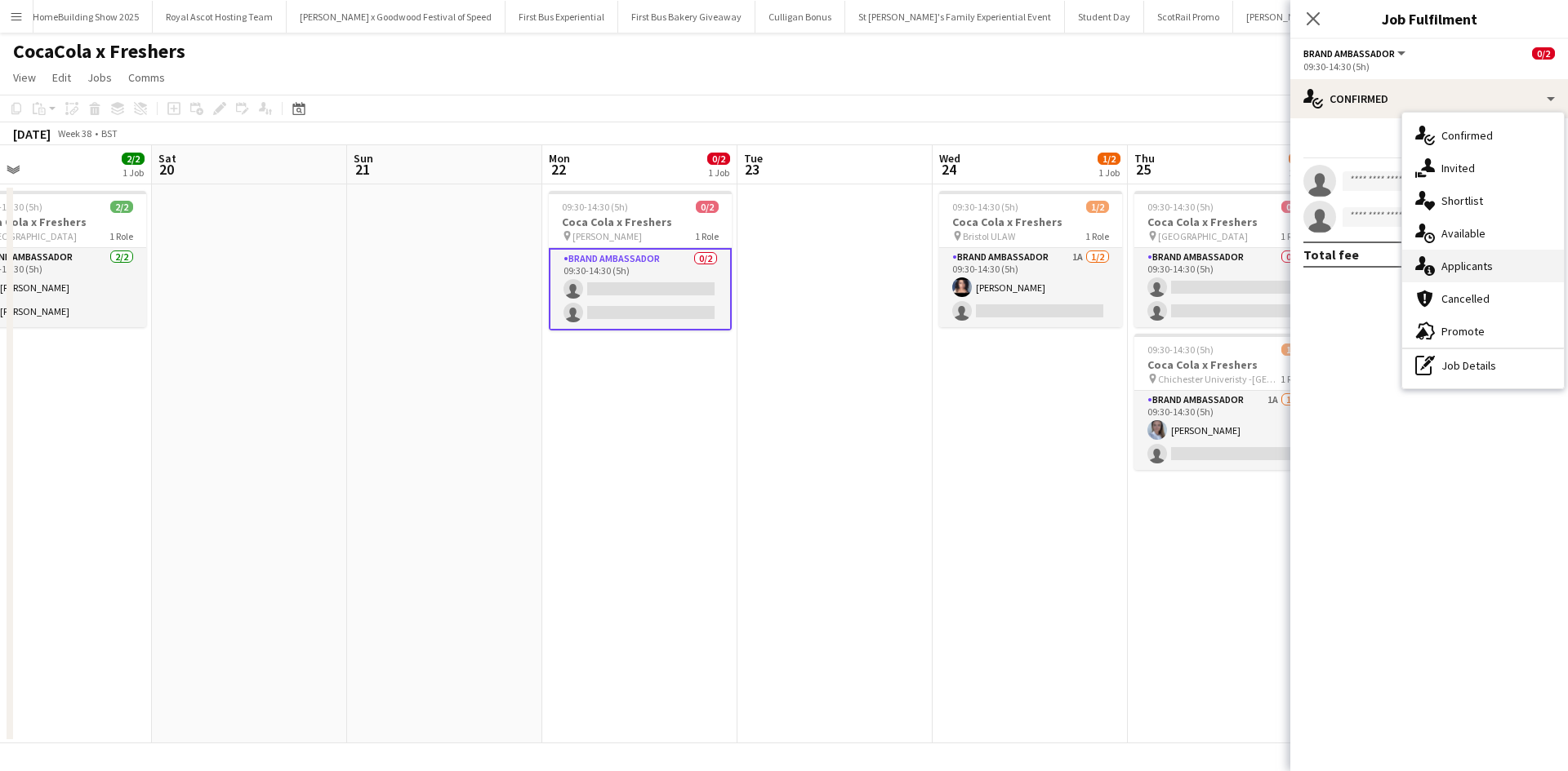
click at [1468, 260] on span "Applicants" at bounding box center [1467, 266] width 52 height 14
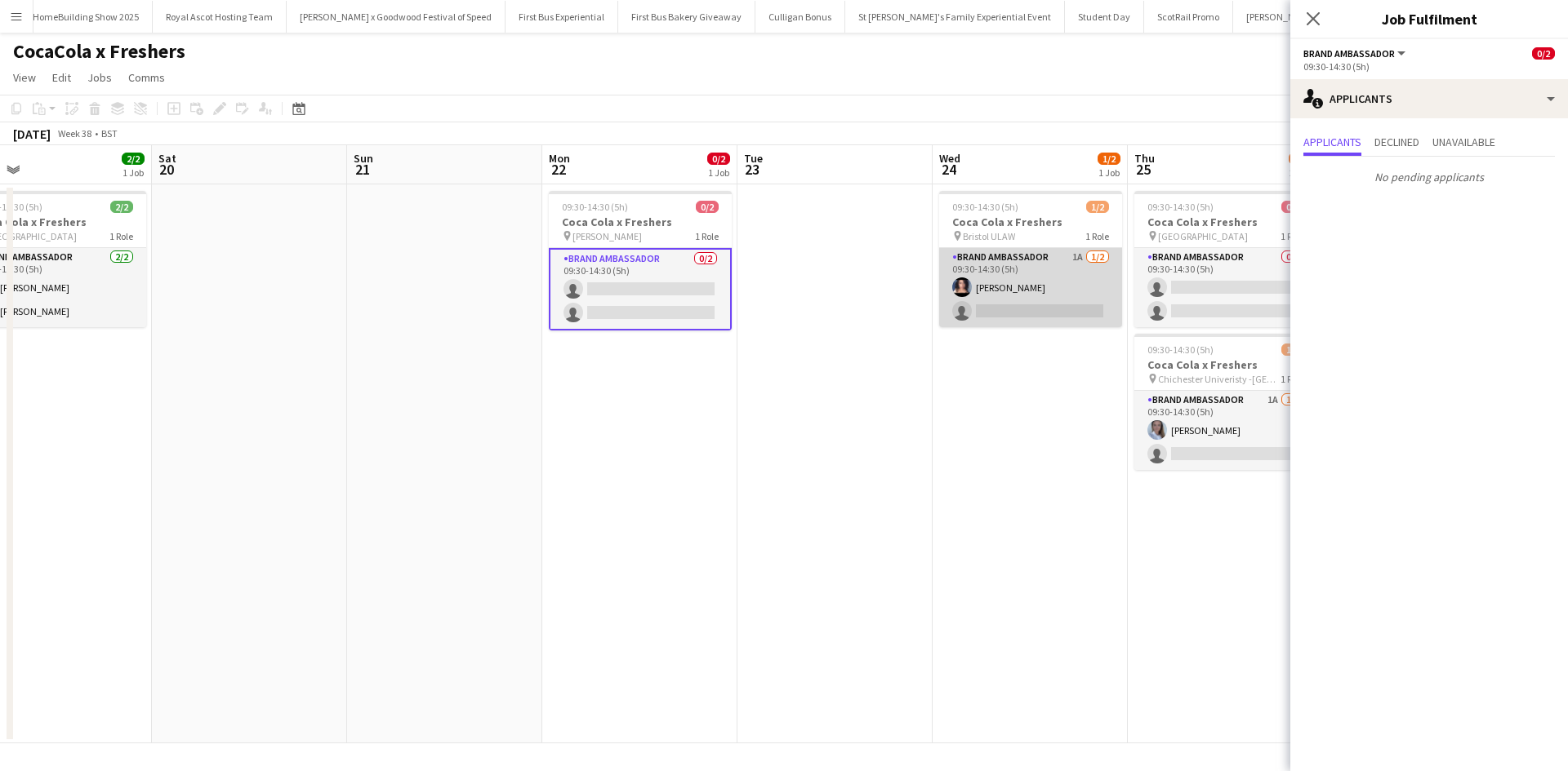
click at [1038, 271] on app-card-role "Brand Ambassador 1A 1/2 09:30-14:30 (5h) Ami Goff single-neutral-actions" at bounding box center [1030, 287] width 183 height 79
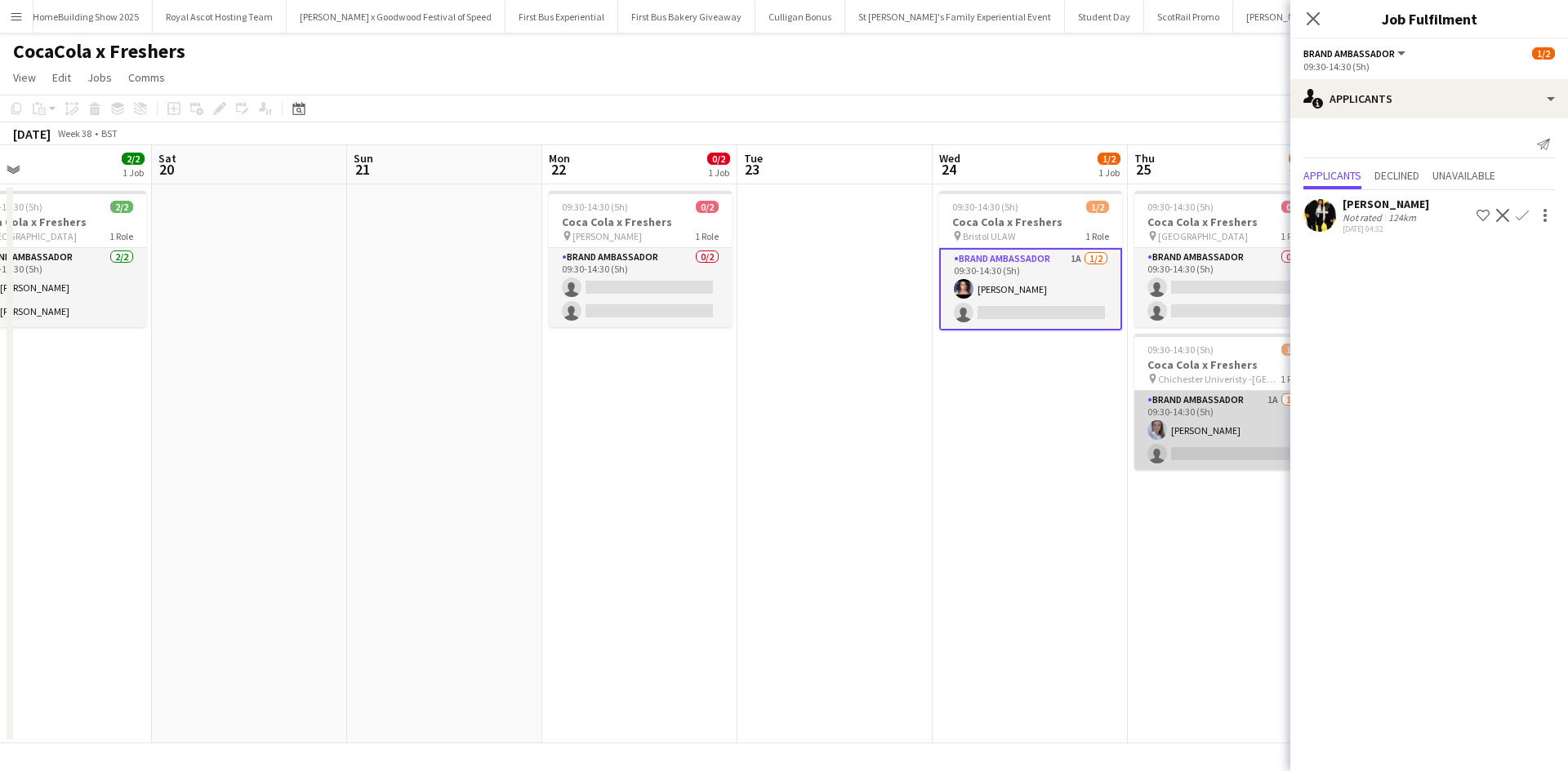
click at [1254, 421] on app-card-role "Brand Ambassador 1A 1/2 09:30-14:30 (5h) Ashleigh Fountain single-neutral-actio…" at bounding box center [1225, 430] width 183 height 79
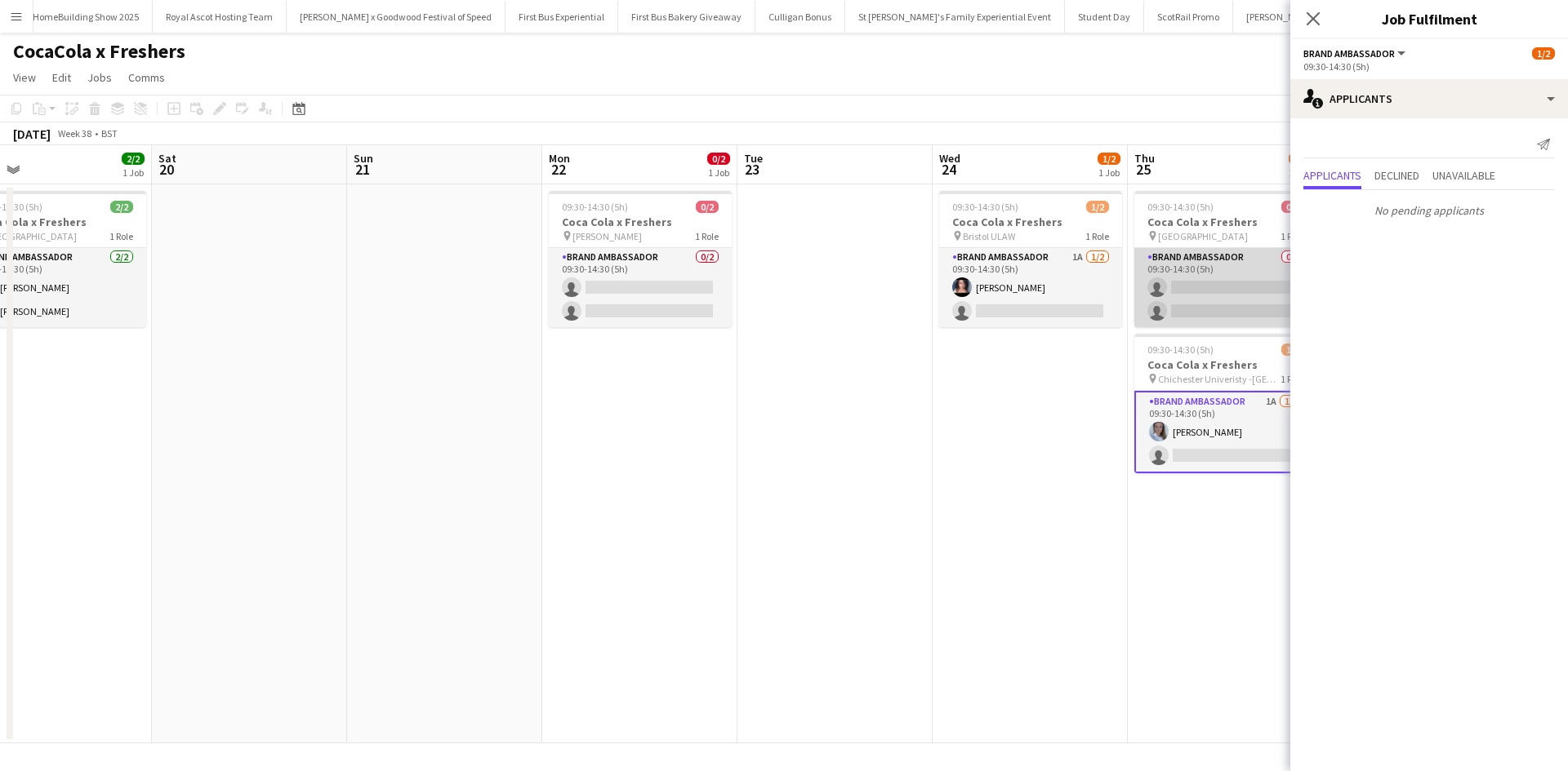
click at [1253, 267] on app-card-role "Brand Ambassador 0/2 09:30-14:30 (5h) single-neutral-actions single-neutral-act…" at bounding box center [1225, 287] width 183 height 79
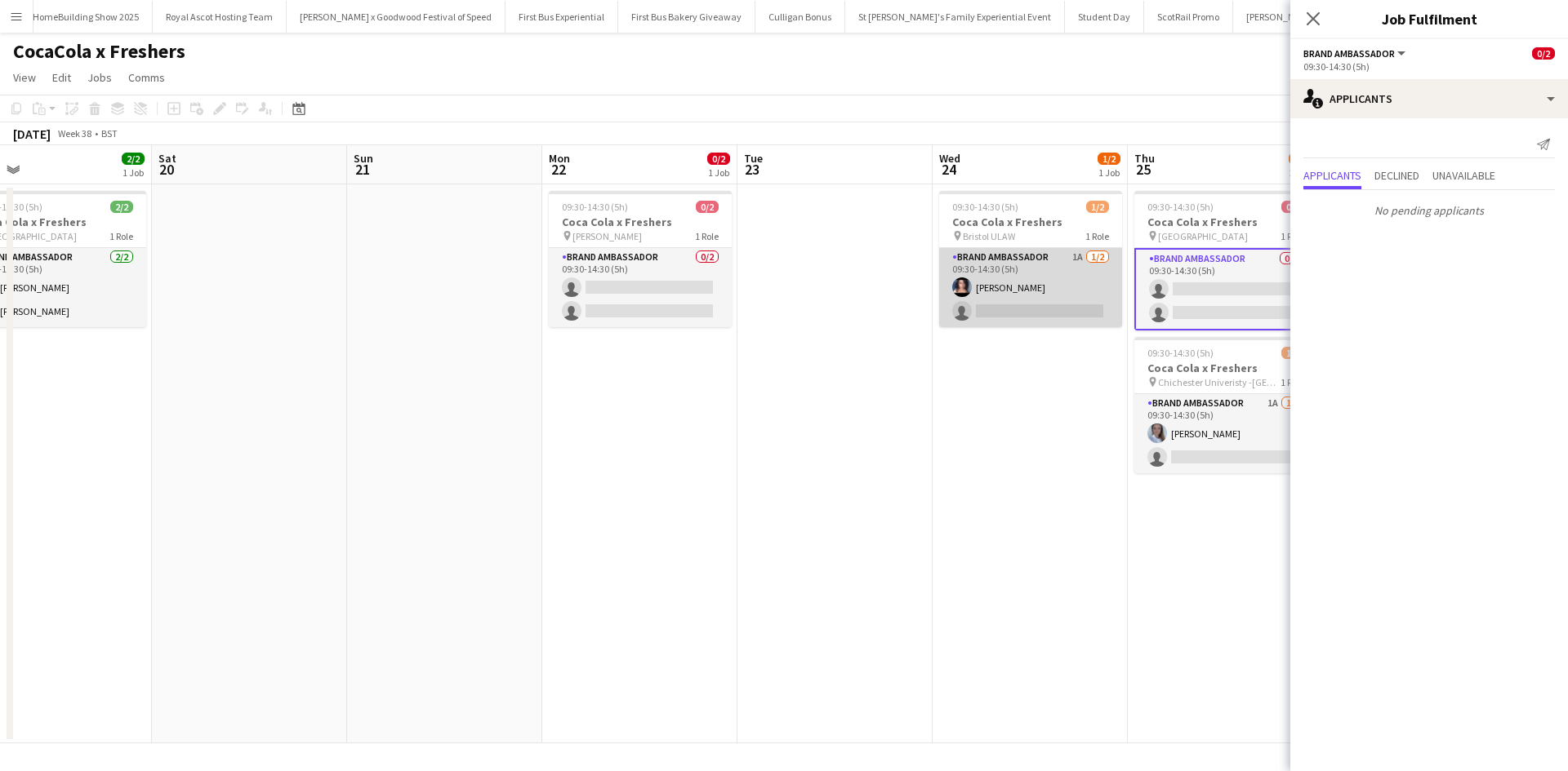
click at [1062, 276] on app-card-role "Brand Ambassador 1A 1/2 09:30-14:30 (5h) Ami Goff single-neutral-actions" at bounding box center [1030, 287] width 183 height 79
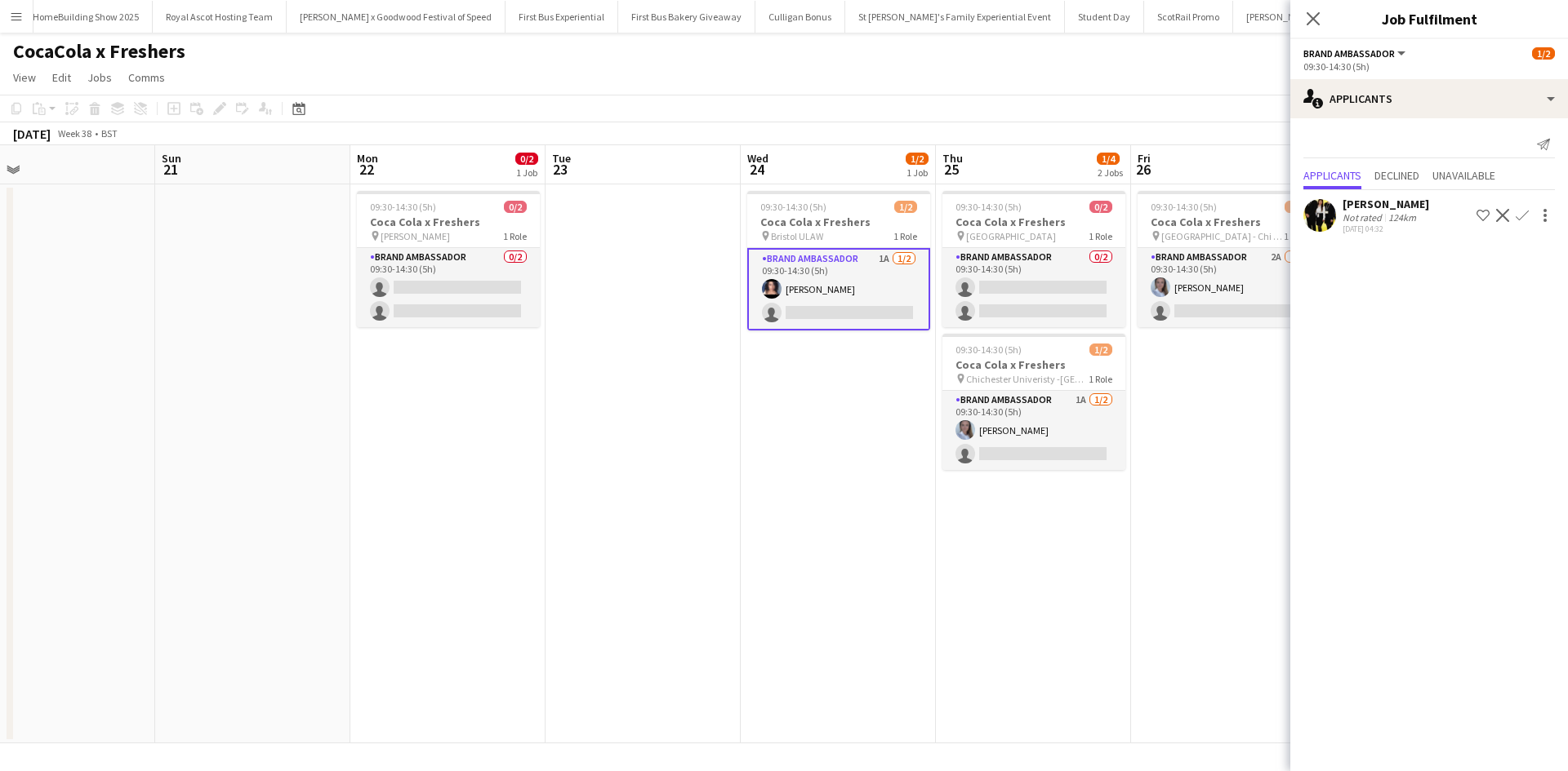
scroll to position [0, 620]
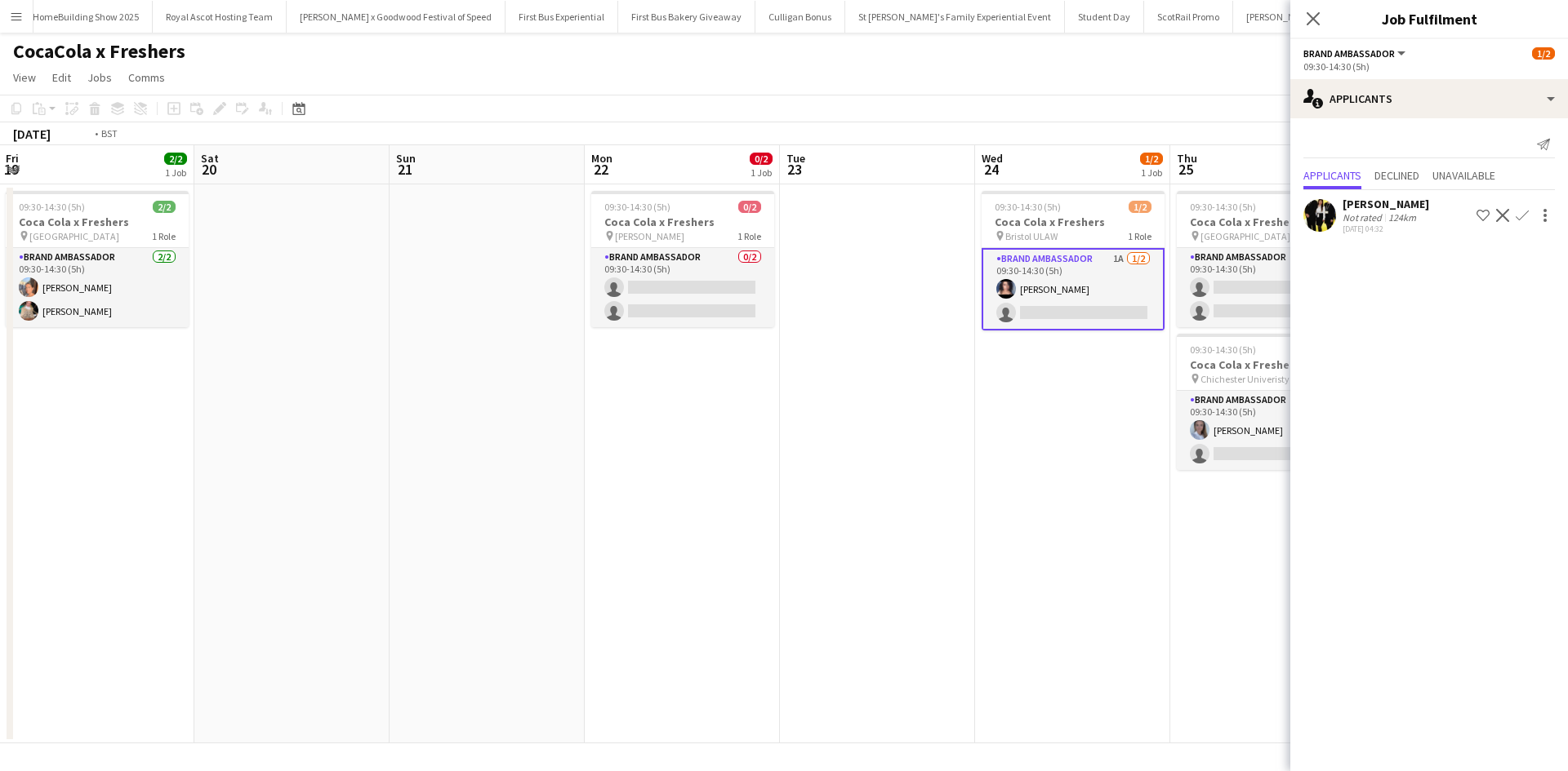
drag, startPoint x: 1015, startPoint y: 437, endPoint x: 439, endPoint y: 384, distance: 578.4
click at [453, 386] on app-calendar-viewport "Tue 16 4/4 2 Jobs Wed 17 5/6 3 Jobs Thu 18 4/4 2 Jobs Fri 19 2/2 1 Job Sat 20 S…" at bounding box center [784, 444] width 1568 height 598
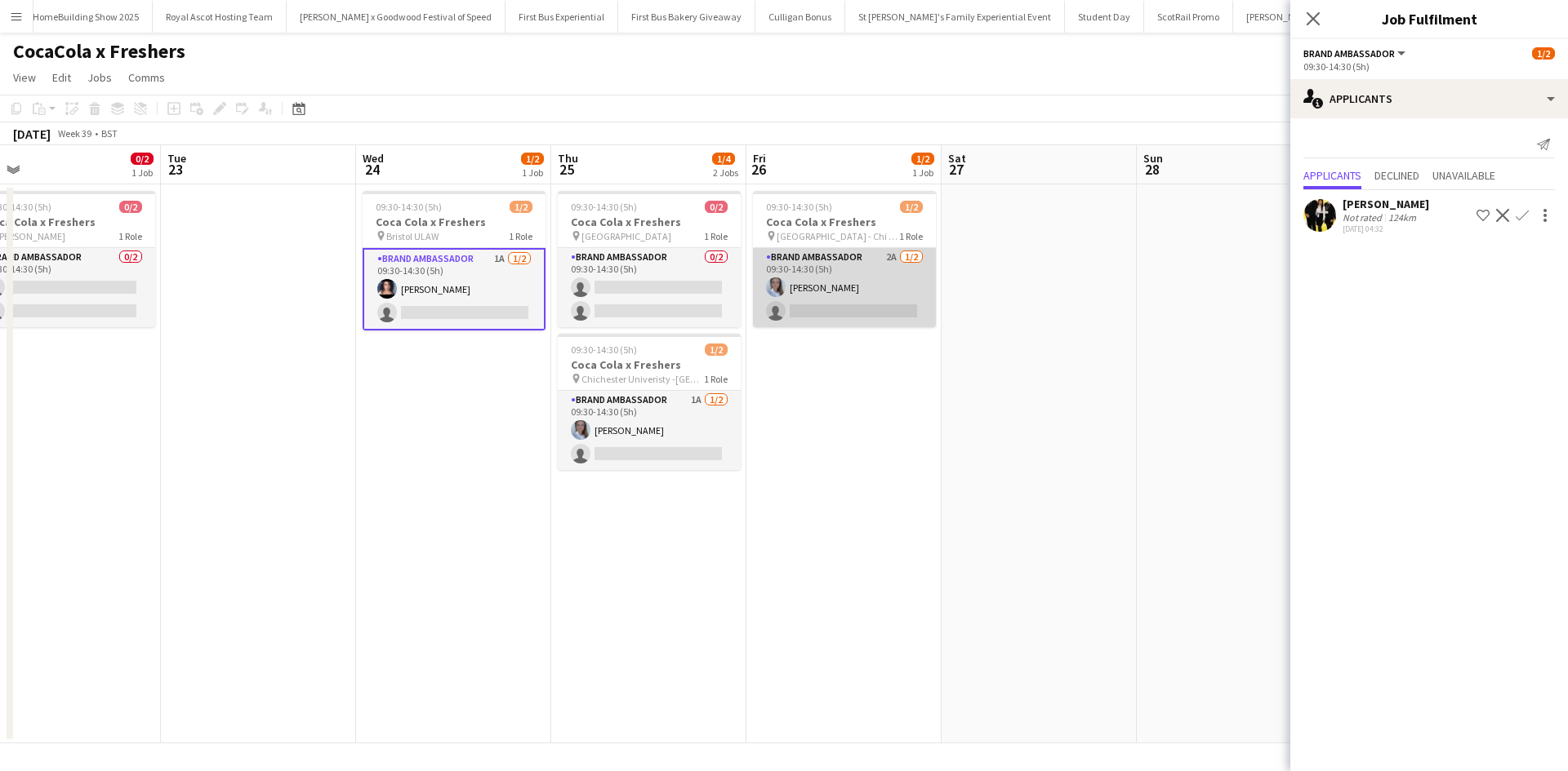
click at [880, 278] on app-card-role "Brand Ambassador 2A 1/2 09:30-14:30 (5h) Ashleigh Fountain single-neutral-actio…" at bounding box center [844, 287] width 183 height 79
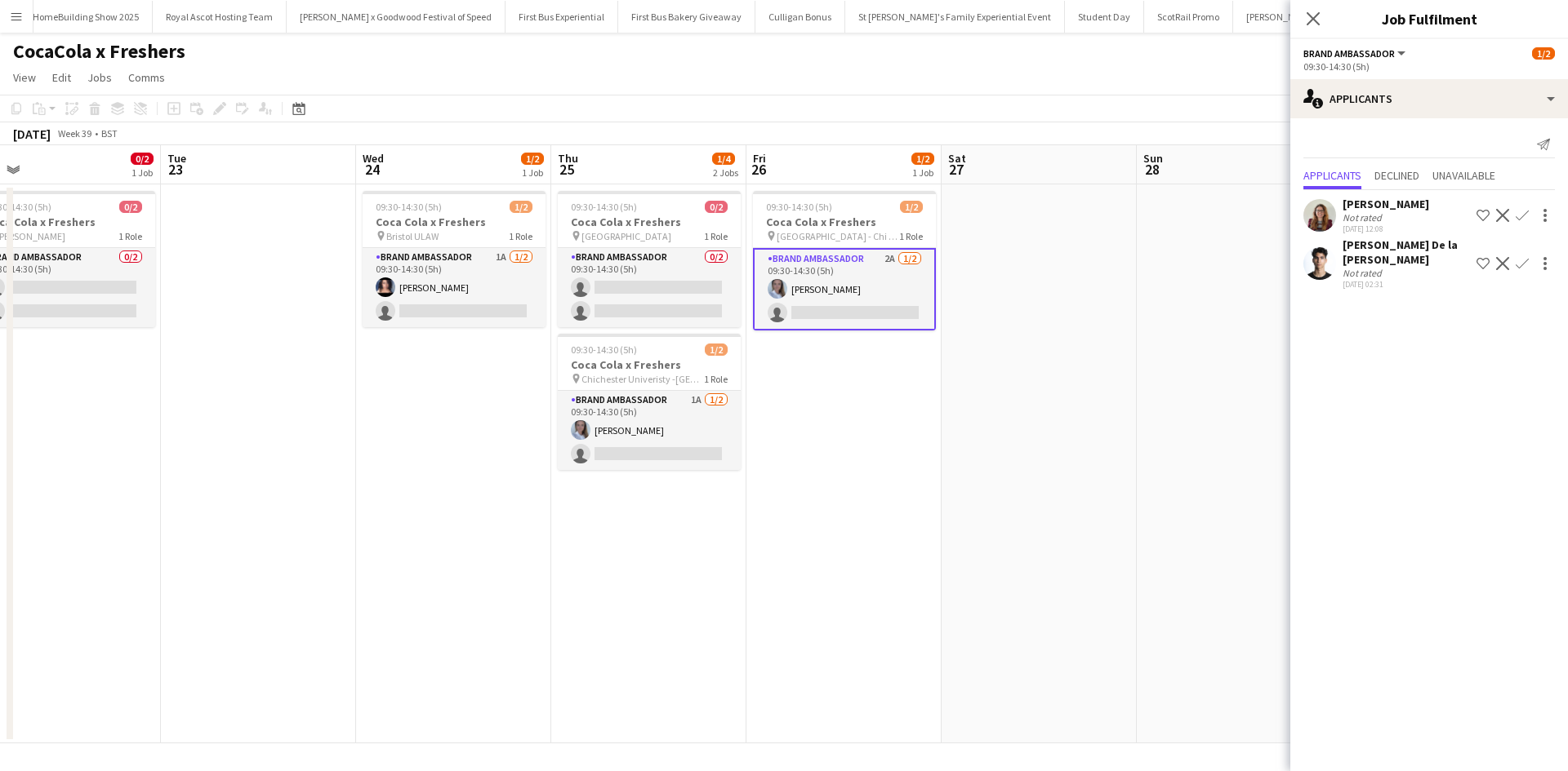
click at [1517, 269] on app-icon "Confirm" at bounding box center [1522, 263] width 13 height 13
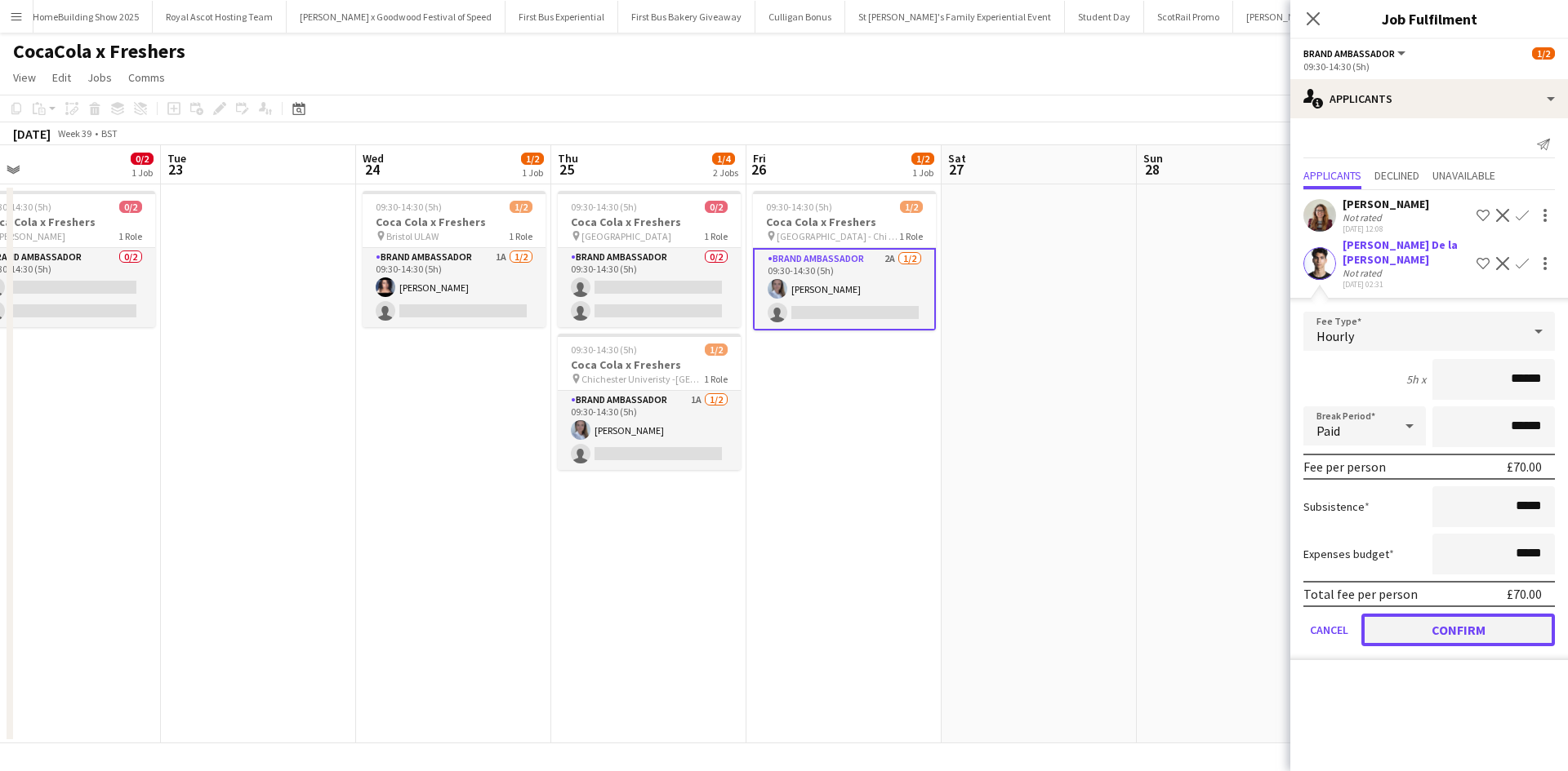
click at [1480, 626] on button "Confirm" at bounding box center [1457, 630] width 194 height 33
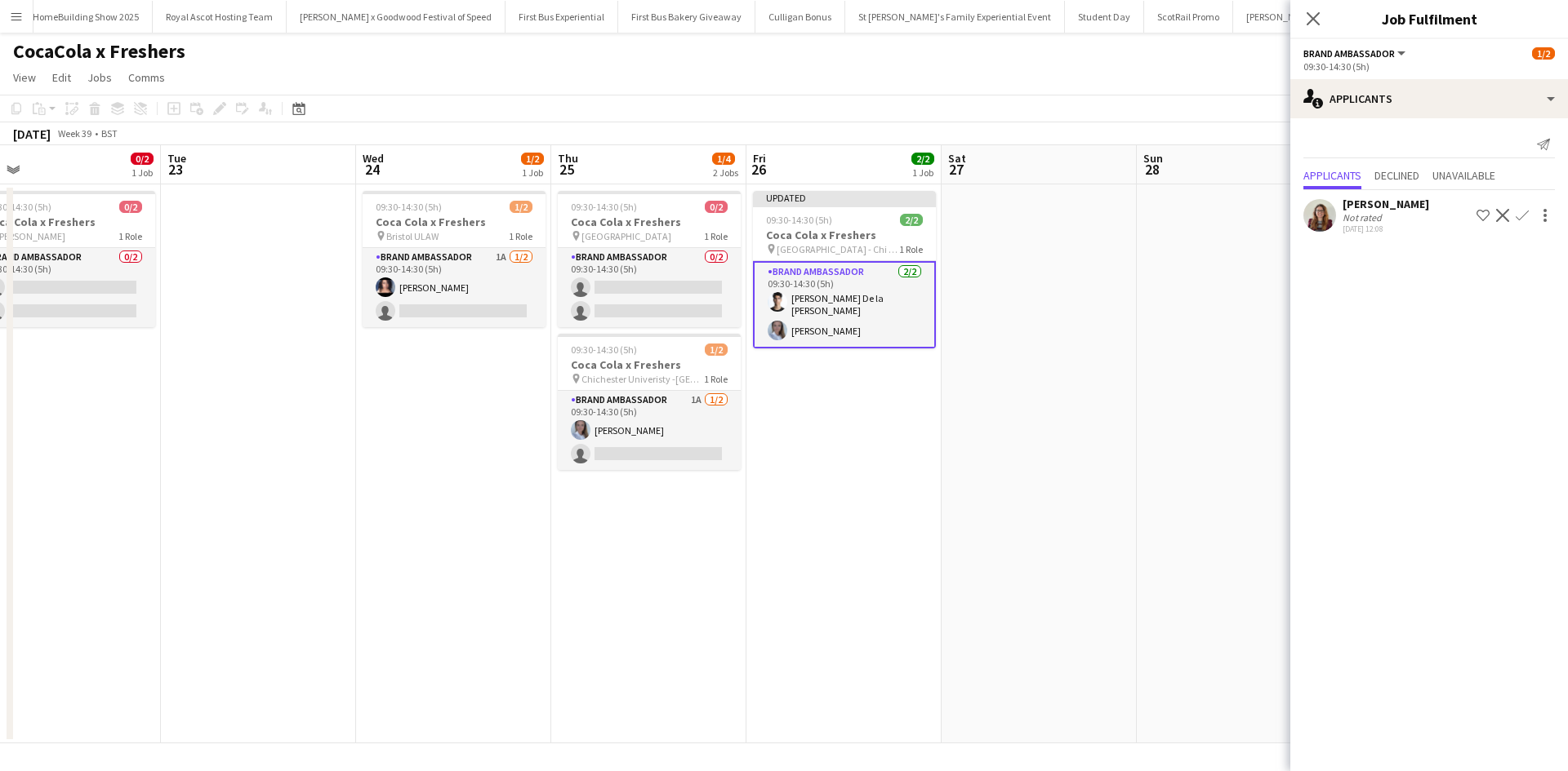
click at [1134, 519] on app-date-cell at bounding box center [1038, 464] width 196 height 559
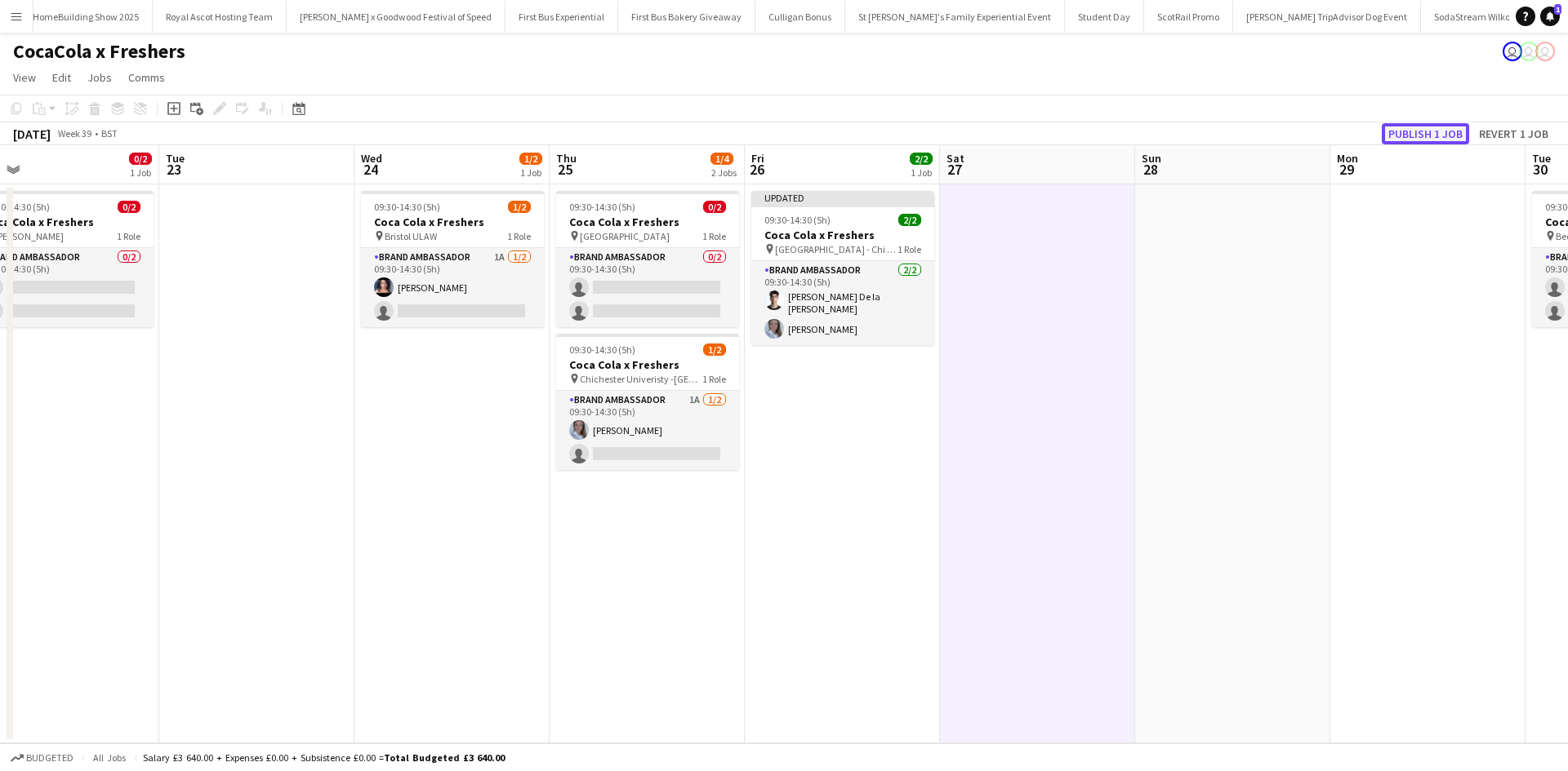
click at [1421, 139] on button "Publish 1 job" at bounding box center [1425, 134] width 88 height 21
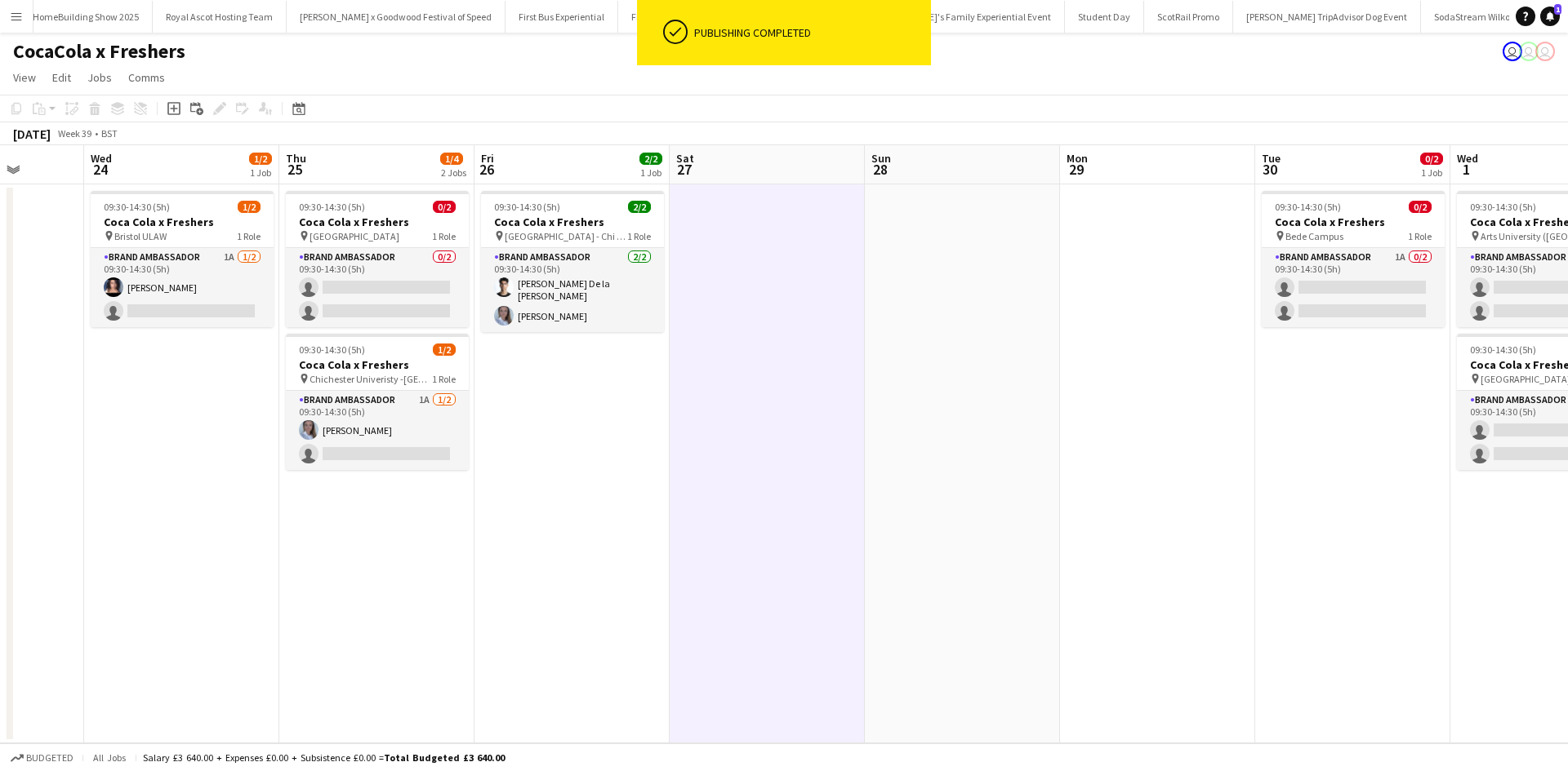
drag, startPoint x: 1451, startPoint y: 515, endPoint x: 740, endPoint y: 467, distance: 712.6
click at [743, 467] on app-calendar-viewport "Sun 21 Mon 22 0/2 1 Job Tue 23 Wed 24 1/2 1 Job Thu 25 1/4 2 Jobs Fri 26 2/2 1 …" at bounding box center [784, 444] width 1568 height 598
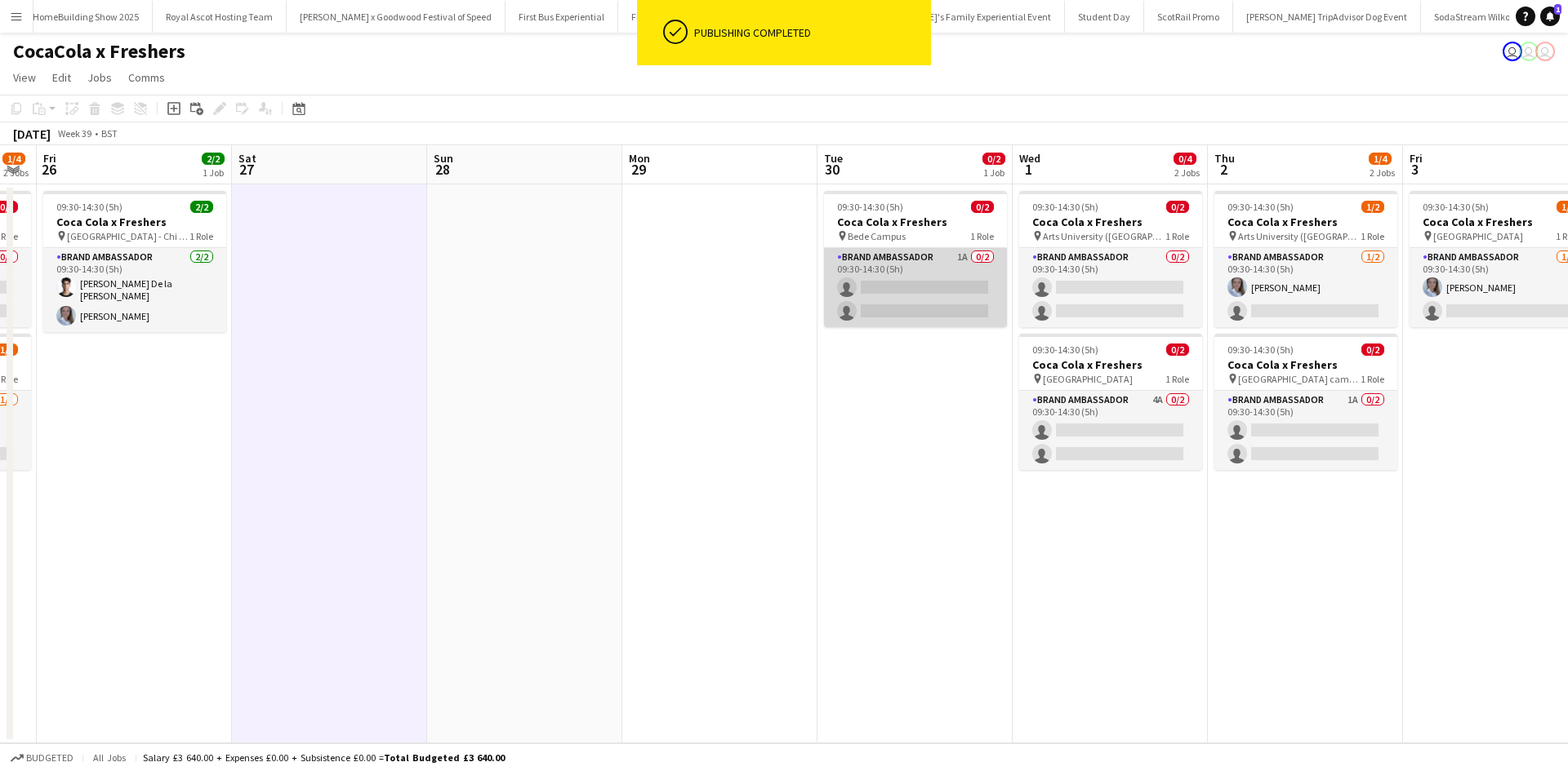
click at [949, 277] on app-card-role "Brand Ambassador 1A 0/2 09:30-14:30 (5h) single-neutral-actions single-neutral-…" at bounding box center [915, 287] width 183 height 79
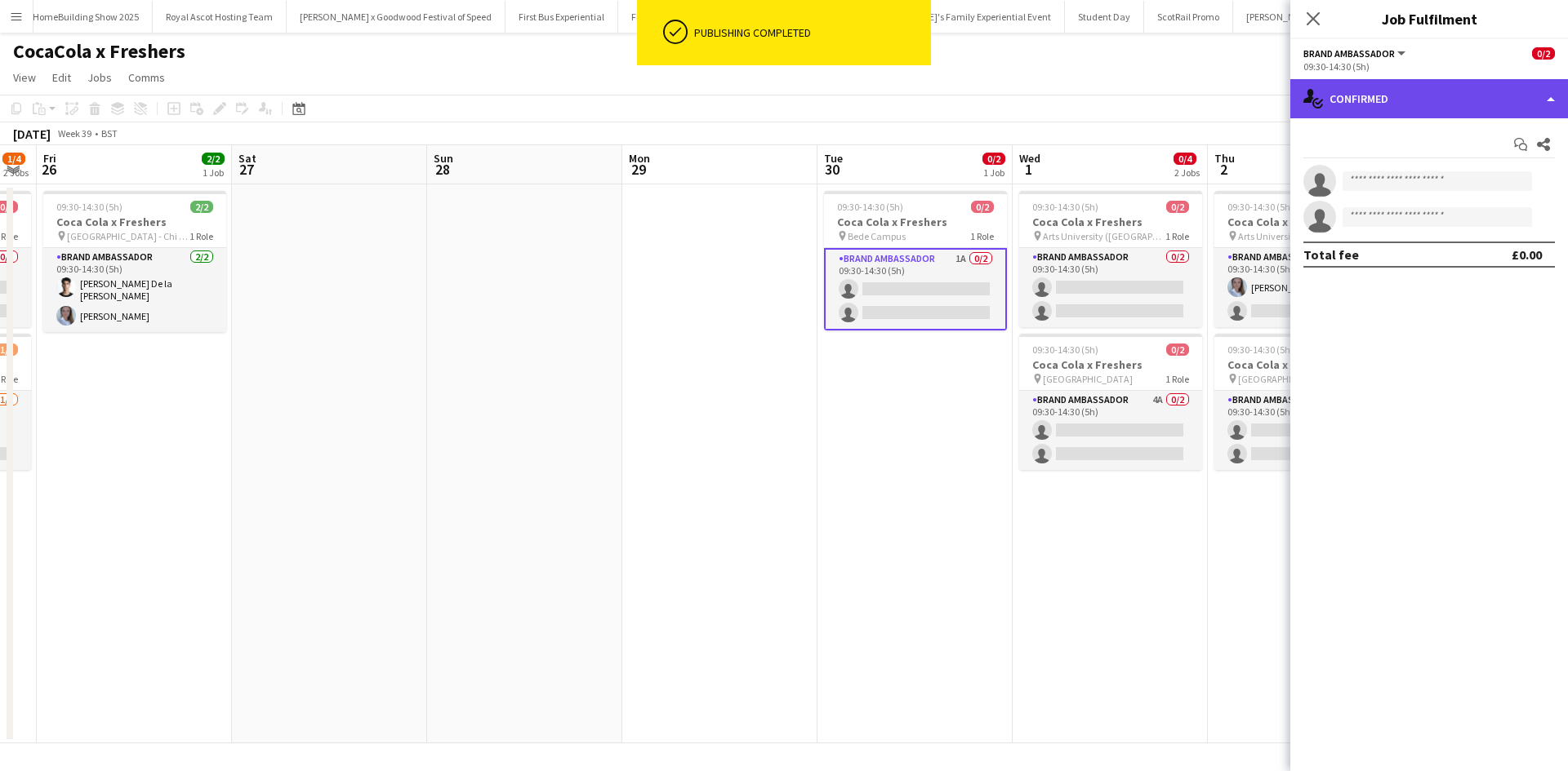
click at [1439, 86] on div "single-neutral-actions-check-2 Confirmed" at bounding box center [1429, 99] width 278 height 39
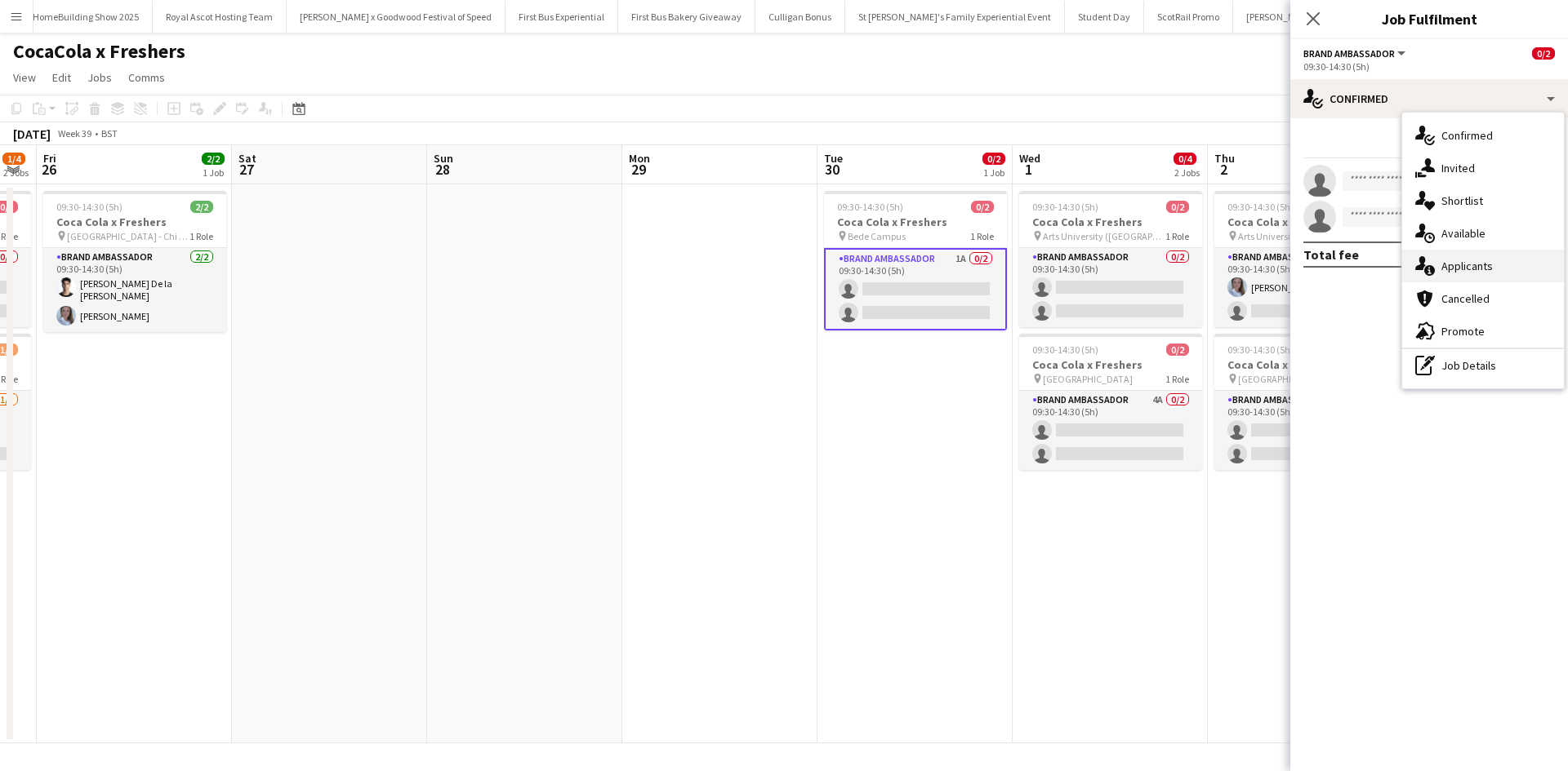
click at [1481, 267] on span "Applicants" at bounding box center [1467, 266] width 52 height 14
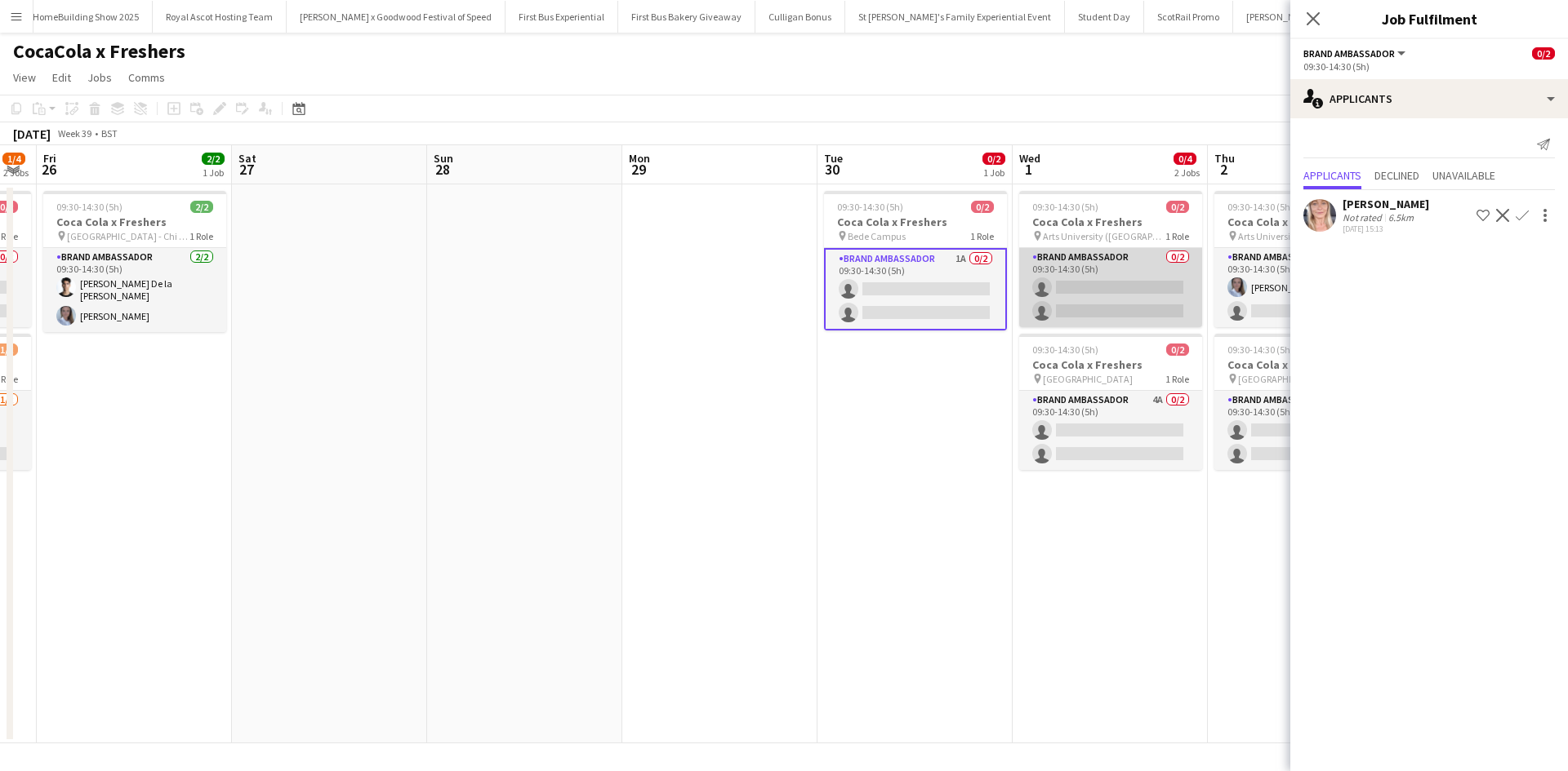
click at [1150, 268] on app-card-role "Brand Ambassador 0/2 09:30-14:30 (5h) single-neutral-actions single-neutral-act…" at bounding box center [1110, 287] width 183 height 79
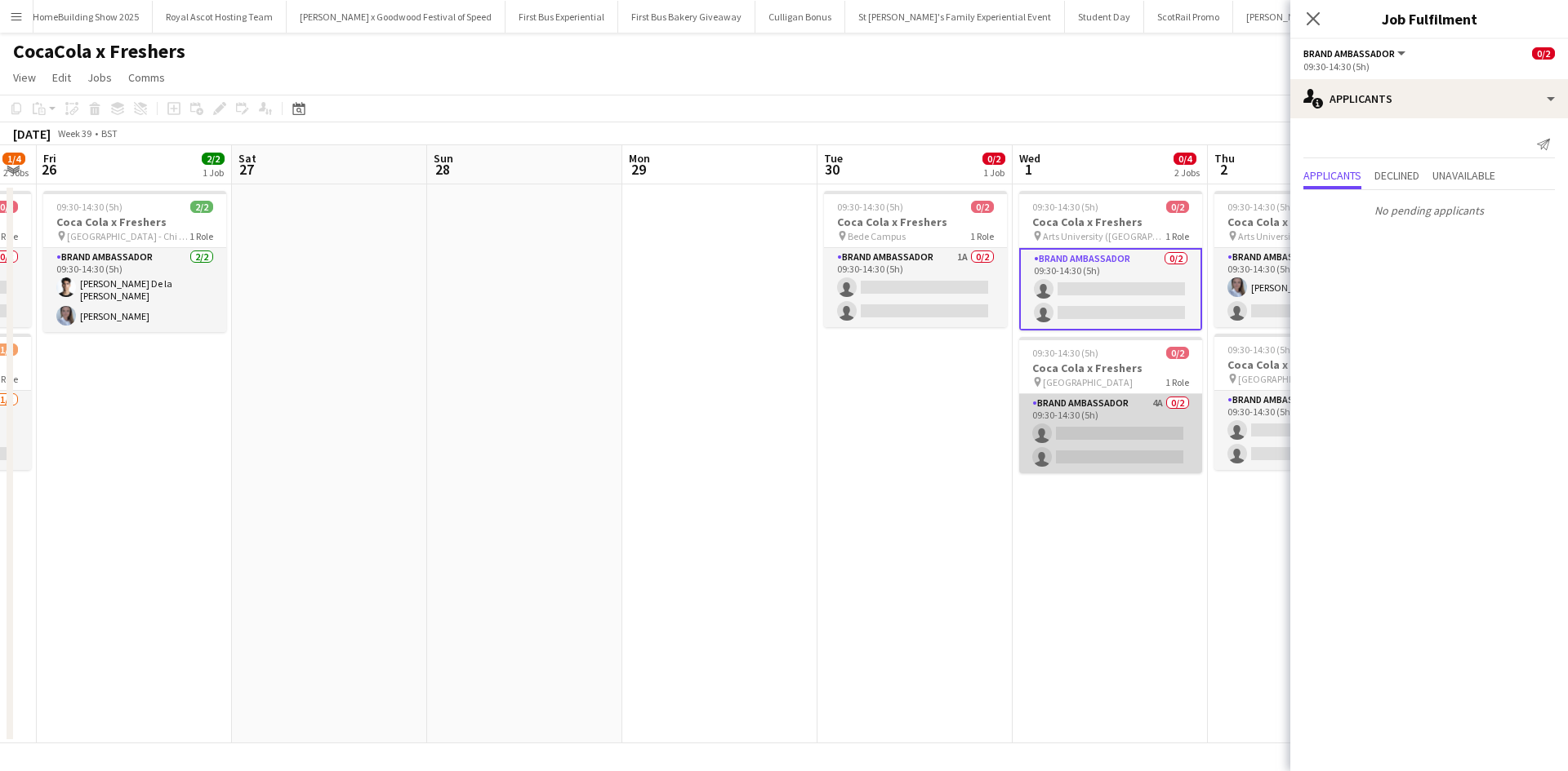
click at [1145, 417] on app-card-role "Brand Ambassador 4A 0/2 09:30-14:30 (5h) single-neutral-actions single-neutral-…" at bounding box center [1110, 434] width 183 height 79
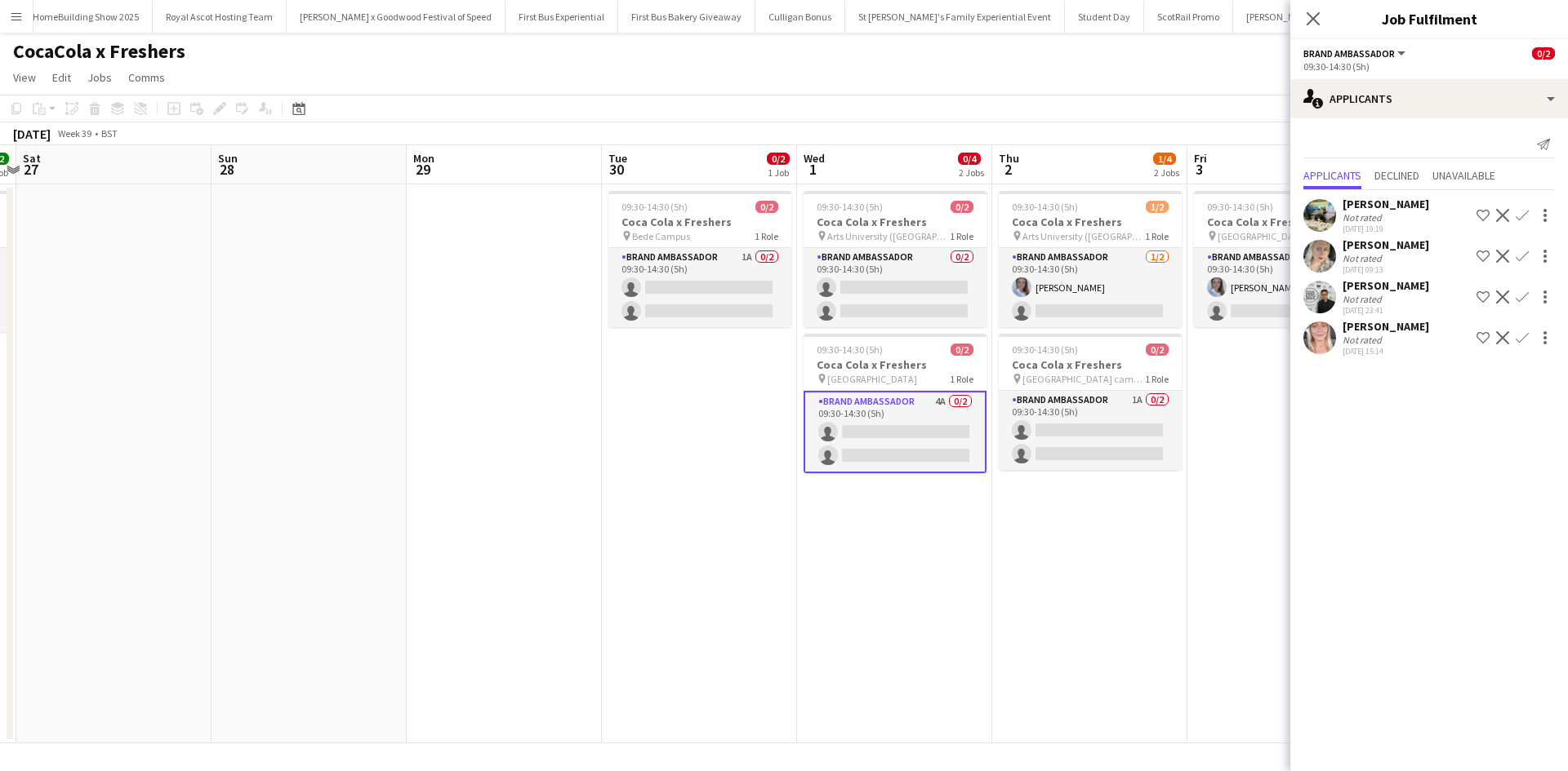
drag, startPoint x: 1097, startPoint y: 550, endPoint x: 903, endPoint y: 523, distance: 195.9
click at [874, 537] on app-calendar-viewport "Tue 23 Wed 24 1/2 1 Job Thu 25 1/4 2 Jobs Fri 26 2/2 1 Job Sat 27 Sun 28 Mon 29…" at bounding box center [784, 444] width 1568 height 598
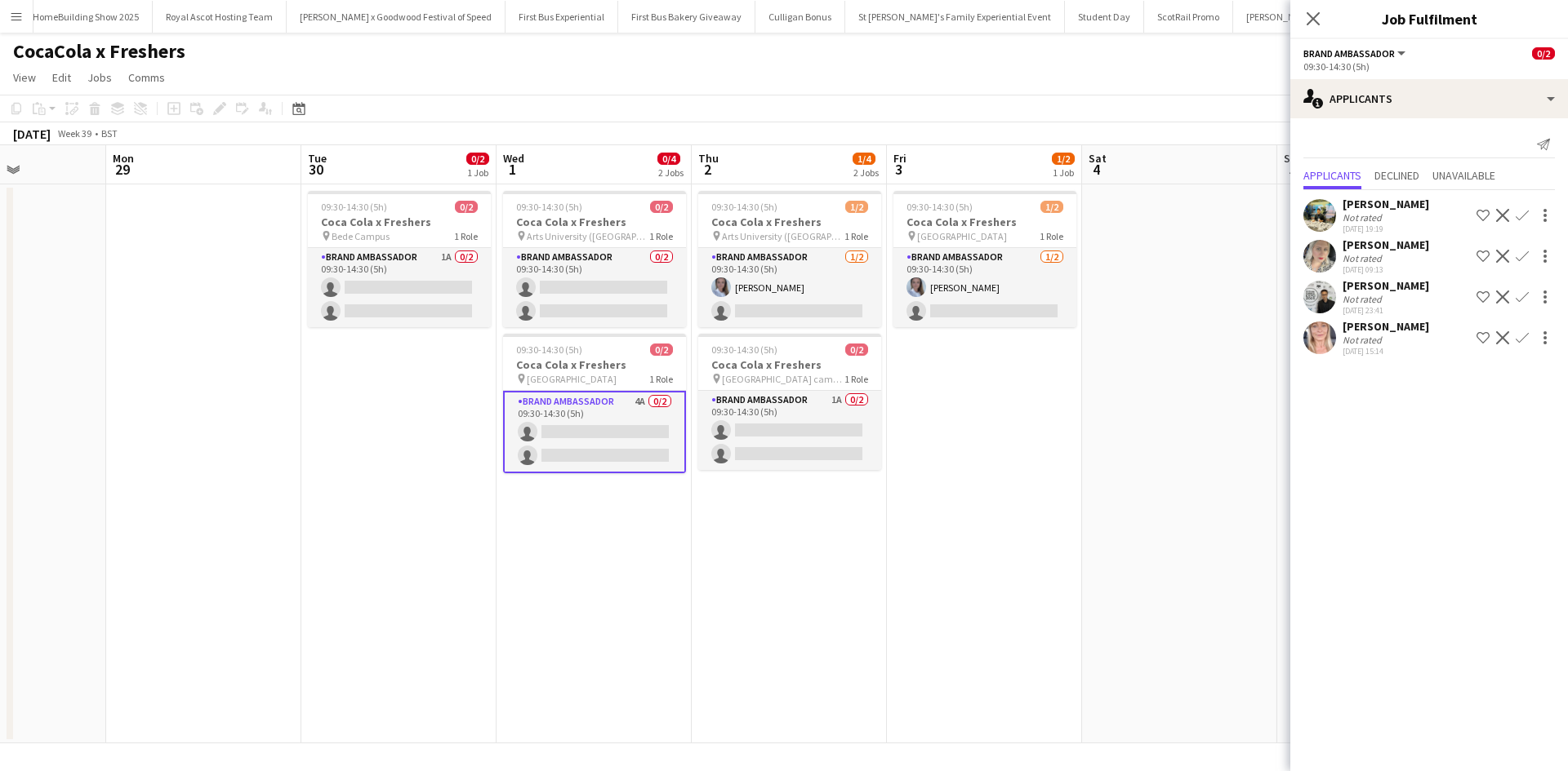
drag, startPoint x: 1080, startPoint y: 570, endPoint x: 738, endPoint y: 535, distance: 343.8
click at [738, 535] on app-calendar-viewport "Thu 25 1/4 2 Jobs Fri 26 2/2 1 Job Sat 27 Sun 28 Mon 29 Tue 30 0/2 1 Job Wed 1 …" at bounding box center [784, 444] width 1568 height 598
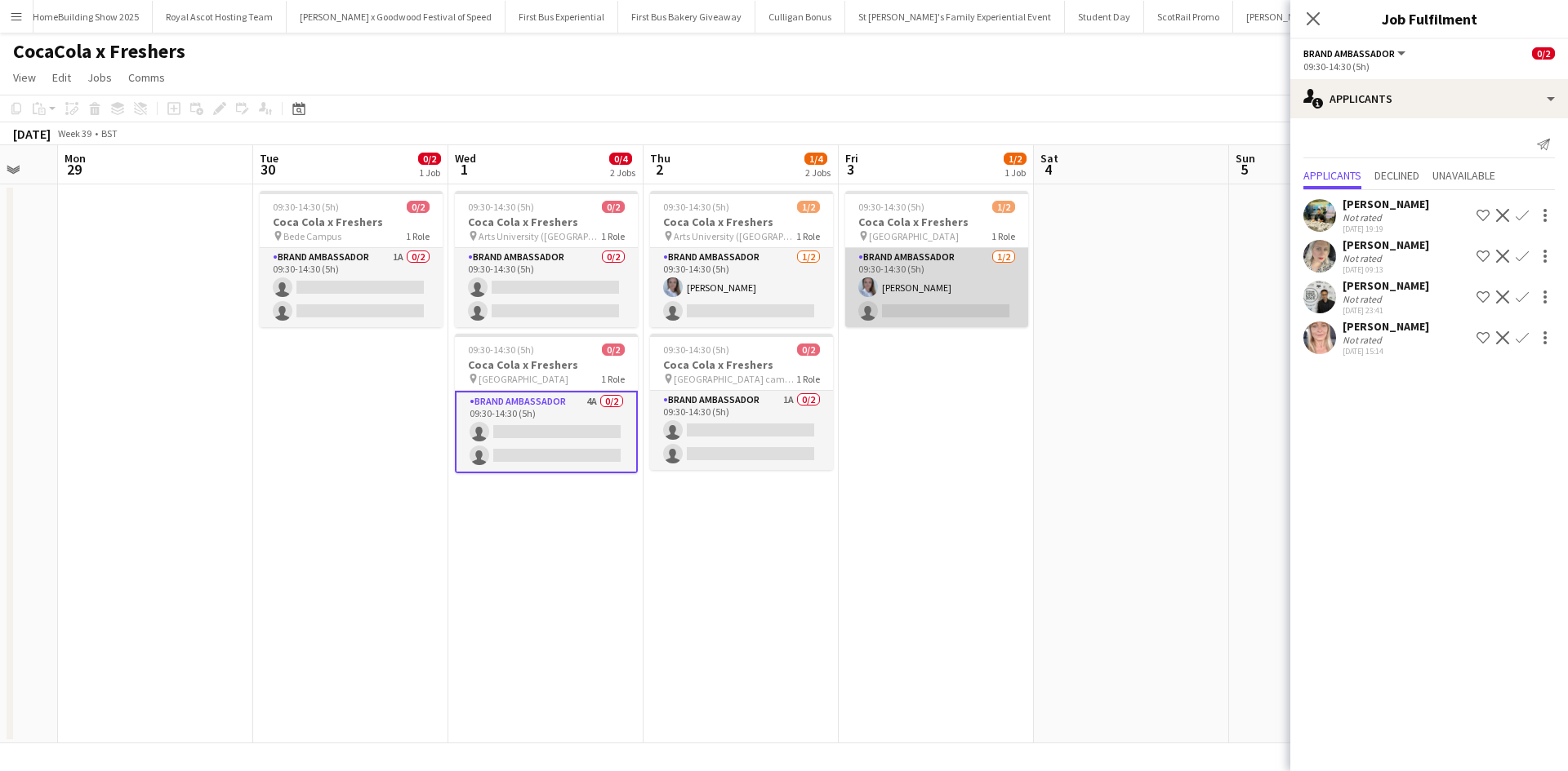
click at [991, 279] on app-card-role "Brand Ambassador 1/2 09:30-14:30 (5h) Ashleigh Fountain single-neutral-actions" at bounding box center [936, 287] width 183 height 79
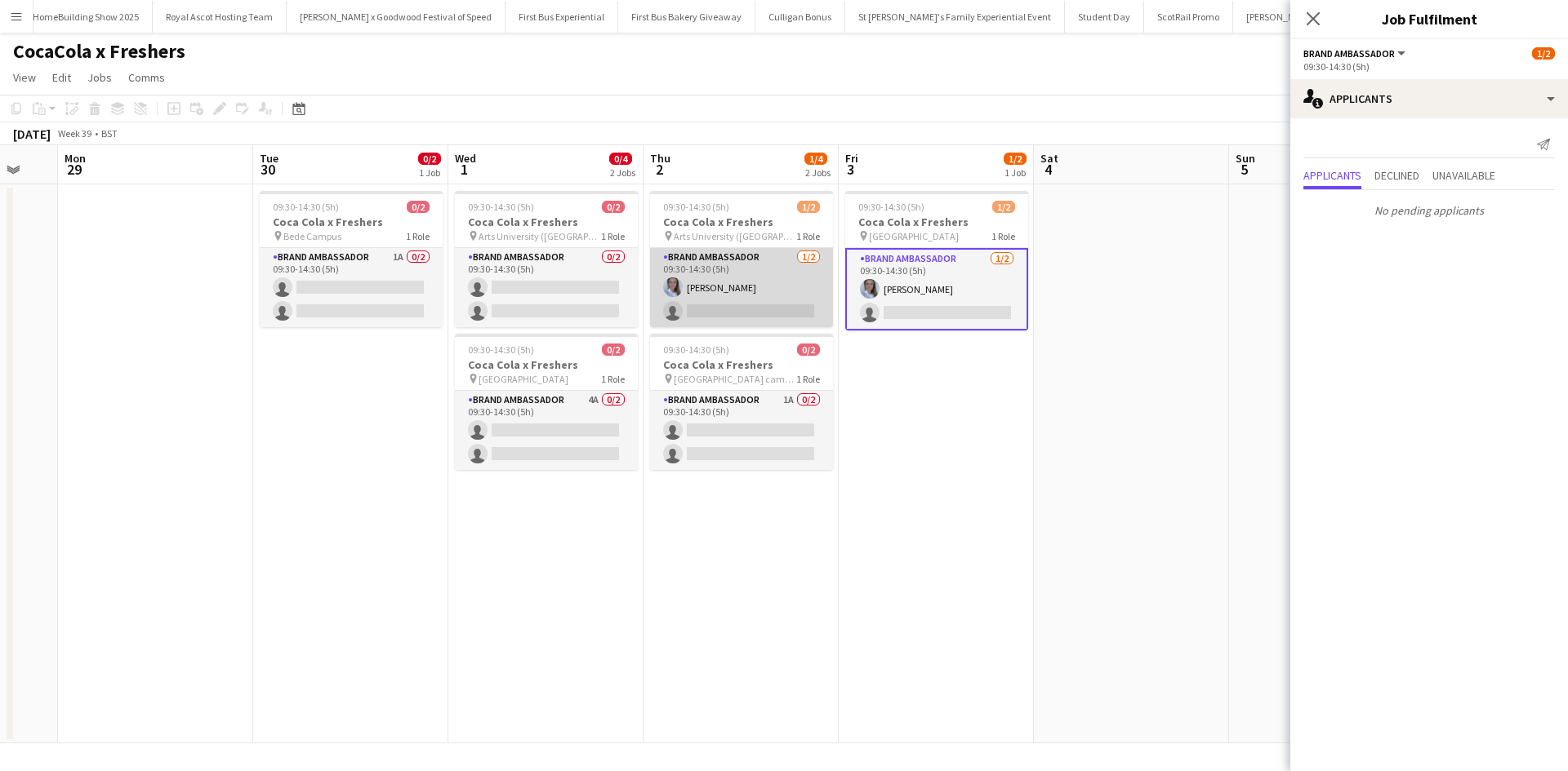
click at [783, 275] on app-card-role "Brand Ambassador 1/2 09:30-14:30 (5h) Ashleigh Fountain single-neutral-actions" at bounding box center [741, 287] width 183 height 79
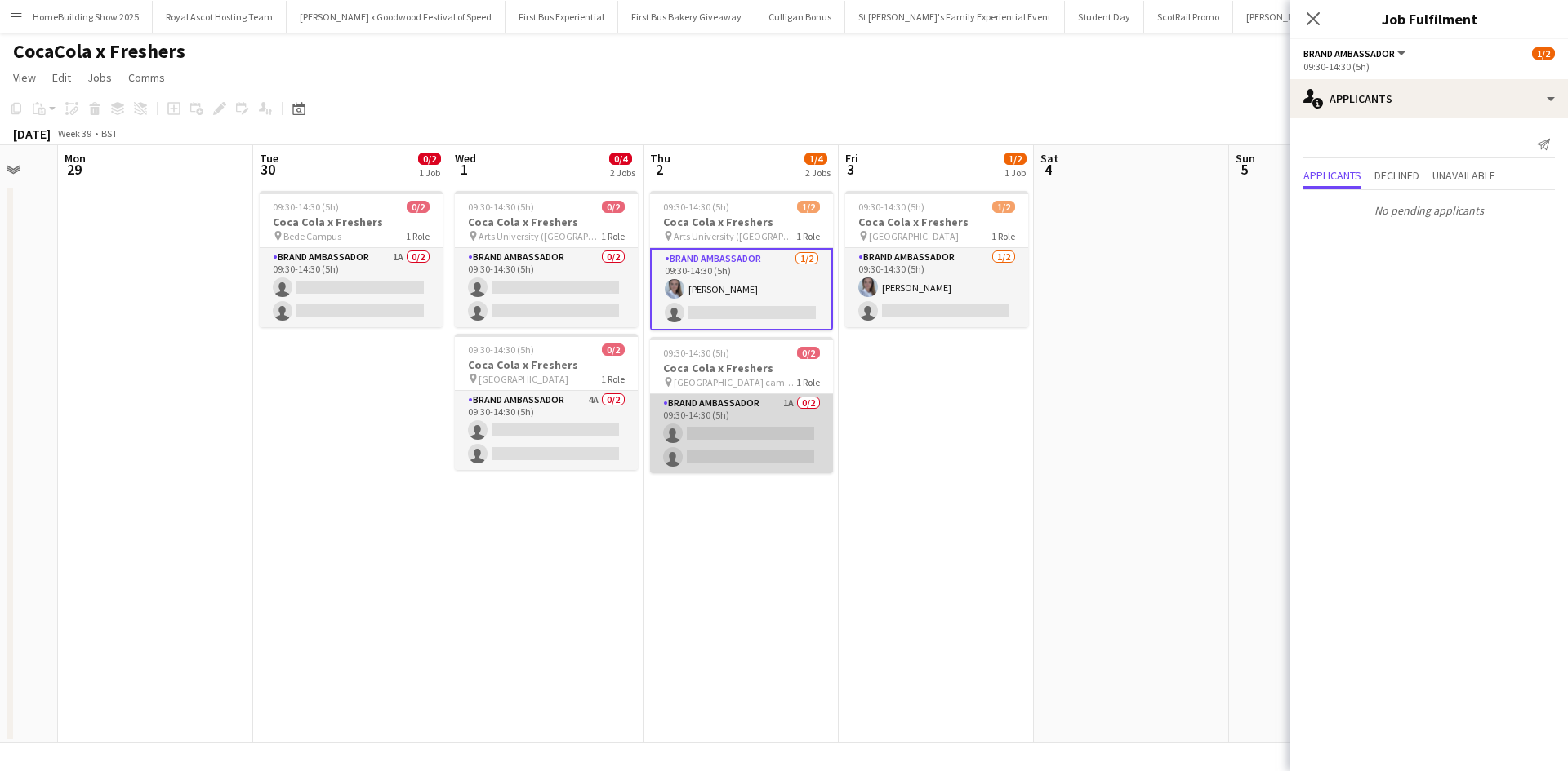
click at [769, 407] on app-card-role "Brand Ambassador 1A 0/2 09:30-14:30 (5h) single-neutral-actions single-neutral-…" at bounding box center [741, 434] width 183 height 79
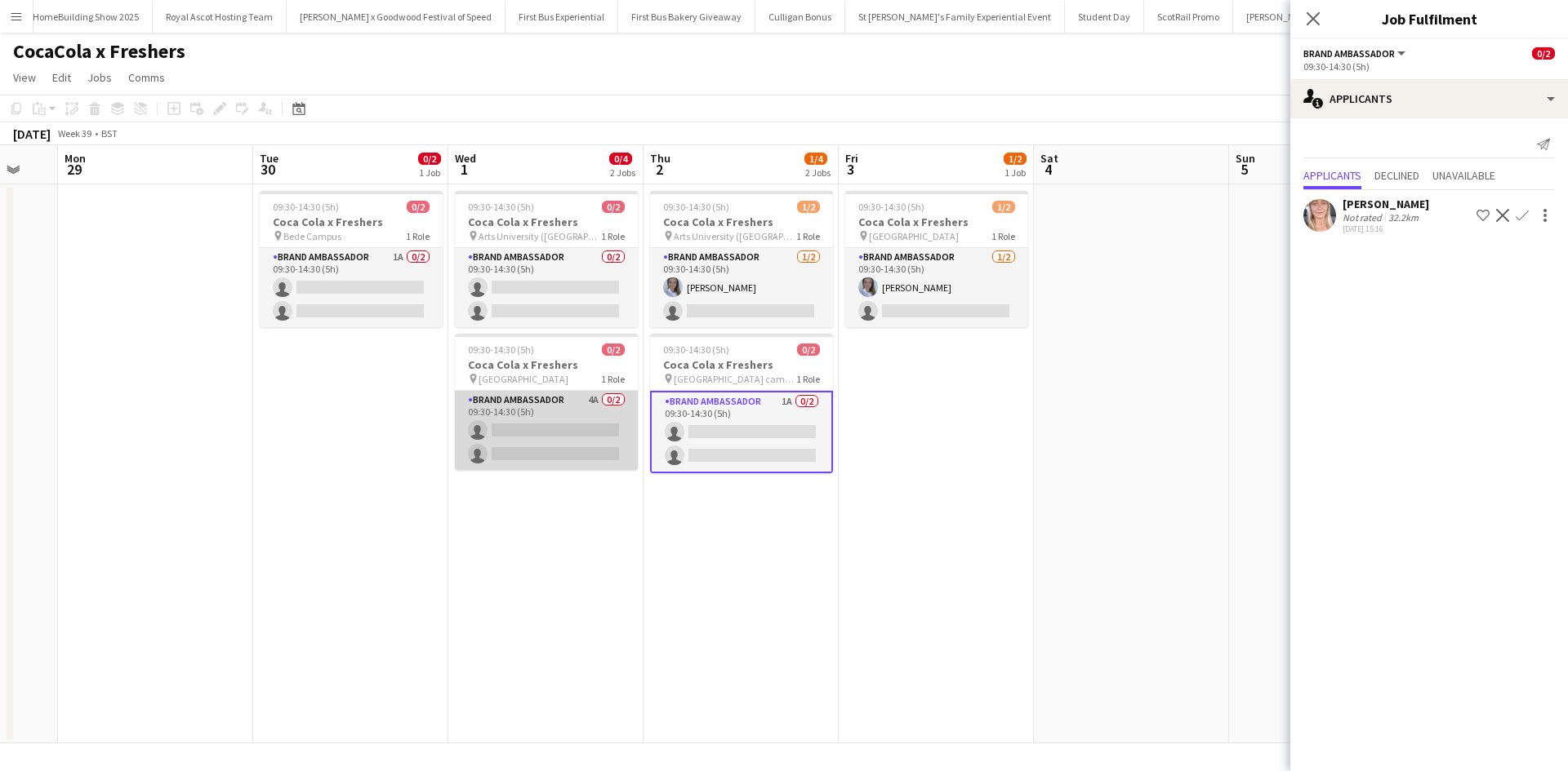
click at [593, 410] on app-card-role "Brand Ambassador 4A 0/2 09:30-14:30 (5h) single-neutral-actions single-neutral-…" at bounding box center [546, 430] width 183 height 79
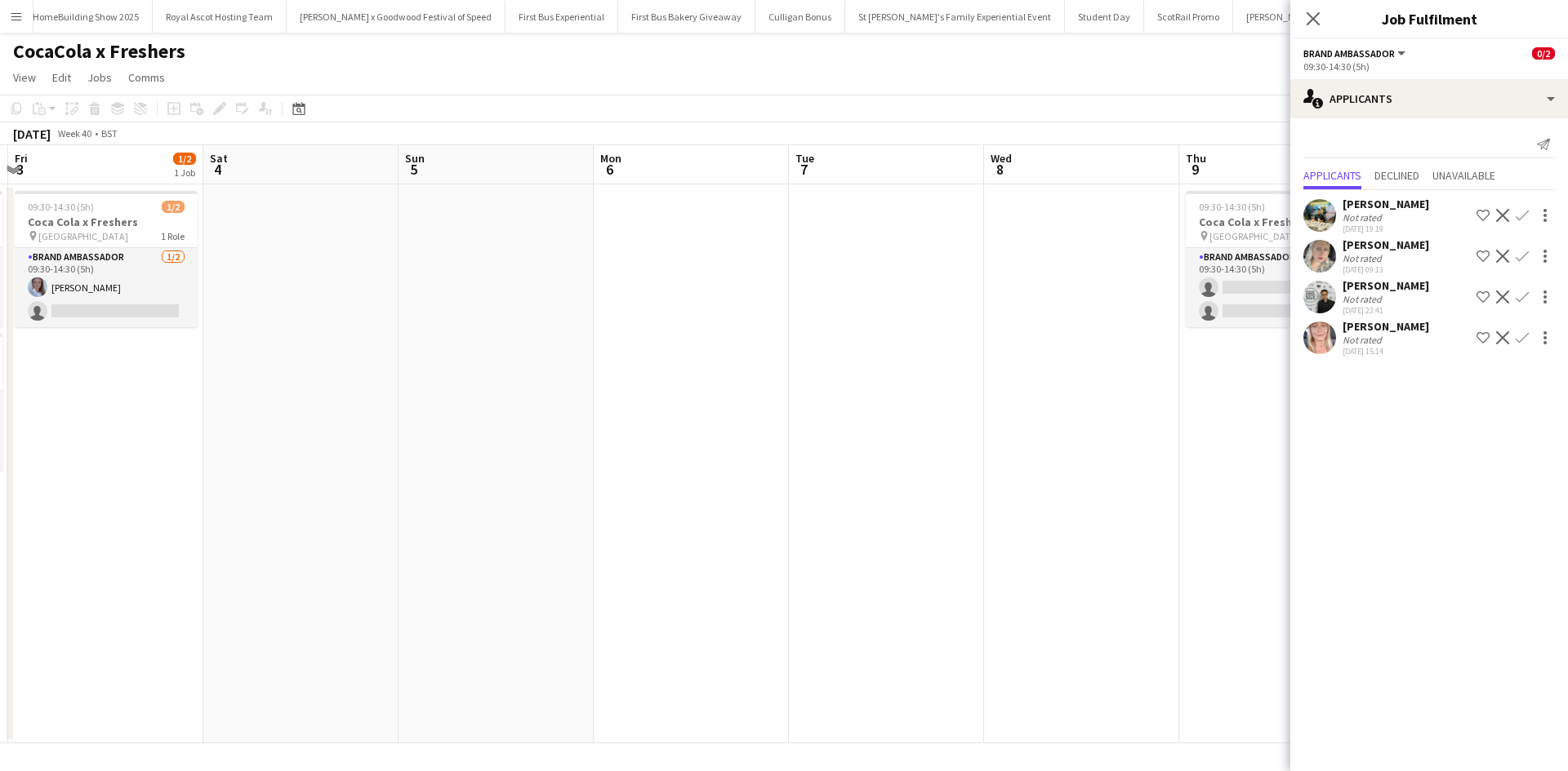
drag, startPoint x: 1034, startPoint y: 503, endPoint x: 184, endPoint y: 387, distance: 857.9
click at [200, 396] on app-calendar-viewport "Mon 29 Tue 30 0/2 1 Job Wed 1 0/4 2 Jobs Thu 2 1/4 2 Jobs Fri 3 1/2 1 Job Sat 4…" at bounding box center [784, 444] width 1568 height 598
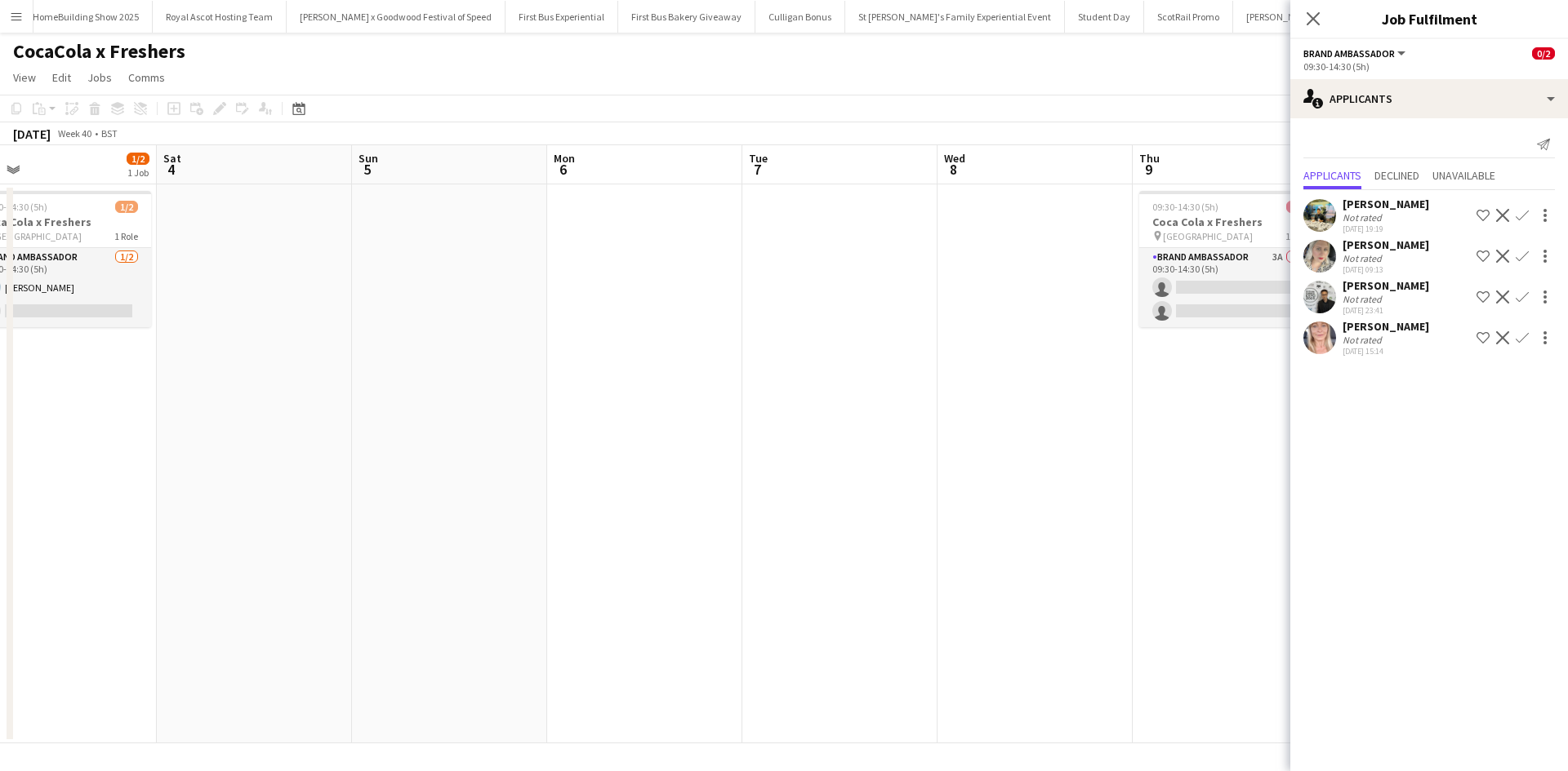
drag, startPoint x: 870, startPoint y: 487, endPoint x: 435, endPoint y: 421, distance: 440.0
click at [436, 421] on app-calendar-viewport "Mon 29 Tue 30 0/2 1 Job Wed 1 0/4 2 Jobs Thu 2 1/4 2 Jobs Fri 3 1/2 1 Job Sat 4…" at bounding box center [784, 444] width 1568 height 598
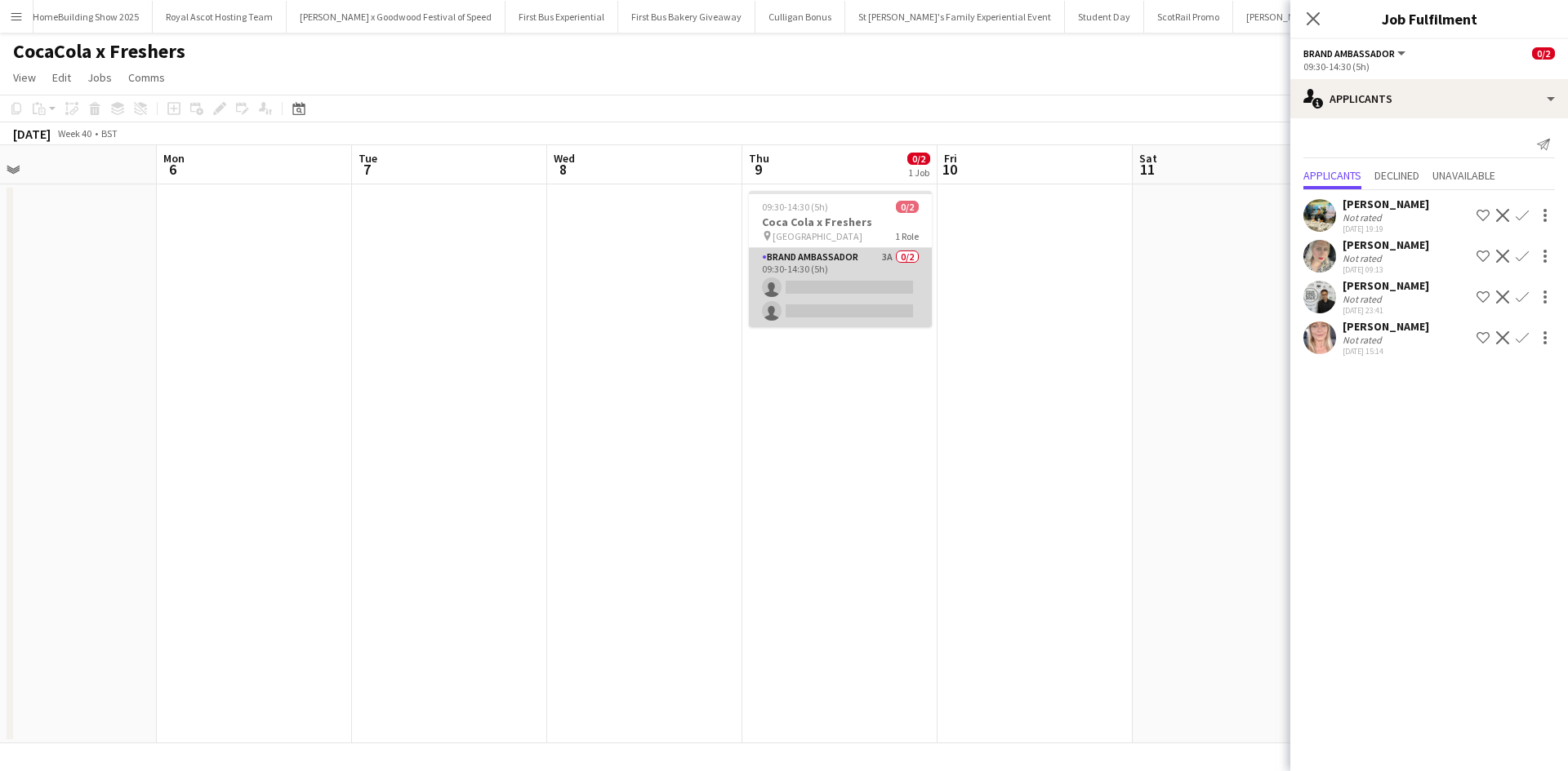
click at [853, 270] on app-card-role "Brand Ambassador 3A 0/2 09:30-14:30 (5h) single-neutral-actions single-neutral-…" at bounding box center [839, 287] width 183 height 79
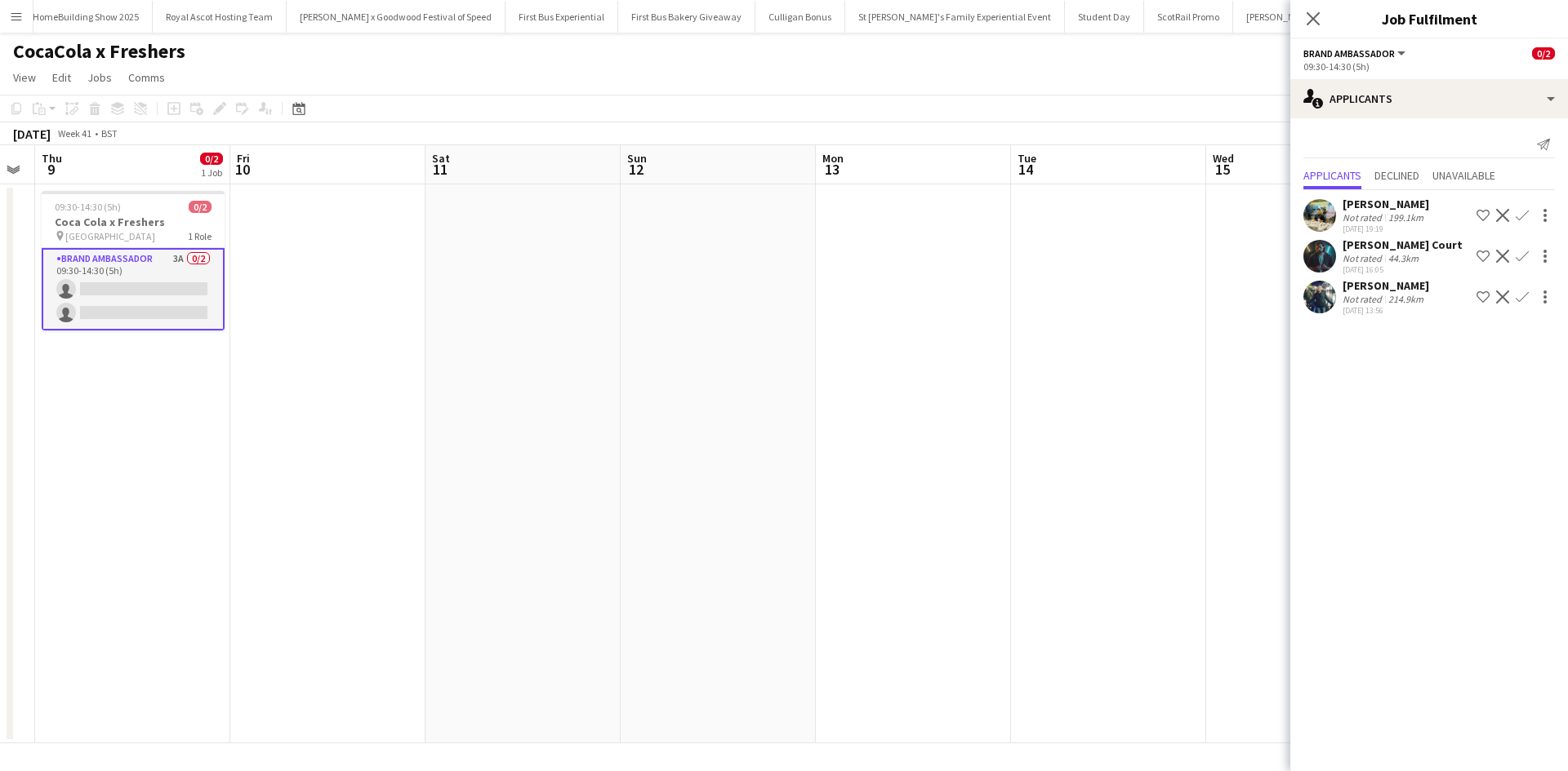
scroll to position [0, 768]
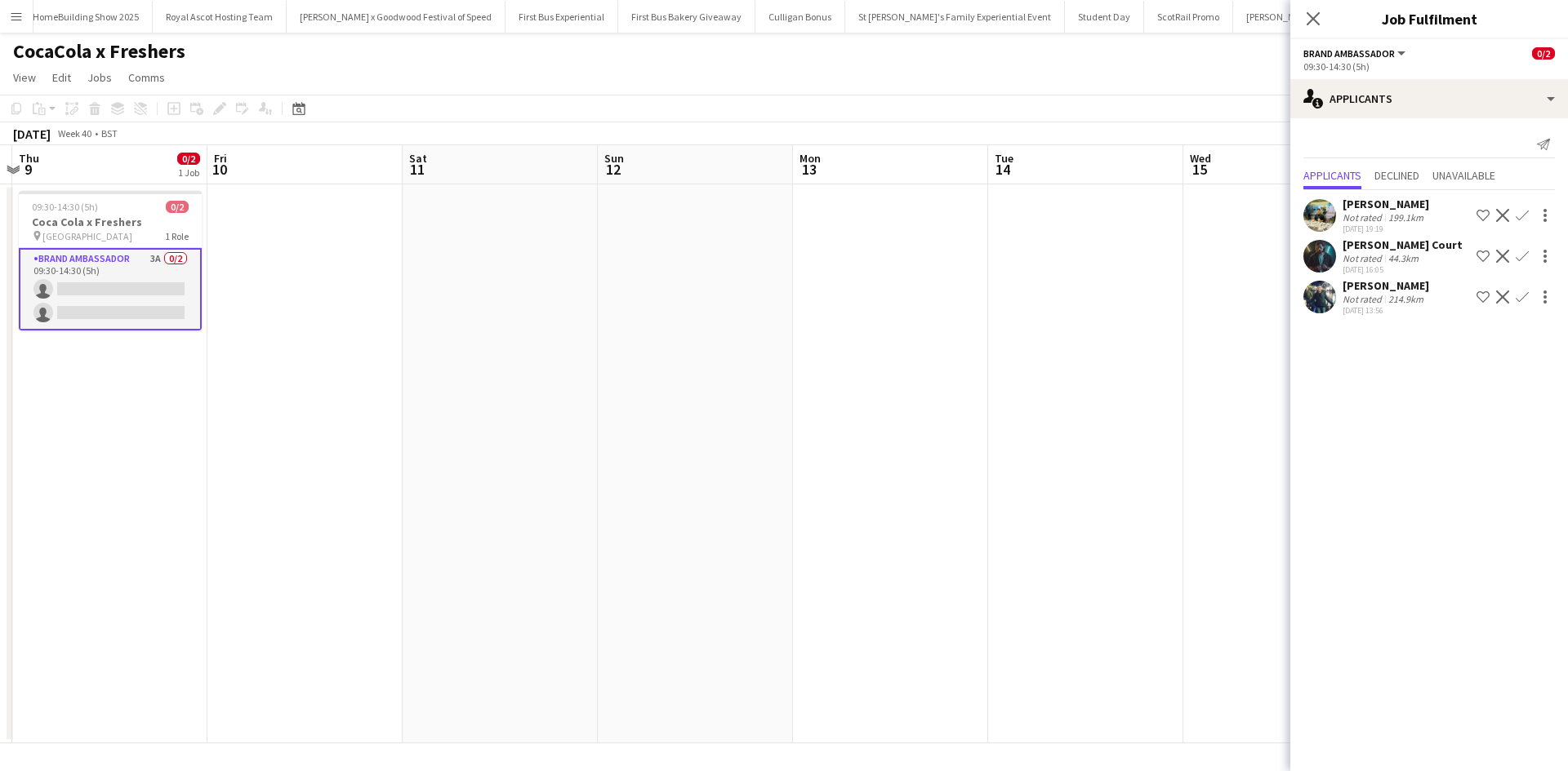
drag, startPoint x: 1114, startPoint y: 535, endPoint x: 385, endPoint y: 472, distance: 731.7
click at [385, 472] on app-calendar-viewport "Sun 5 Mon 6 Tue 7 Wed 8 Thu 9 0/2 1 Job Fri 10 Sat 11 Sun 12 Mon 13 Tue 14 Wed …" at bounding box center [784, 444] width 1568 height 598
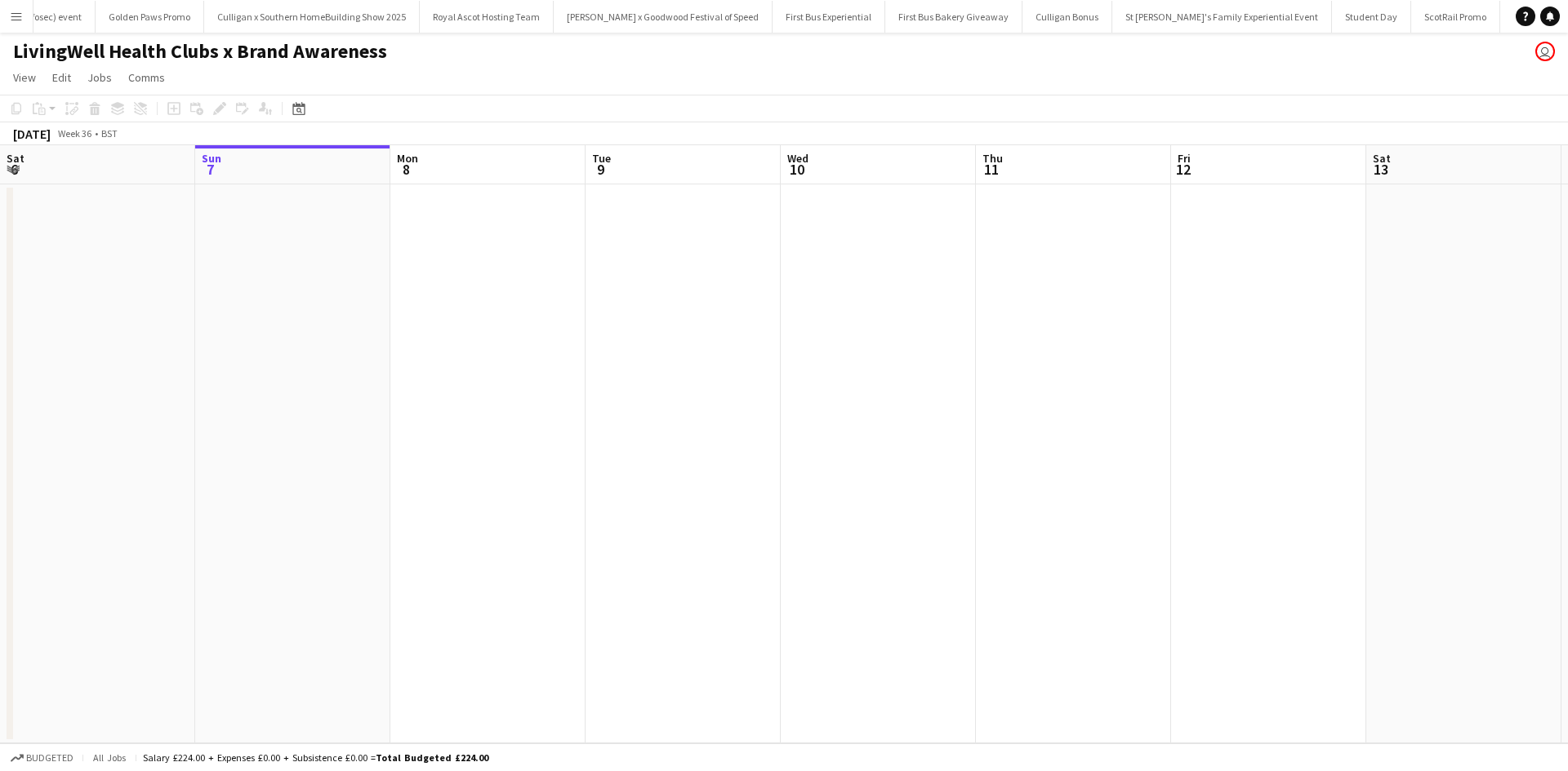
scroll to position [0, 16231]
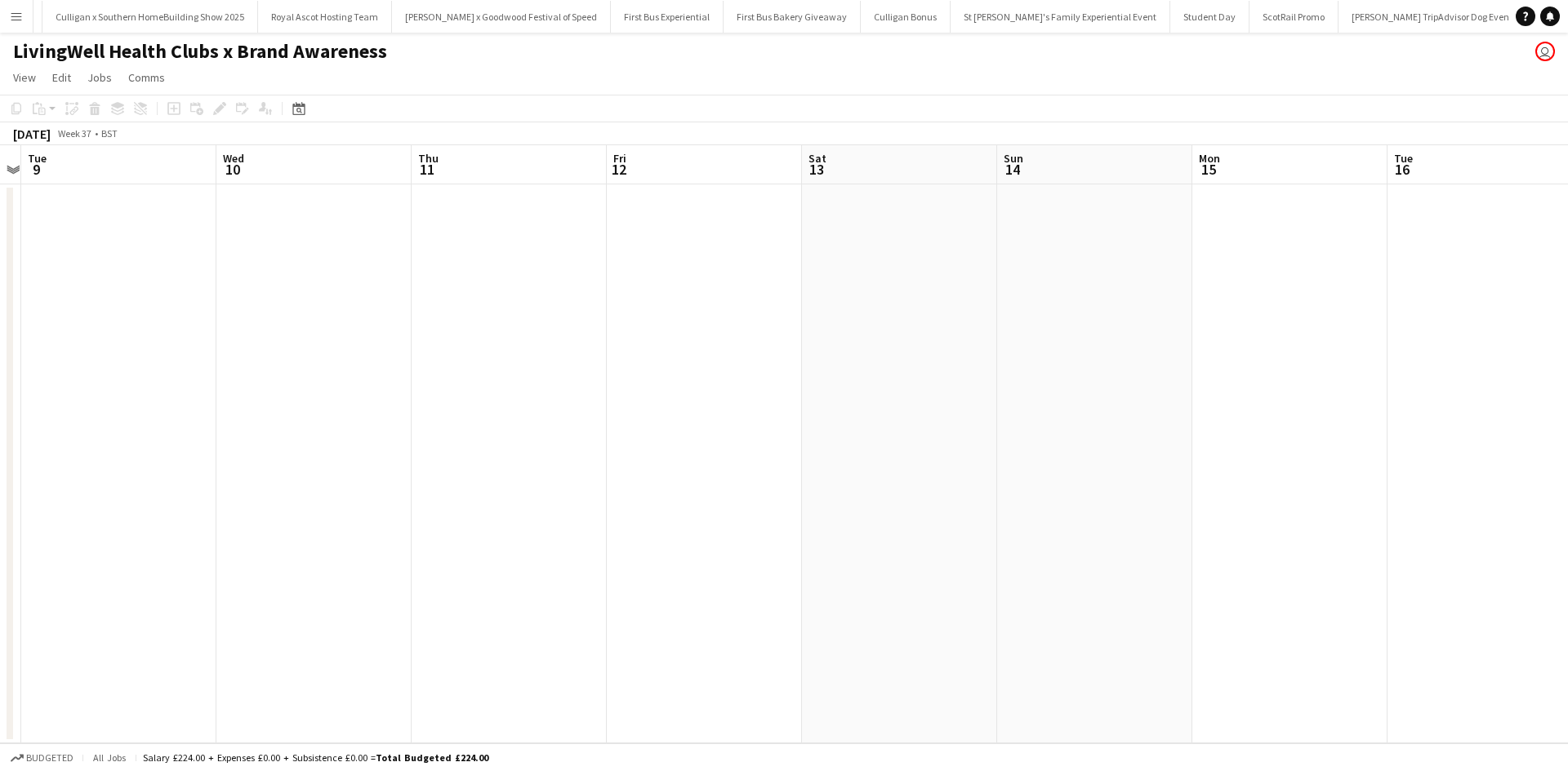
drag, startPoint x: 1143, startPoint y: 472, endPoint x: 69, endPoint y: 352, distance: 1080.7
click at [65, 352] on app-calendar-viewport "Sat 6 Sun 7 Mon 8 Tue 9 Wed 10 Thu 11 Fri 12 Sat 13 Sun 14 Mon 15 Tue 16 Wed 17…" at bounding box center [784, 444] width 1568 height 598
drag, startPoint x: 1057, startPoint y: 514, endPoint x: 76, endPoint y: 397, distance: 988.0
click at [81, 402] on app-calendar-viewport "Fri 12 Sat 13 Sun 14 Mon 15 Tue 16 Wed 17 Thu 18 Fri 19 Sat 20 Sun 21 Mon 22 Tu…" at bounding box center [784, 444] width 1568 height 598
drag, startPoint x: 1096, startPoint y: 543, endPoint x: 140, endPoint y: 429, distance: 962.8
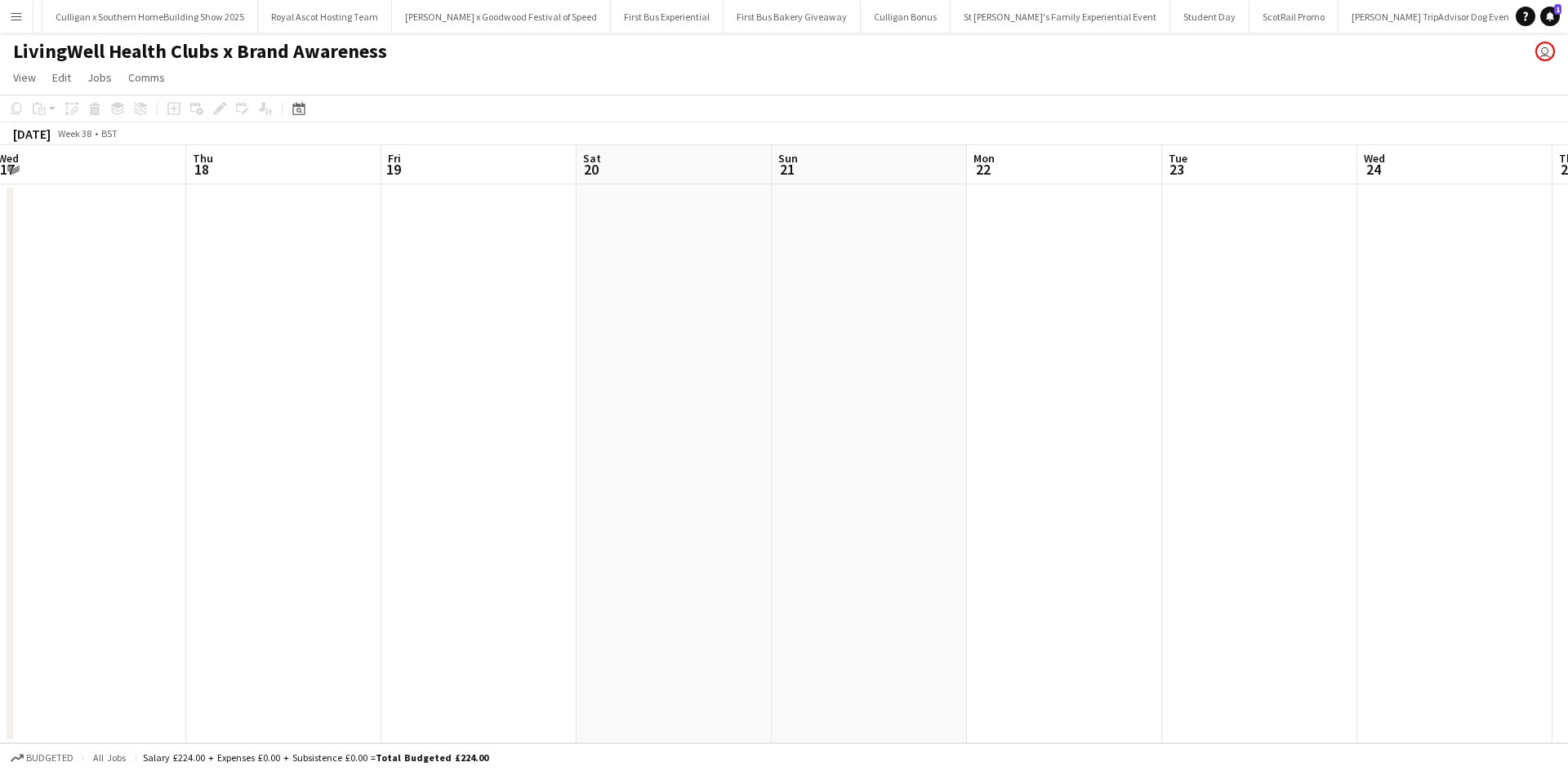
click at [148, 440] on app-calendar-viewport "Sun 14 Mon 15 Tue 16 Wed 17 Thu 18 Fri 19 Sat 20 Sun 21 Mon 22 Tue 23 Wed 24 Th…" at bounding box center [784, 444] width 1568 height 598
drag, startPoint x: 1121, startPoint y: 559, endPoint x: 135, endPoint y: 445, distance: 992.6
click at [146, 460] on app-calendar-viewport "Sun 21 Mon 22 Tue 23 Wed 24 Thu 25 Fri 26 Sat 27 Sun 28 Mon 29 Tue 30 Wed 1 Thu…" at bounding box center [784, 444] width 1568 height 598
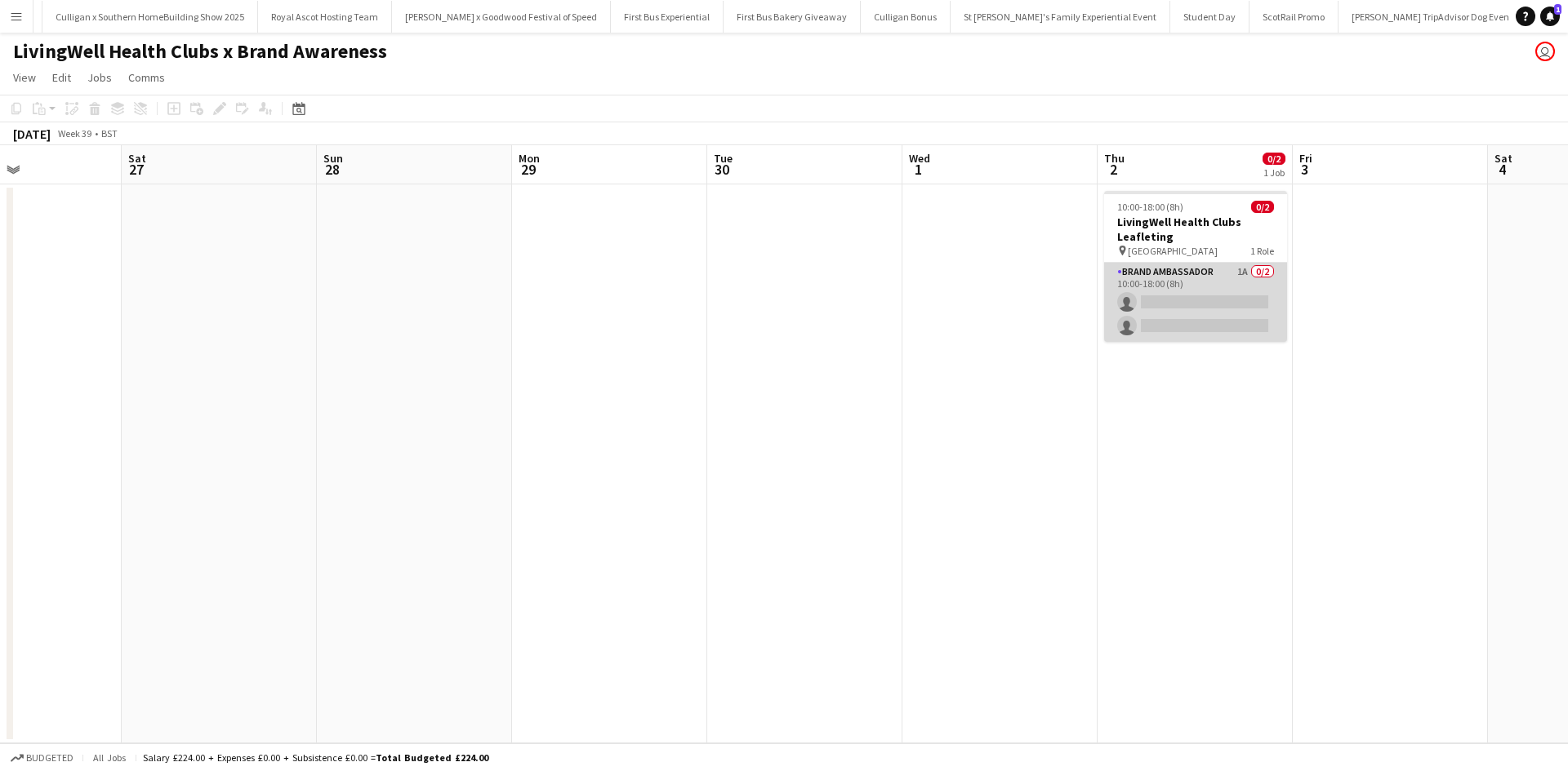
click at [1215, 278] on app-card-role "Brand Ambassador 1A 0/2 10:00-18:00 (8h) single-neutral-actions single-neutral-…" at bounding box center [1195, 302] width 183 height 79
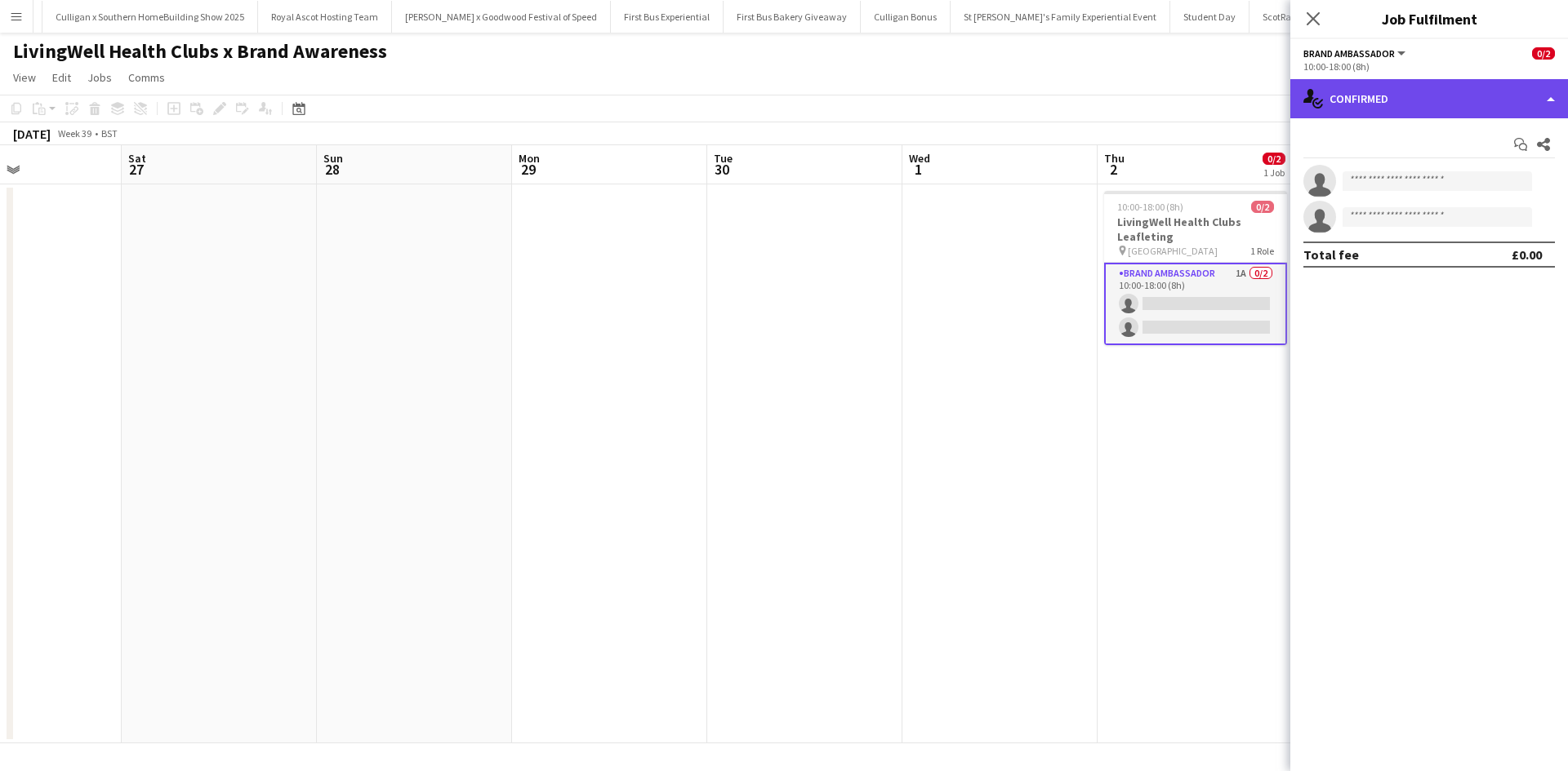
click at [1383, 109] on div "single-neutral-actions-check-2 Confirmed" at bounding box center [1429, 99] width 278 height 39
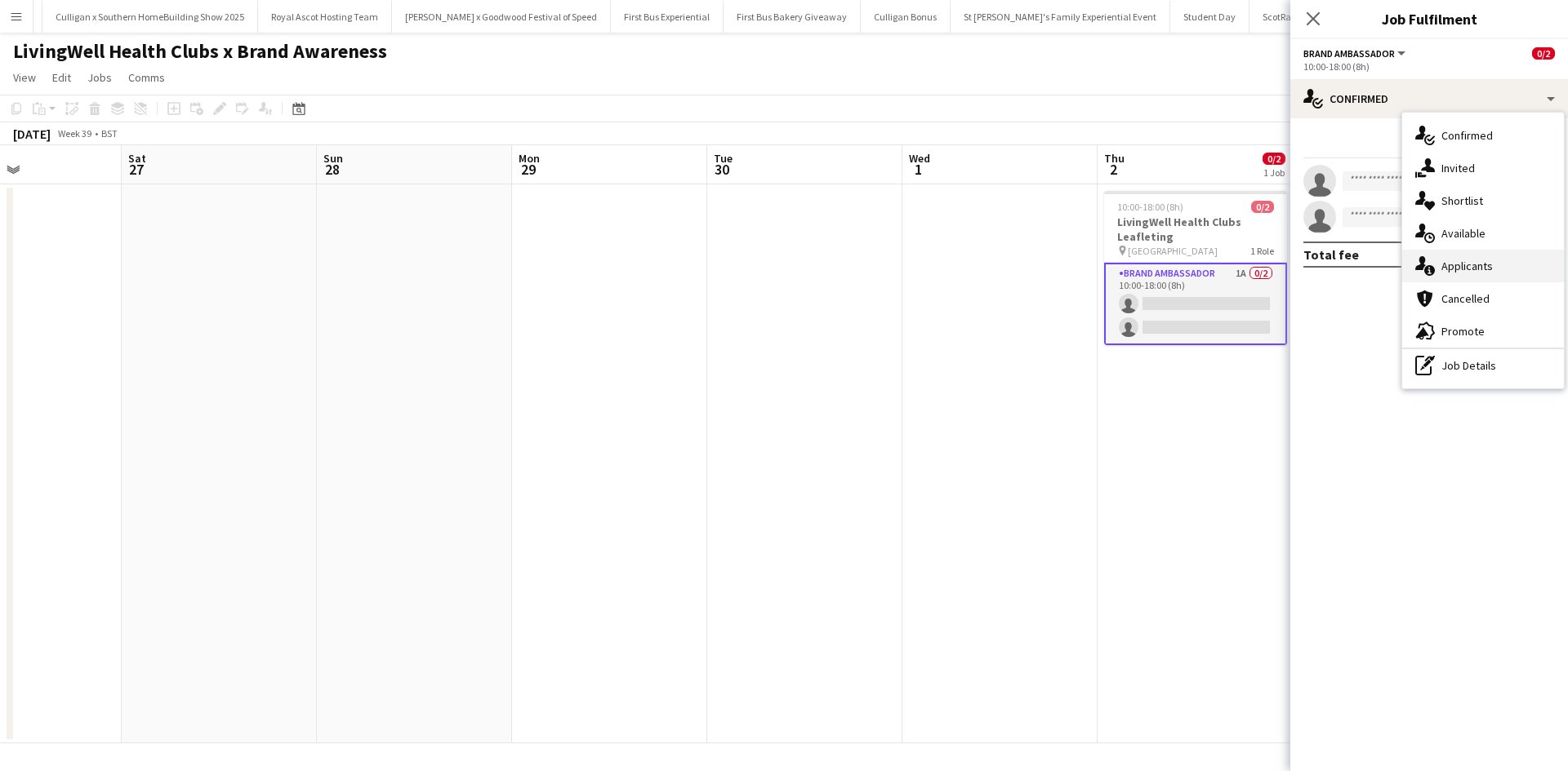
click at [1454, 265] on span "Applicants" at bounding box center [1467, 266] width 52 height 14
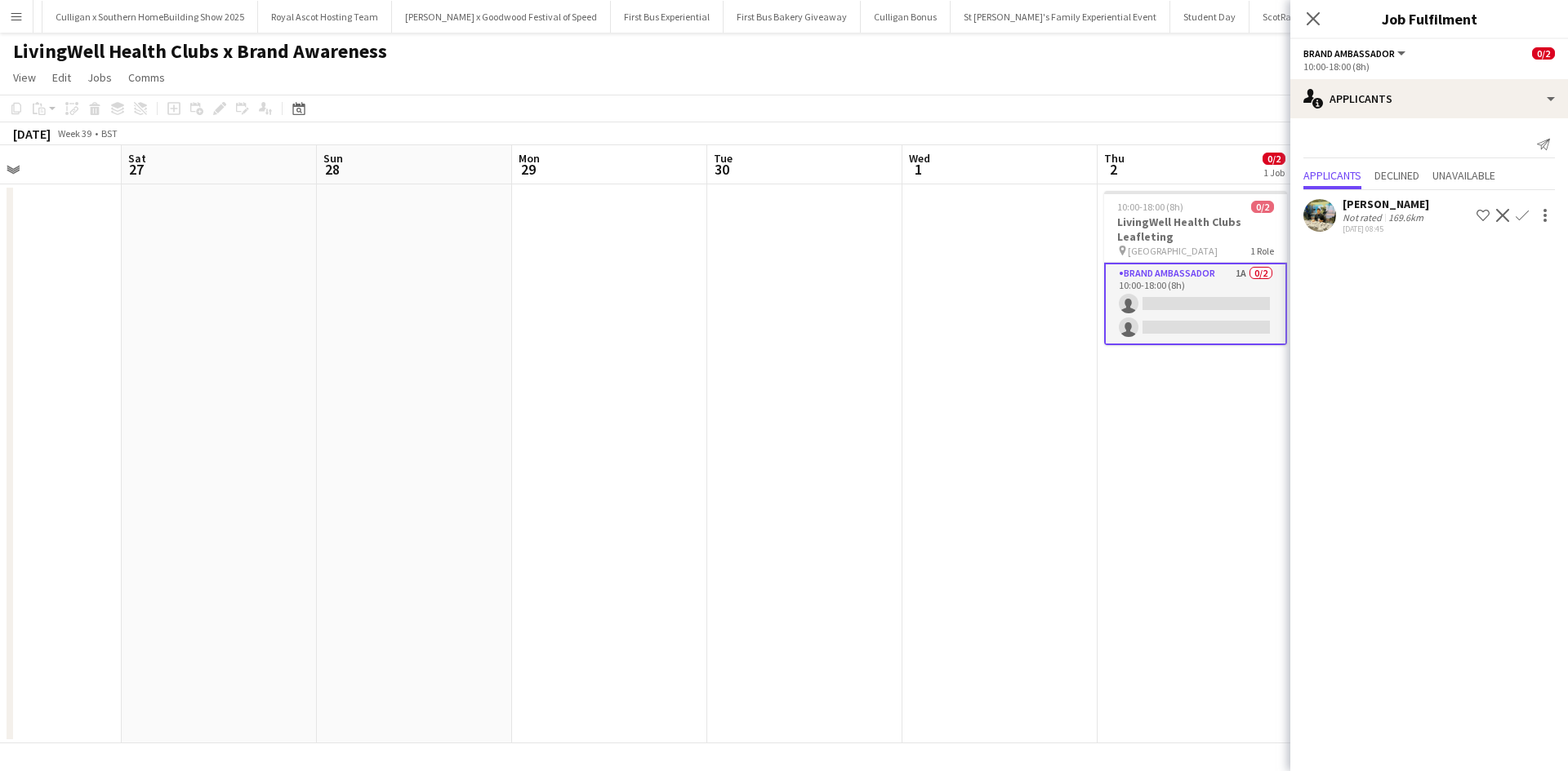
click at [1158, 498] on app-date-cell "10:00-18:00 (8h) 0/2 LivingWell Health Clubs Leafleting pin Nottingham 1 Role B…" at bounding box center [1195, 464] width 196 height 559
